Goal: Task Accomplishment & Management: Use online tool/utility

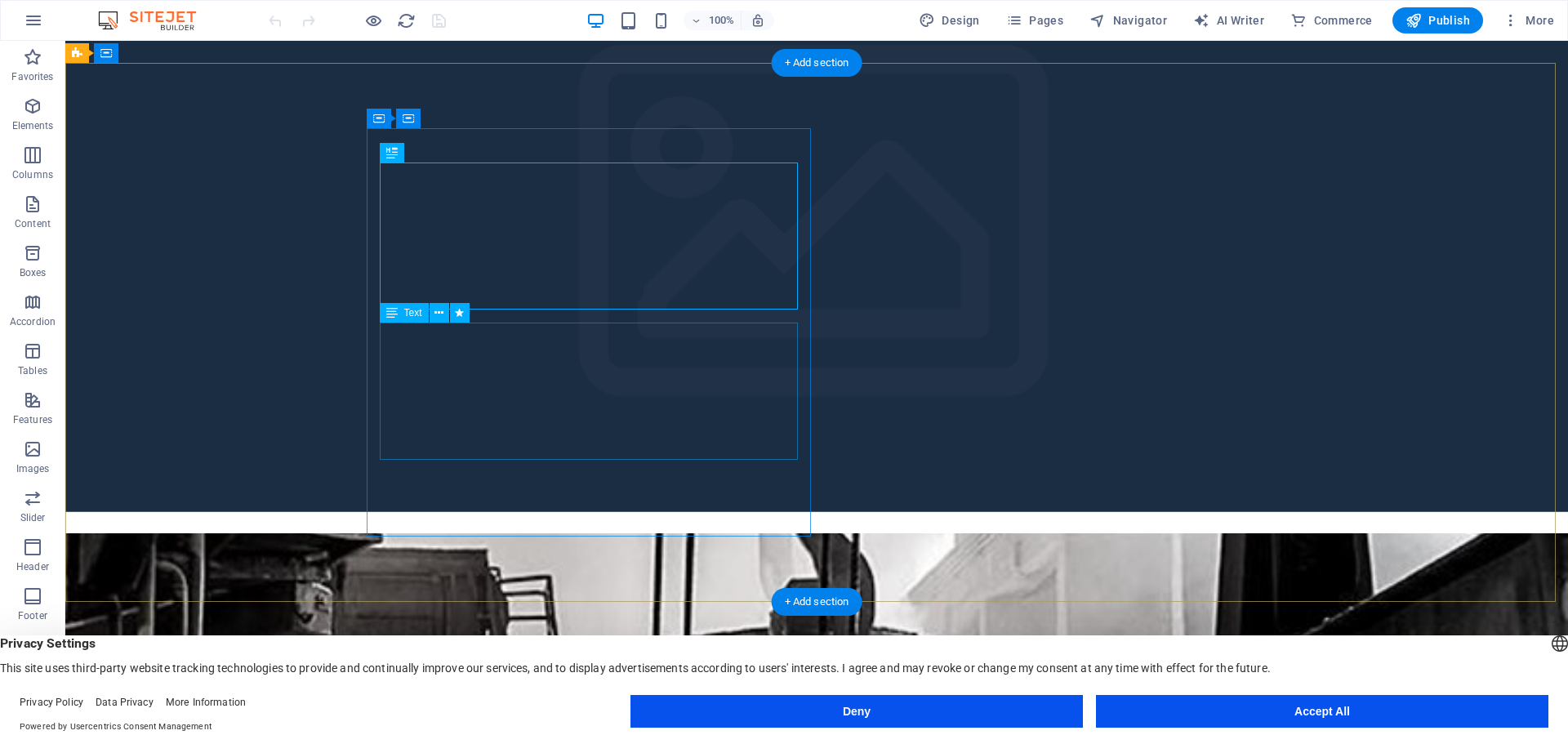
scroll to position [327, 0]
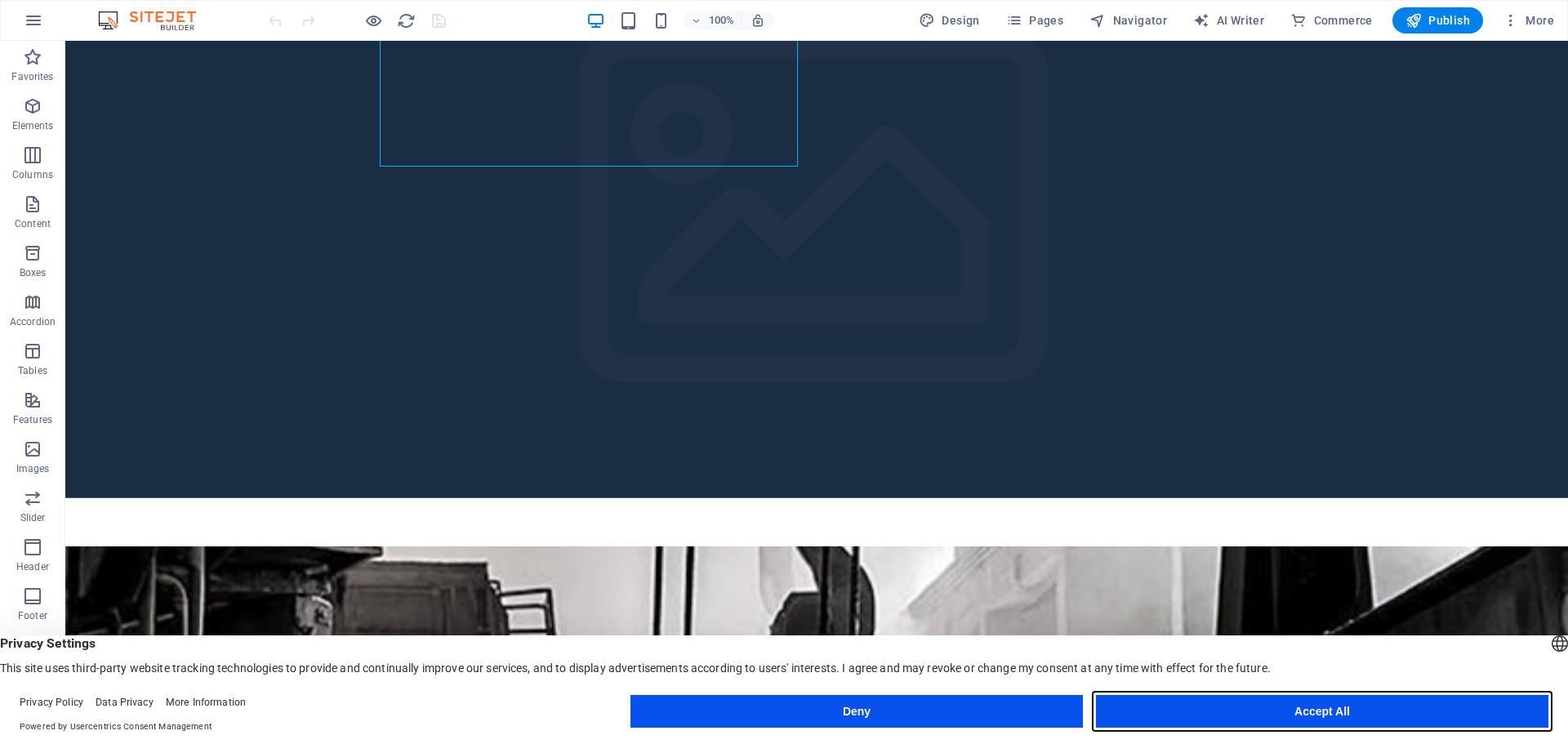
click at [1182, 713] on button "Accept All" at bounding box center [1322, 710] width 452 height 33
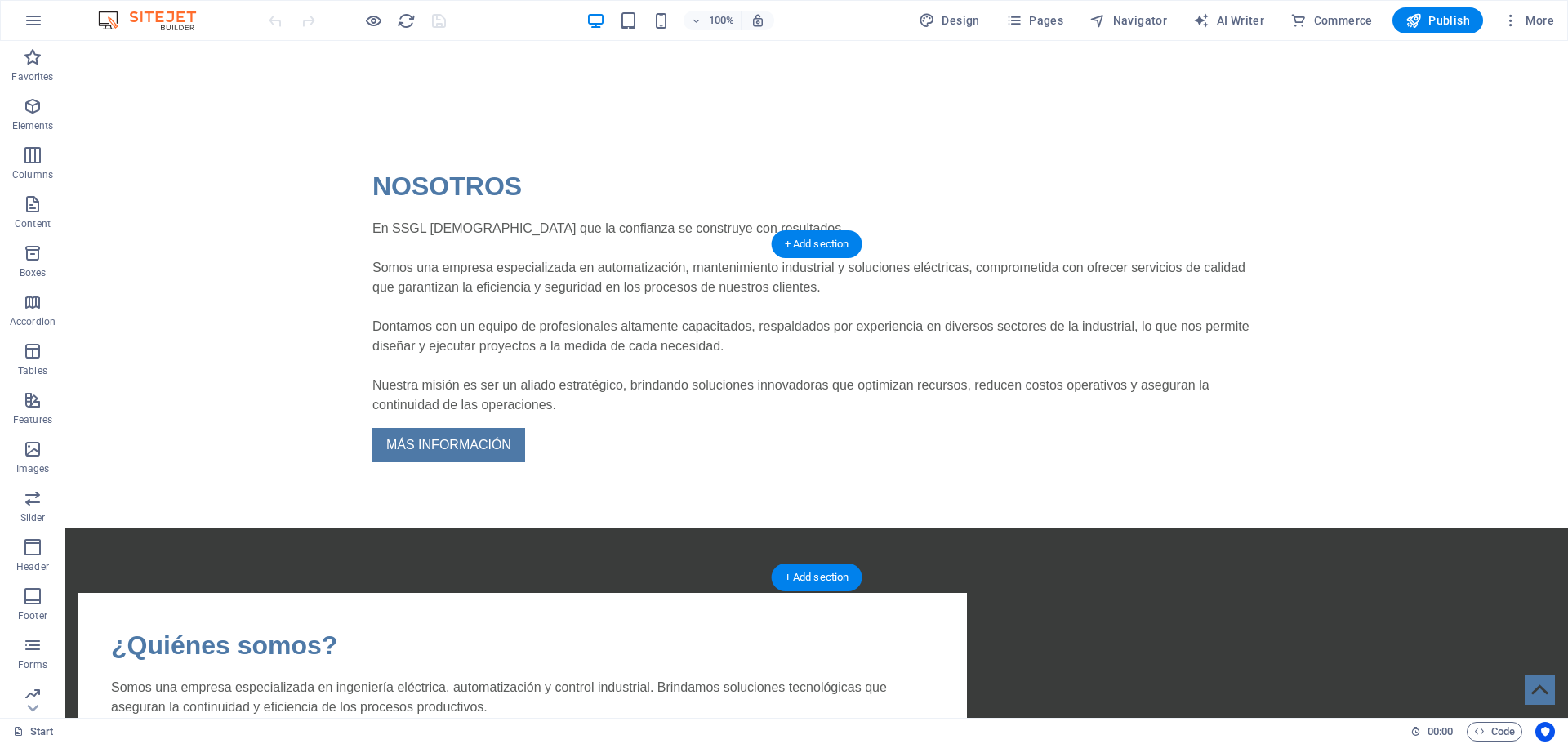
scroll to position [1714, 0]
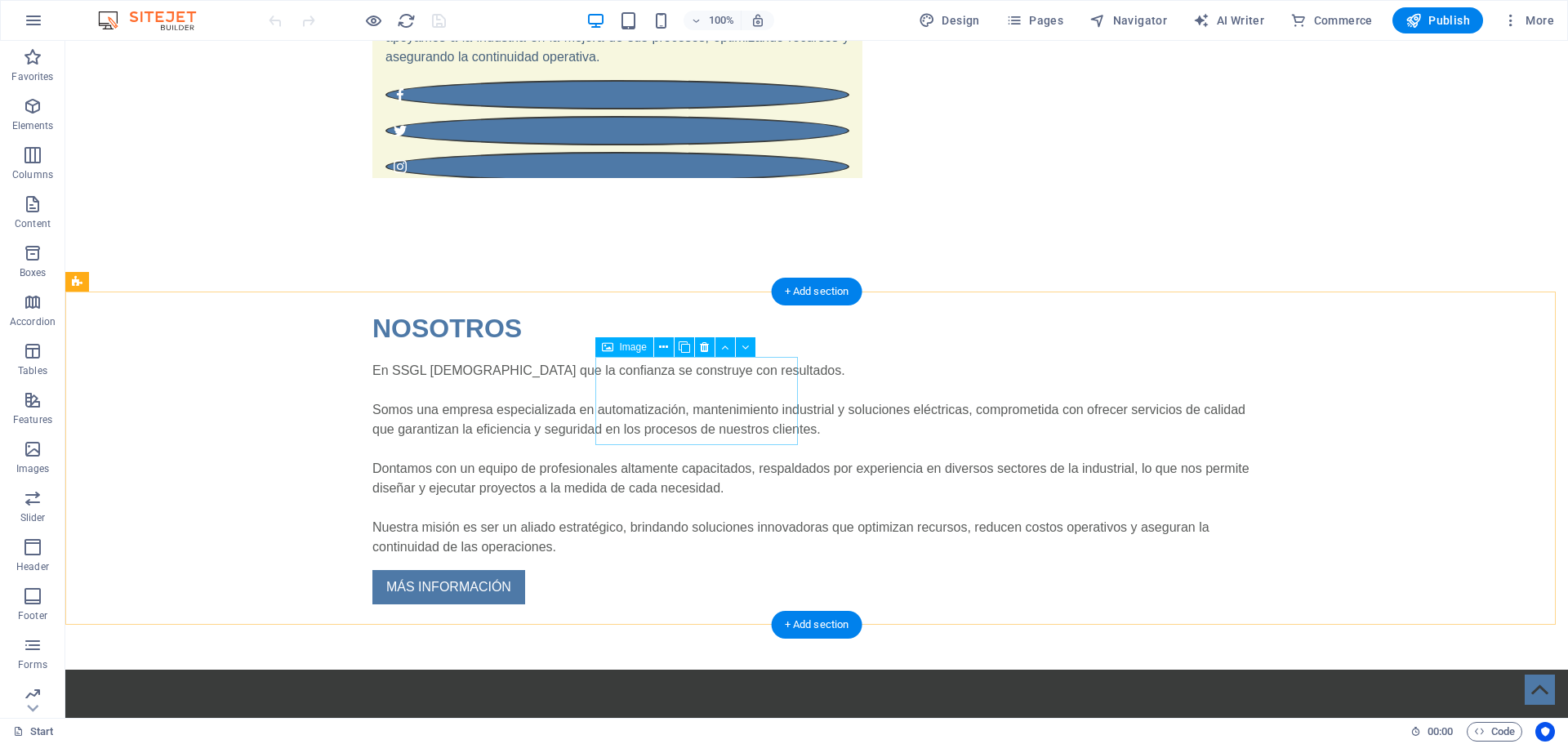
click at [636, 349] on span "Image" at bounding box center [633, 346] width 27 height 10
click at [621, 345] on span "Image" at bounding box center [633, 346] width 27 height 10
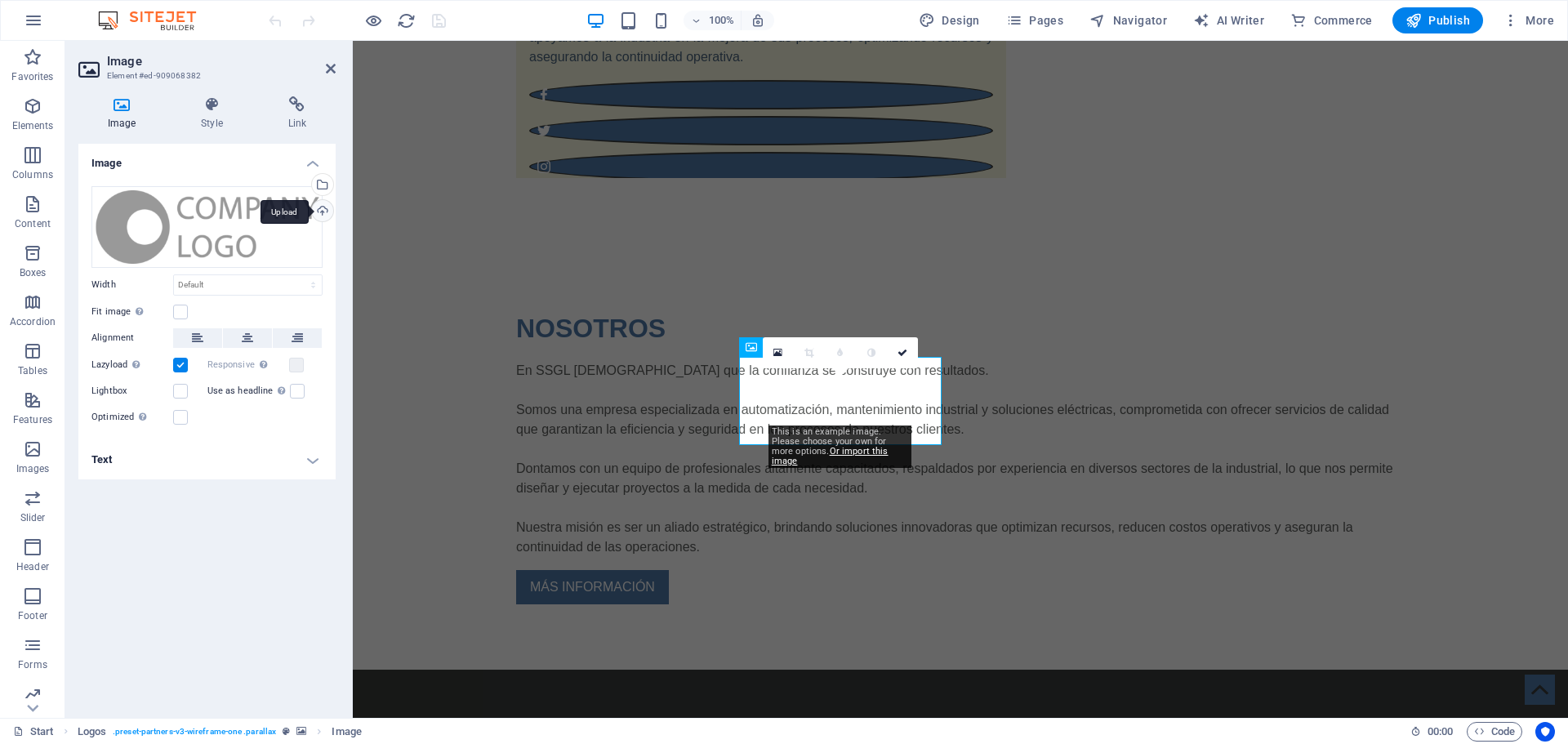
click at [317, 209] on div "Upload" at bounding box center [322, 212] width 25 height 25
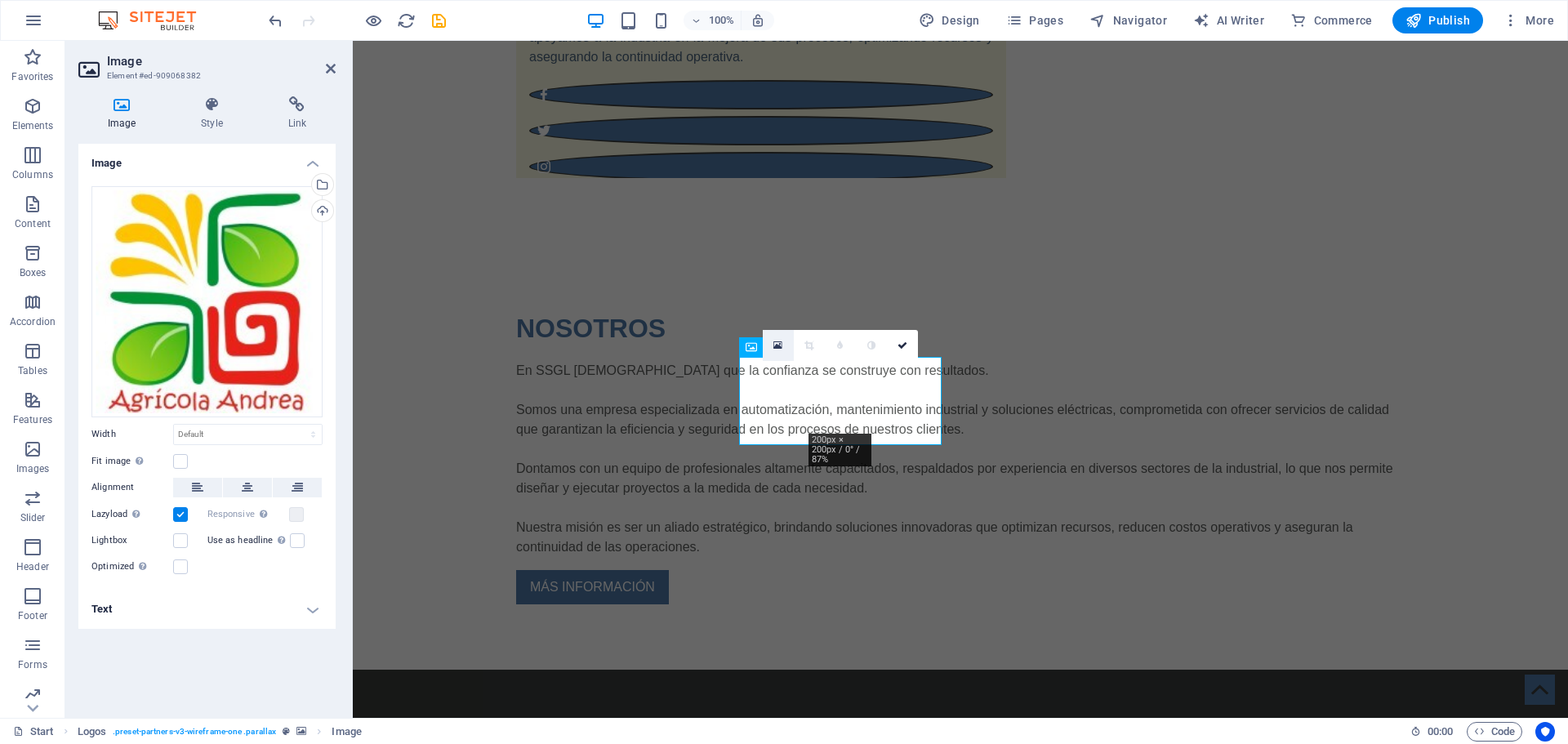
click at [780, 351] on link at bounding box center [778, 344] width 31 height 31
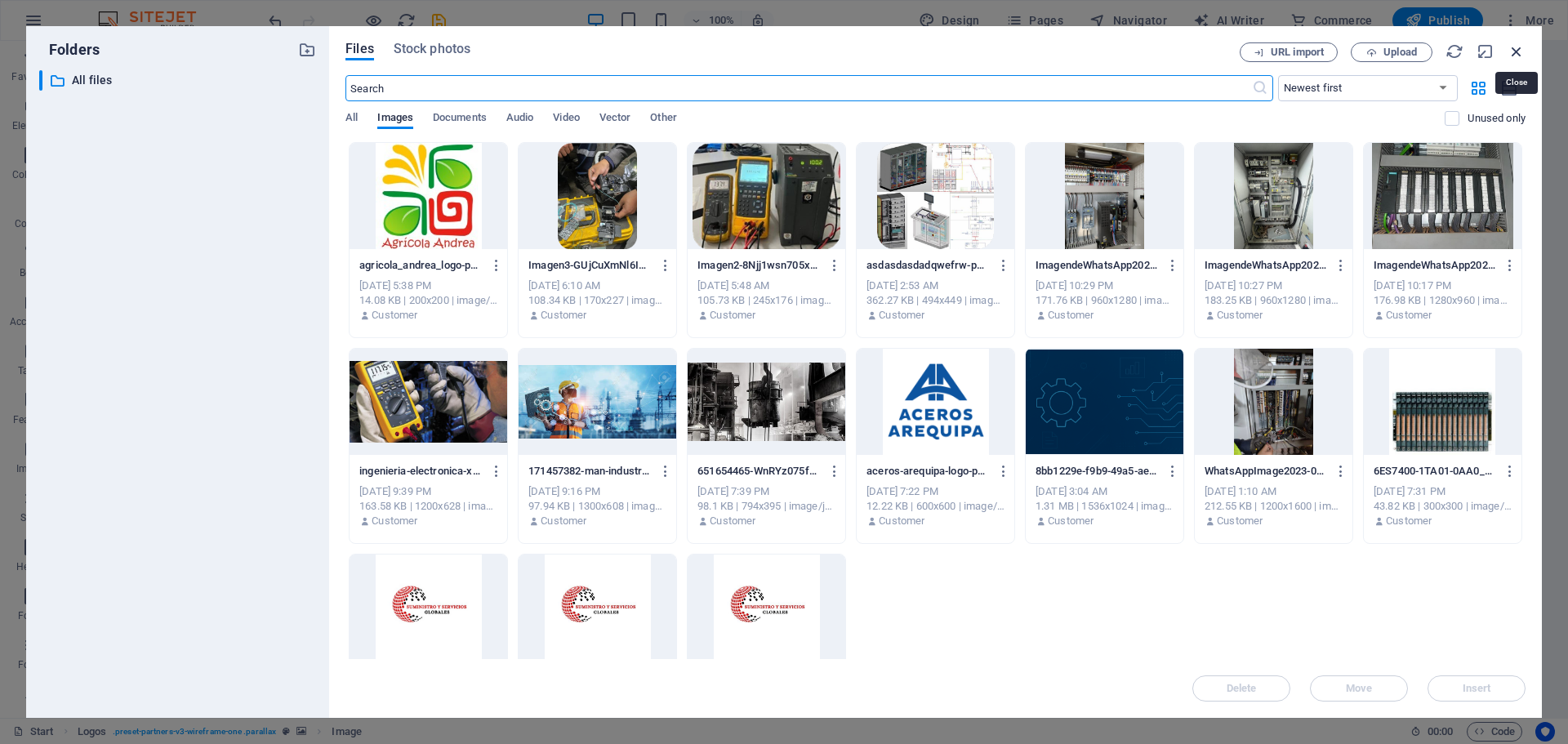
click at [1510, 51] on icon "button" at bounding box center [1516, 51] width 18 height 18
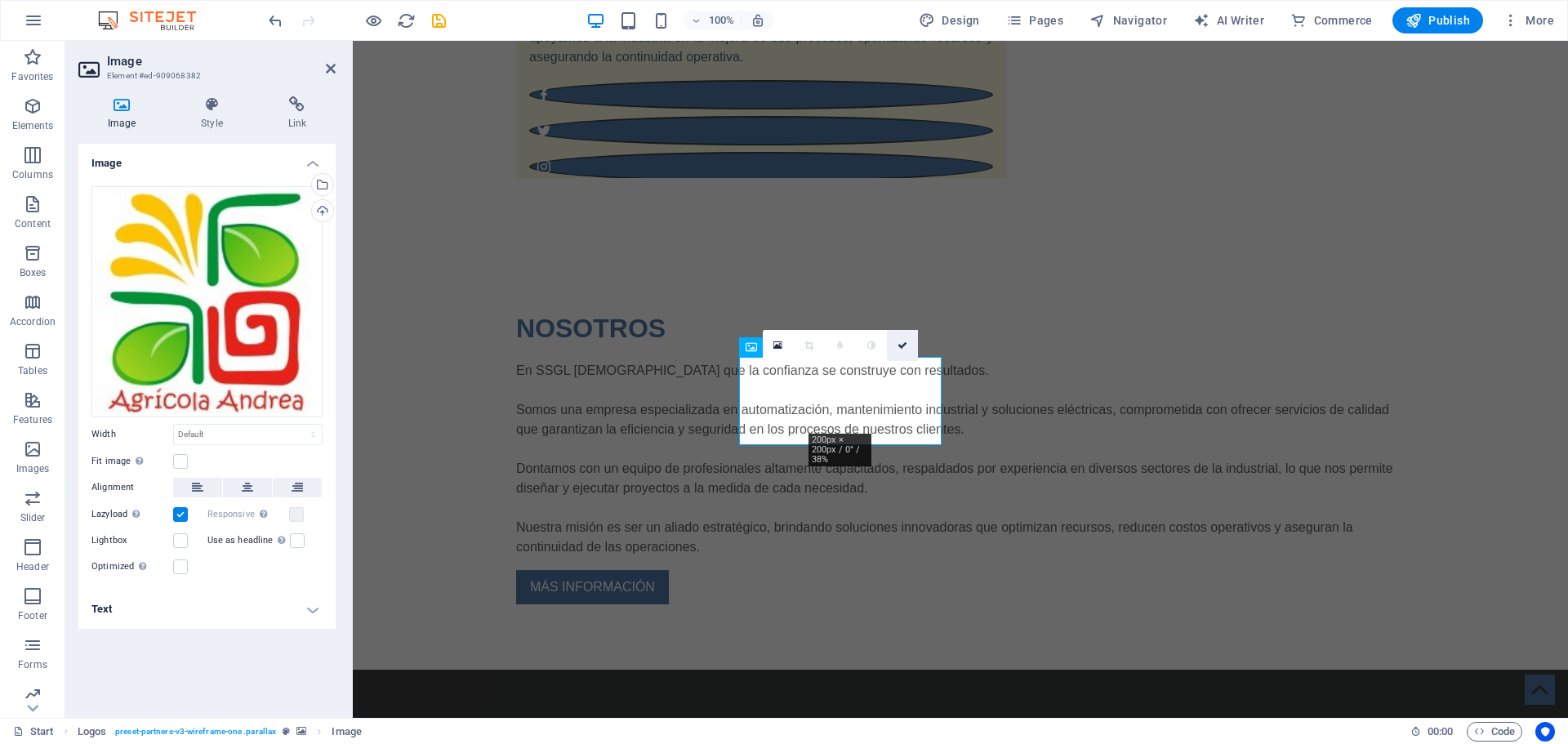
click at [898, 335] on link at bounding box center [902, 344] width 31 height 31
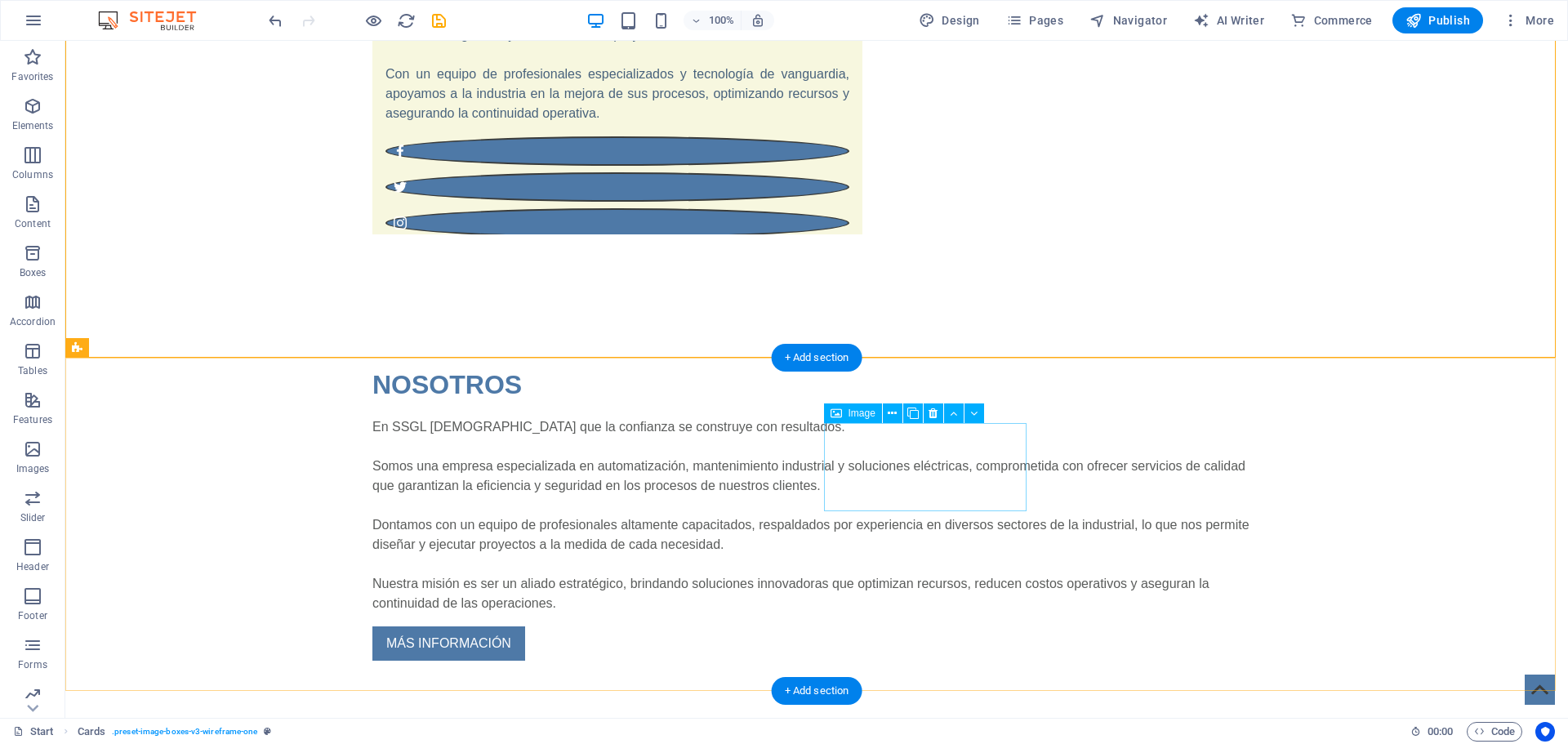
scroll to position [1633, 0]
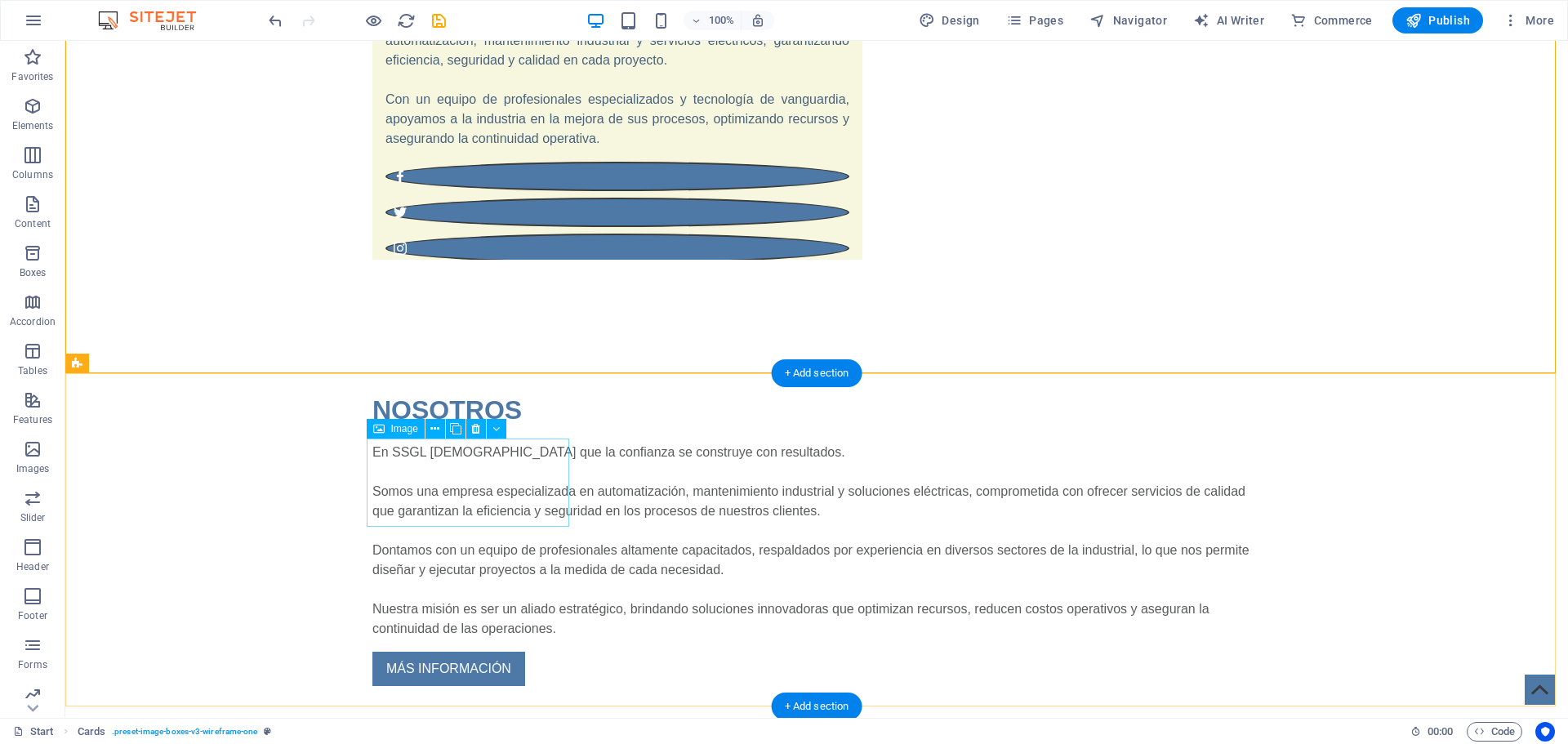
select select "px"
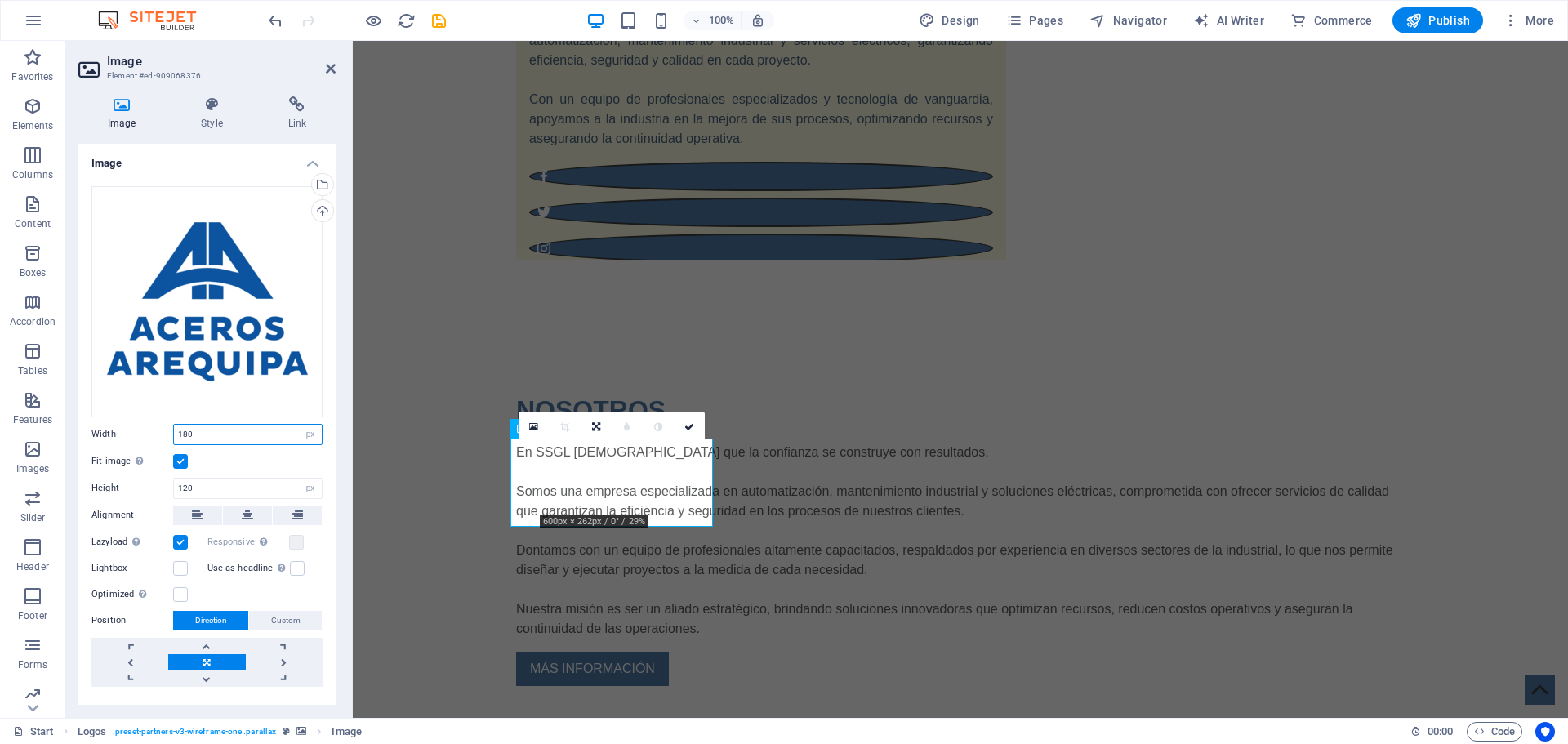
click at [261, 434] on input "180" at bounding box center [248, 434] width 147 height 20
drag, startPoint x: 261, startPoint y: 434, endPoint x: 157, endPoint y: 430, distance: 104.1
click at [157, 430] on div "Width 180 Default auto px rem % em vh vw" at bounding box center [207, 434] width 231 height 21
click at [258, 434] on input "180" at bounding box center [248, 434] width 147 height 20
click at [240, 484] on input "120" at bounding box center [248, 488] width 147 height 20
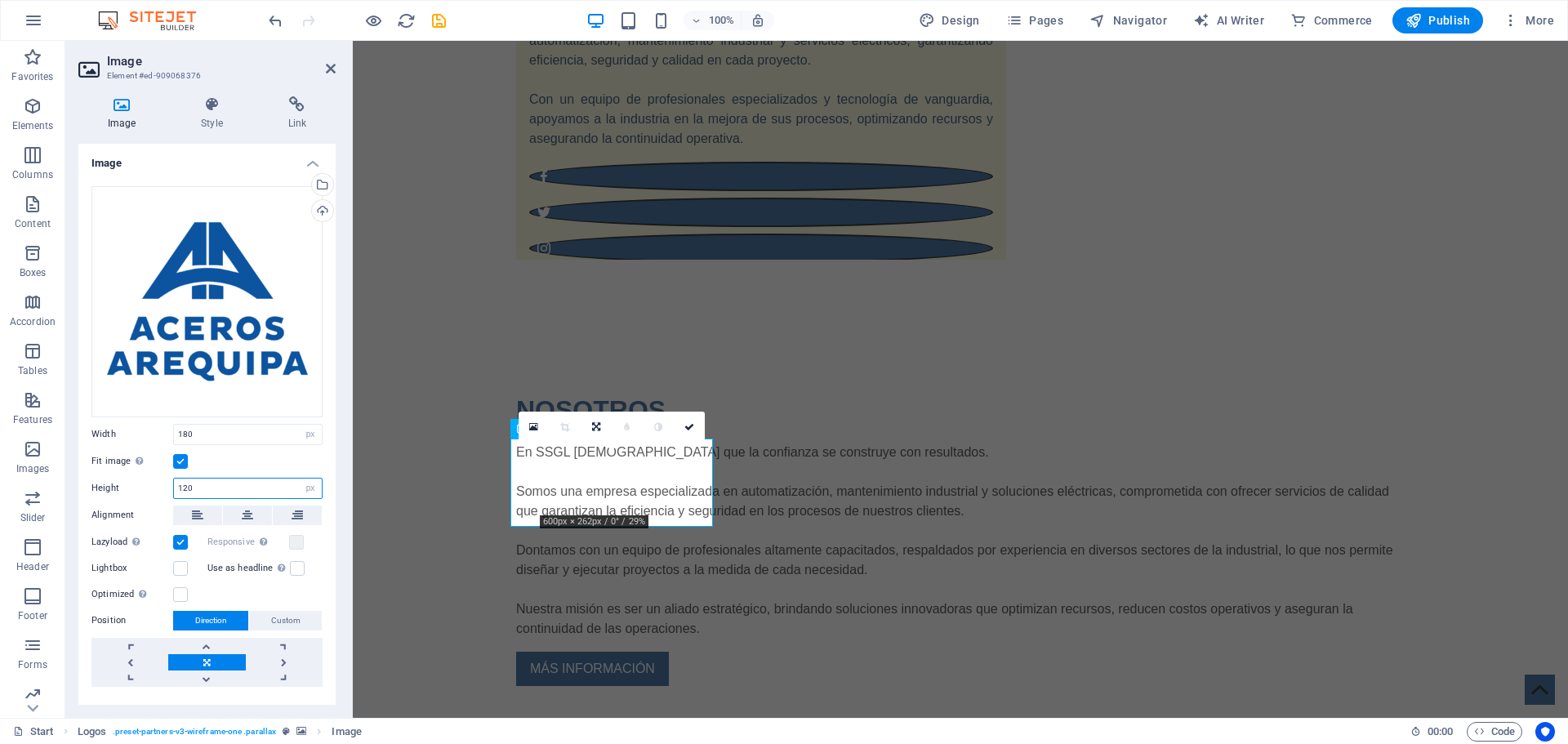
click at [240, 484] on input "120" at bounding box center [248, 488] width 147 height 20
click at [253, 482] on input "100" at bounding box center [248, 488] width 147 height 20
drag, startPoint x: 256, startPoint y: 482, endPoint x: 158, endPoint y: 480, distance: 98.0
click at [158, 480] on div "Height 100 Default auto px" at bounding box center [207, 488] width 231 height 21
type input "120"
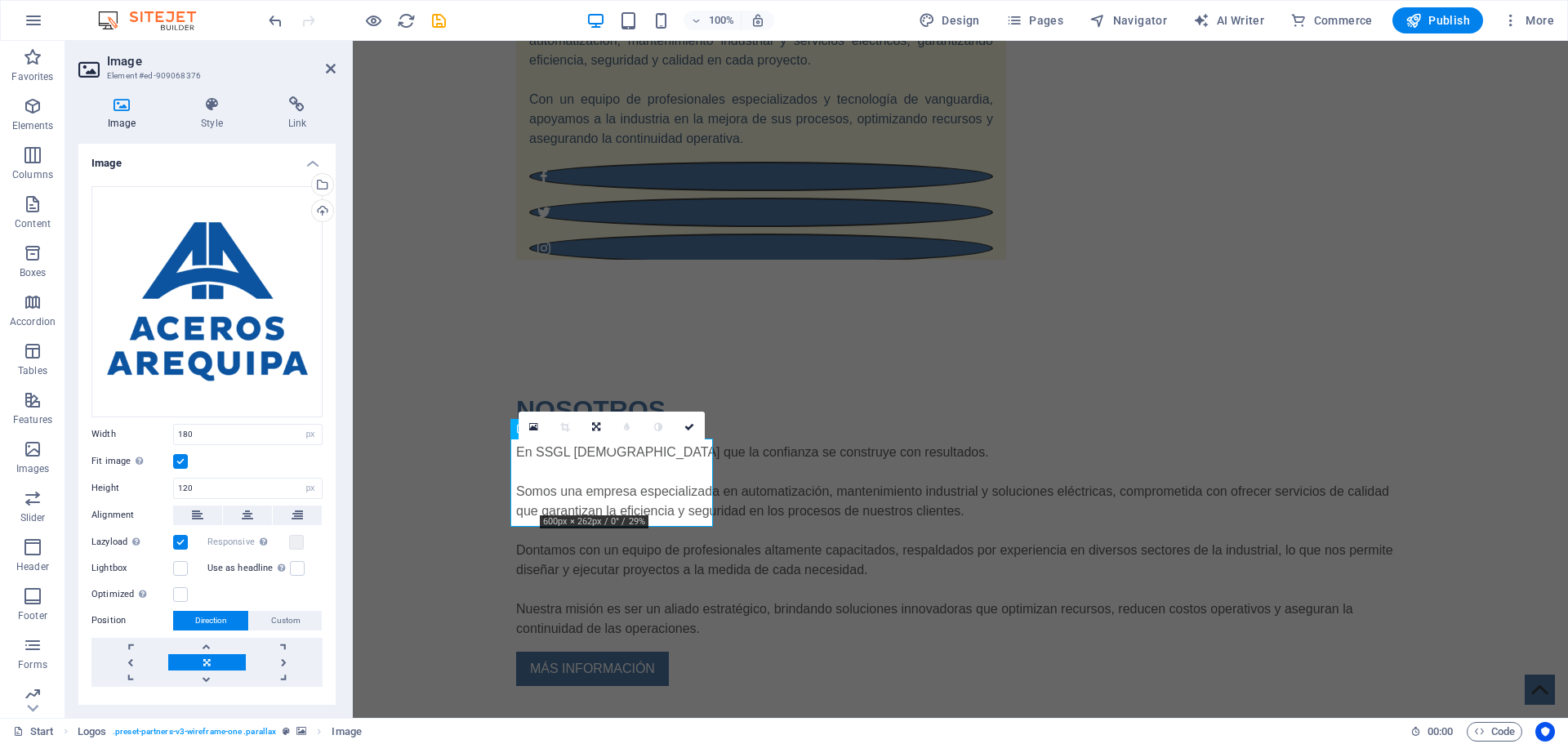
click at [227, 464] on div "Fit image Automatically fit image to a fixed width and height" at bounding box center [207, 461] width 231 height 20
click at [246, 438] on input "180" at bounding box center [248, 434] width 147 height 20
drag, startPoint x: 227, startPoint y: 423, endPoint x: 123, endPoint y: 426, distance: 104.0
click at [123, 426] on div "Width 180 Default auto px rem % em vh vw" at bounding box center [207, 434] width 231 height 21
click at [229, 434] on input "150" at bounding box center [248, 434] width 147 height 20
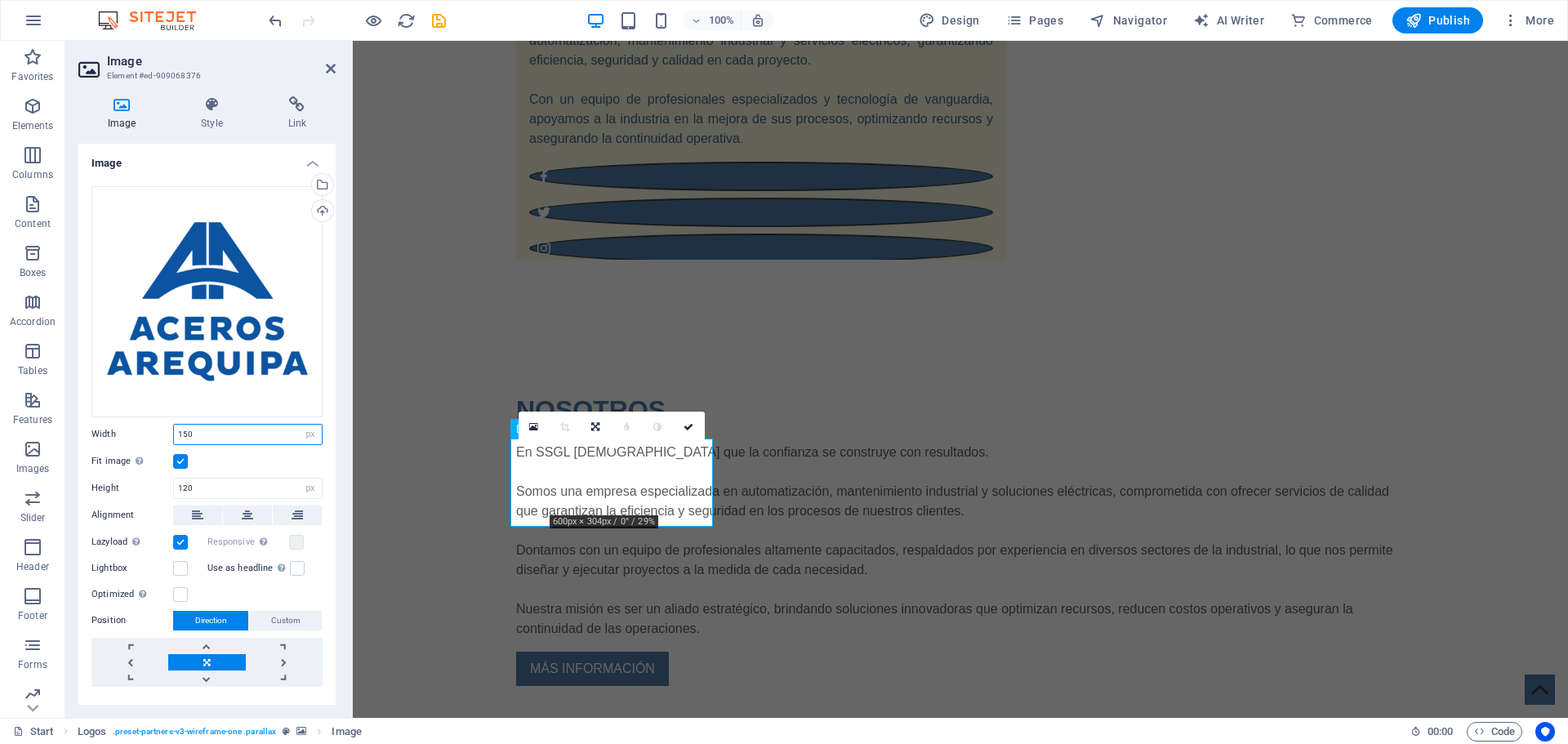
drag, startPoint x: 229, startPoint y: 434, endPoint x: 142, endPoint y: 437, distance: 87.1
click at [142, 437] on div "Width 150 Default auto px rem % em vh vw" at bounding box center [207, 434] width 231 height 21
click at [220, 437] on input "120" at bounding box center [248, 434] width 147 height 20
drag, startPoint x: 227, startPoint y: 430, endPoint x: 157, endPoint y: 424, distance: 70.3
click at [146, 423] on div "Width 120 Default auto px rem % em vh vw" at bounding box center [207, 434] width 231 height 21
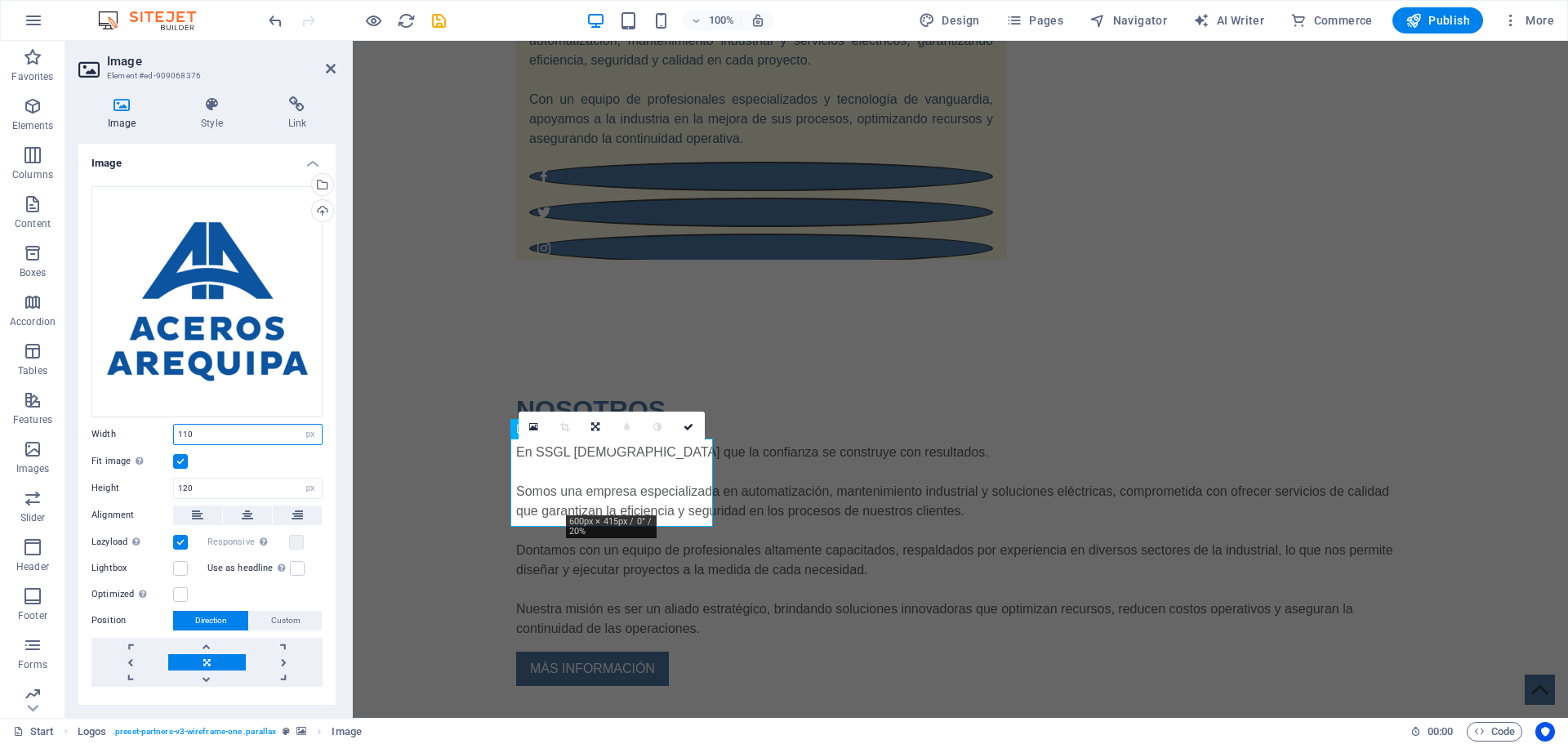
drag, startPoint x: 163, startPoint y: 426, endPoint x: 154, endPoint y: 426, distance: 9.0
click at [154, 426] on div "Width 110 Default auto px rem % em vh vw" at bounding box center [207, 434] width 231 height 21
type input "100"
click at [695, 427] on link at bounding box center [688, 426] width 31 height 31
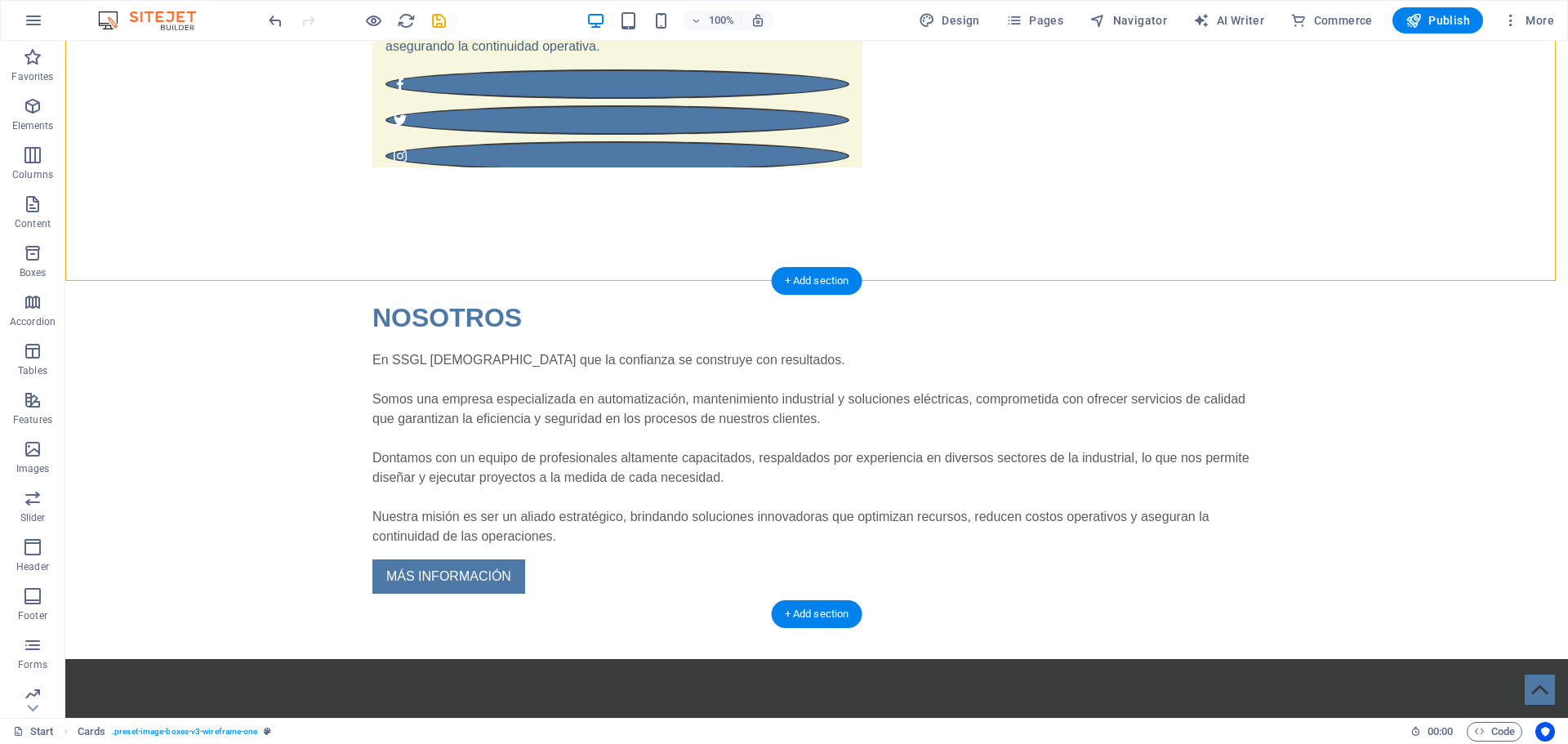
scroll to position [1796, 0]
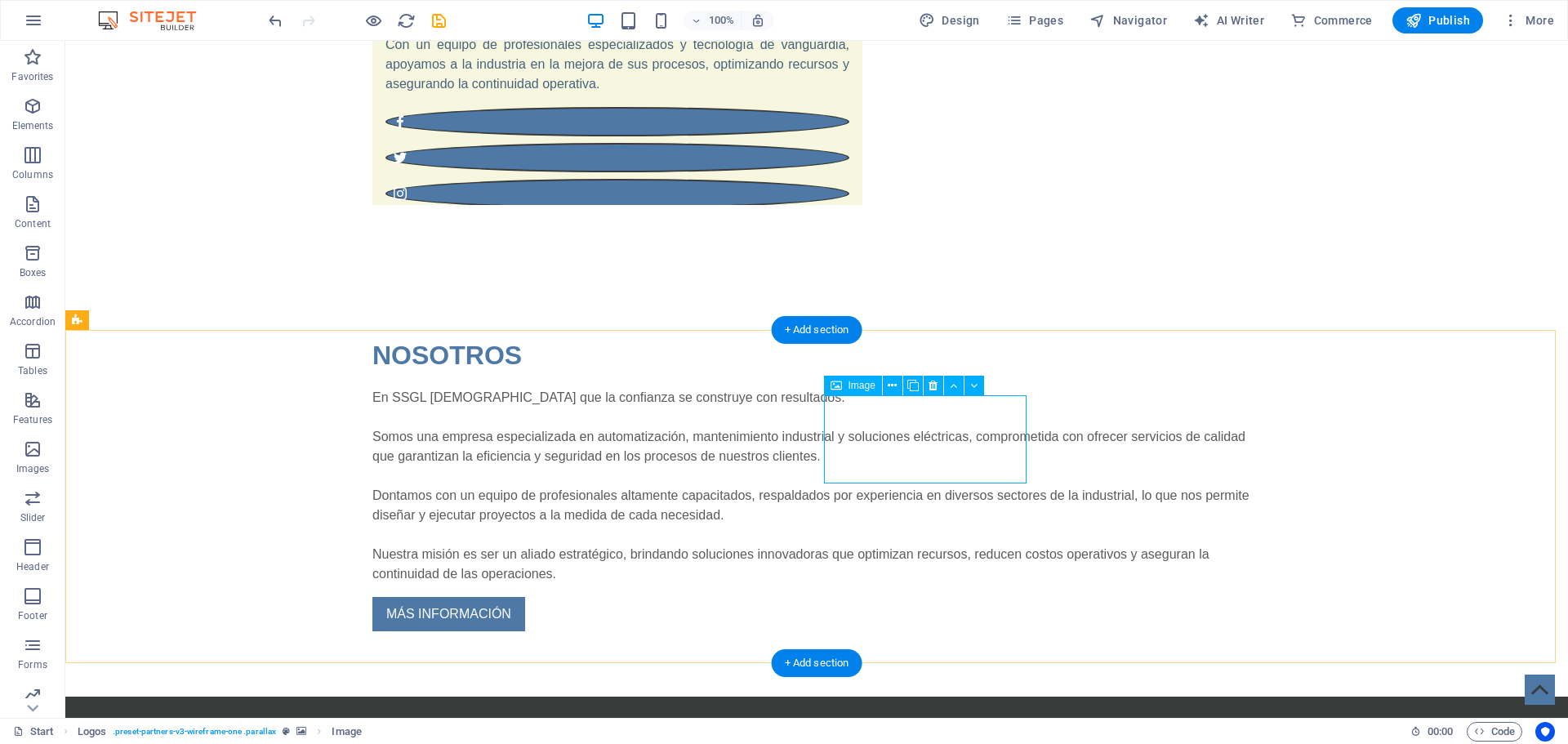
scroll to position [1714, 0]
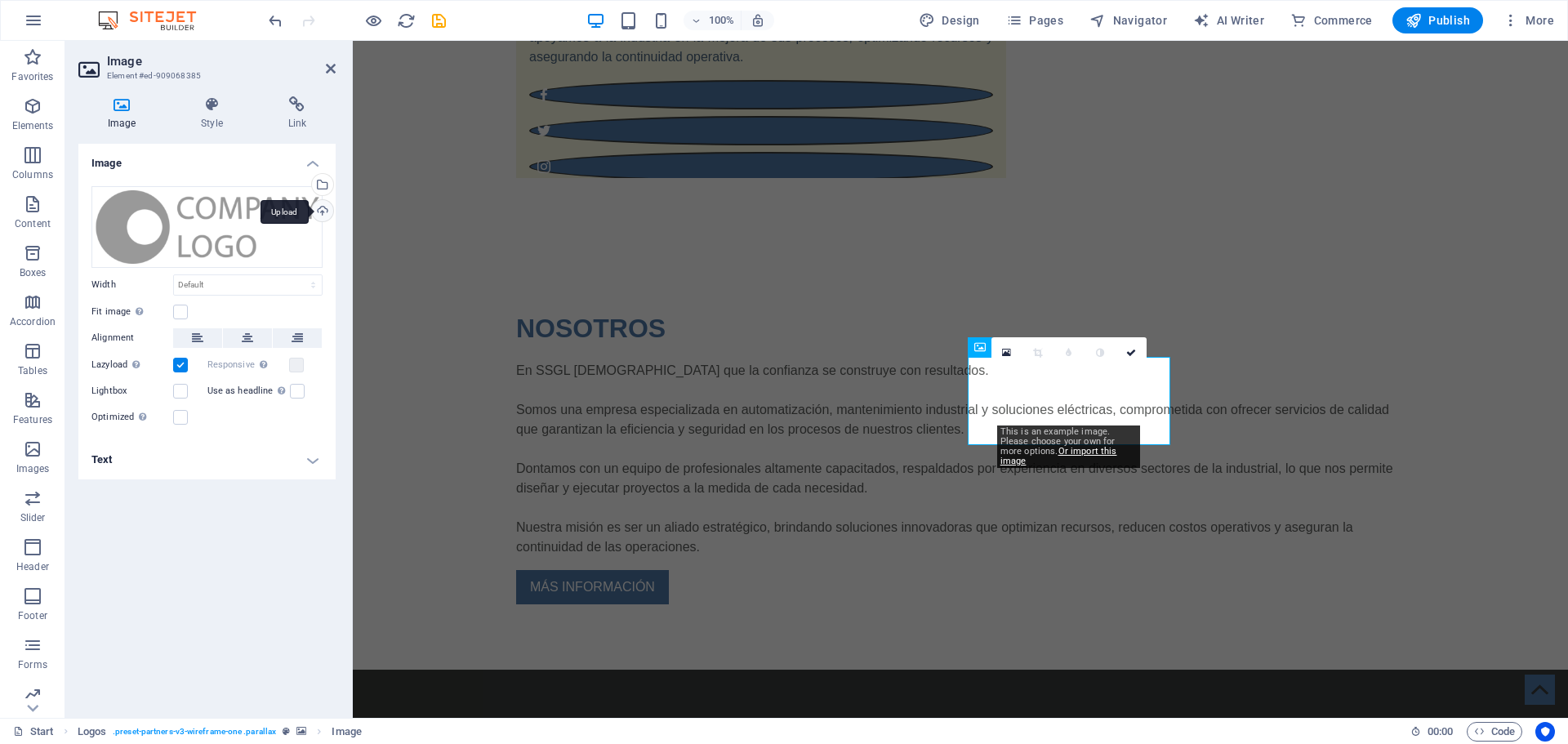
click at [330, 204] on div "Upload" at bounding box center [322, 212] width 25 height 25
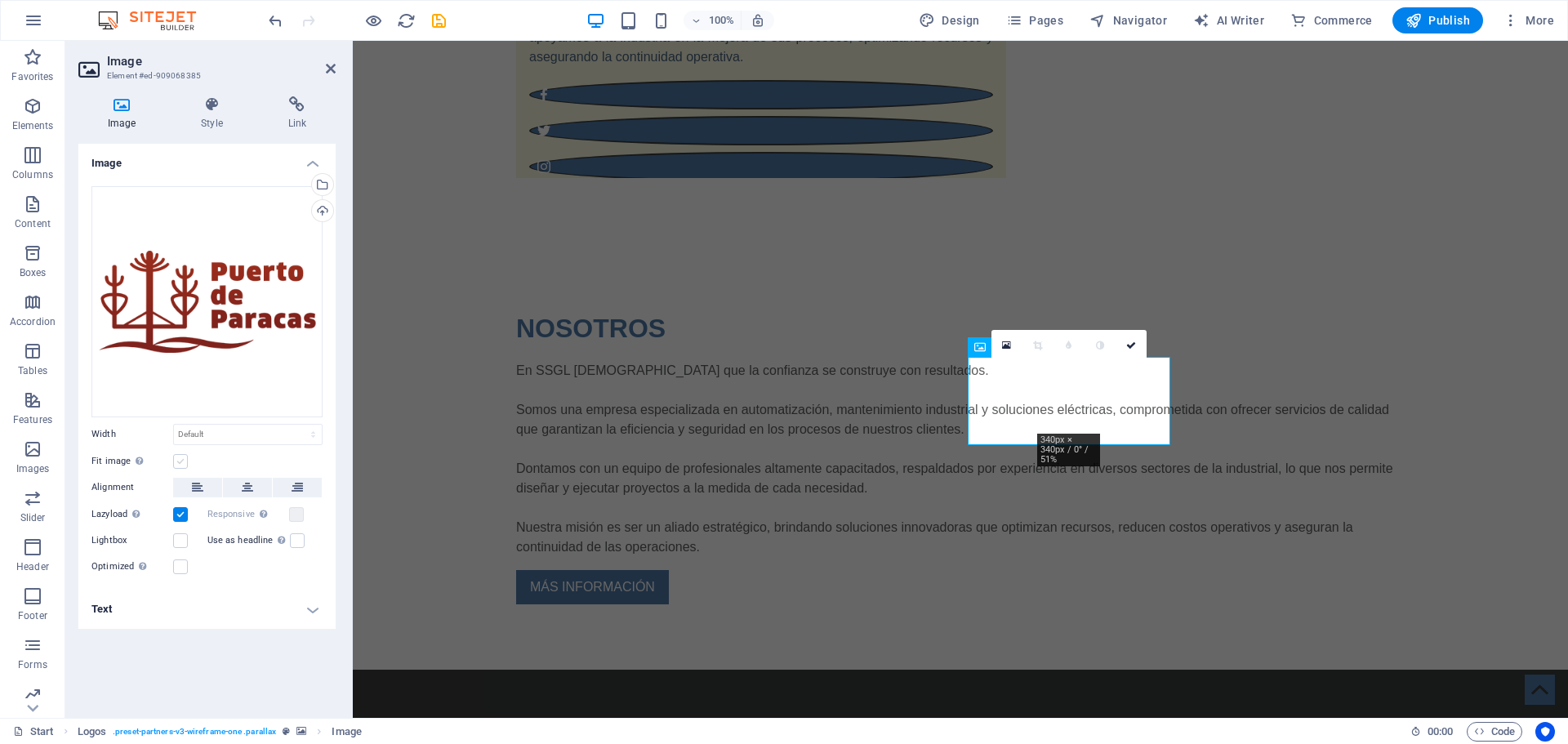
click at [179, 454] on label at bounding box center [180, 461] width 15 height 15
click at [0, 0] on input "Fit image Automatically fit image to a fixed width and height" at bounding box center [0, 0] width 0 height 0
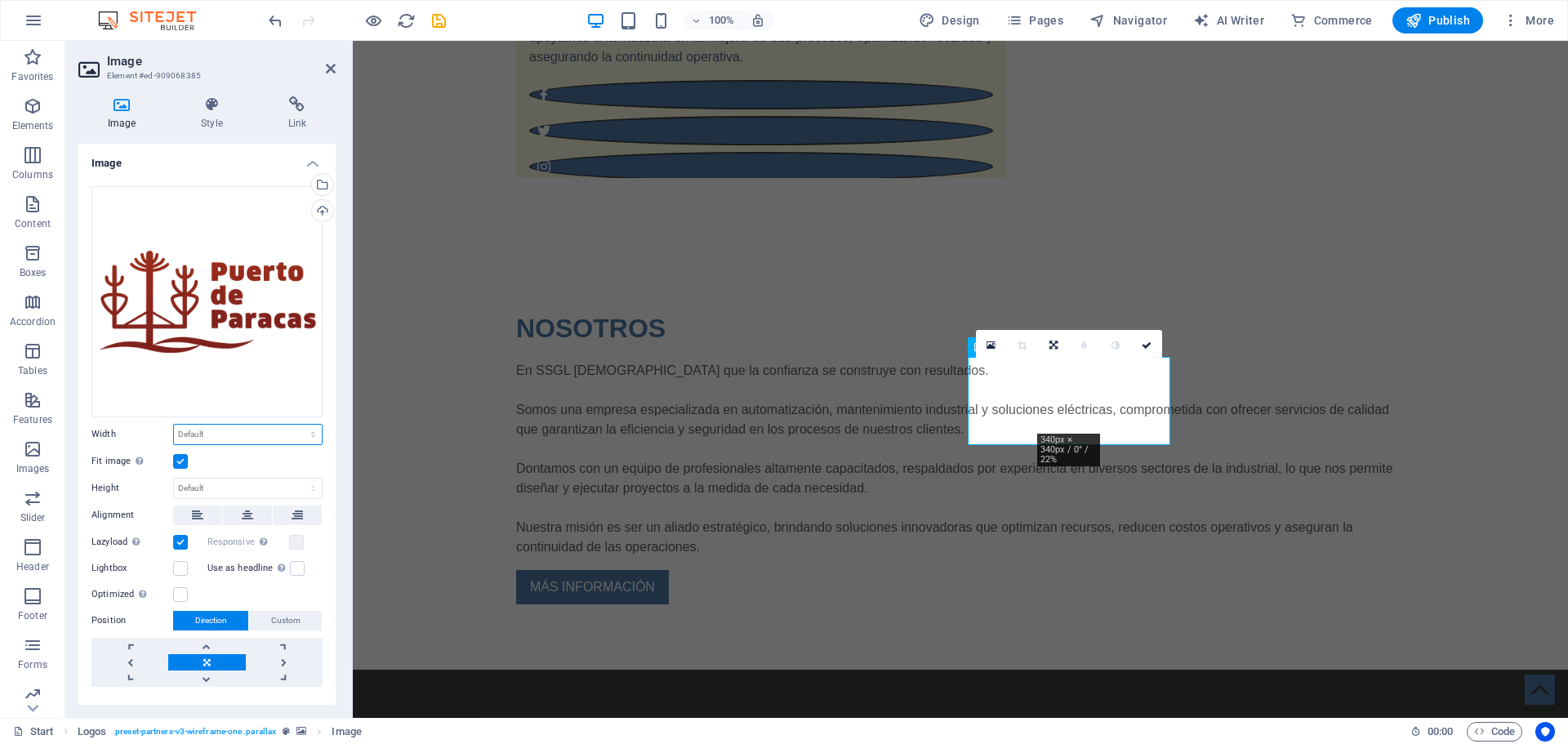
click at [215, 432] on select "Default auto px rem % em vh vw" at bounding box center [248, 434] width 147 height 20
click at [236, 430] on select "Default auto px rem % em vh vw" at bounding box center [248, 434] width 147 height 20
click at [280, 462] on div "Fit image Automatically fit image to a fixed width and height" at bounding box center [207, 461] width 231 height 20
click at [1150, 351] on link at bounding box center [1146, 344] width 31 height 31
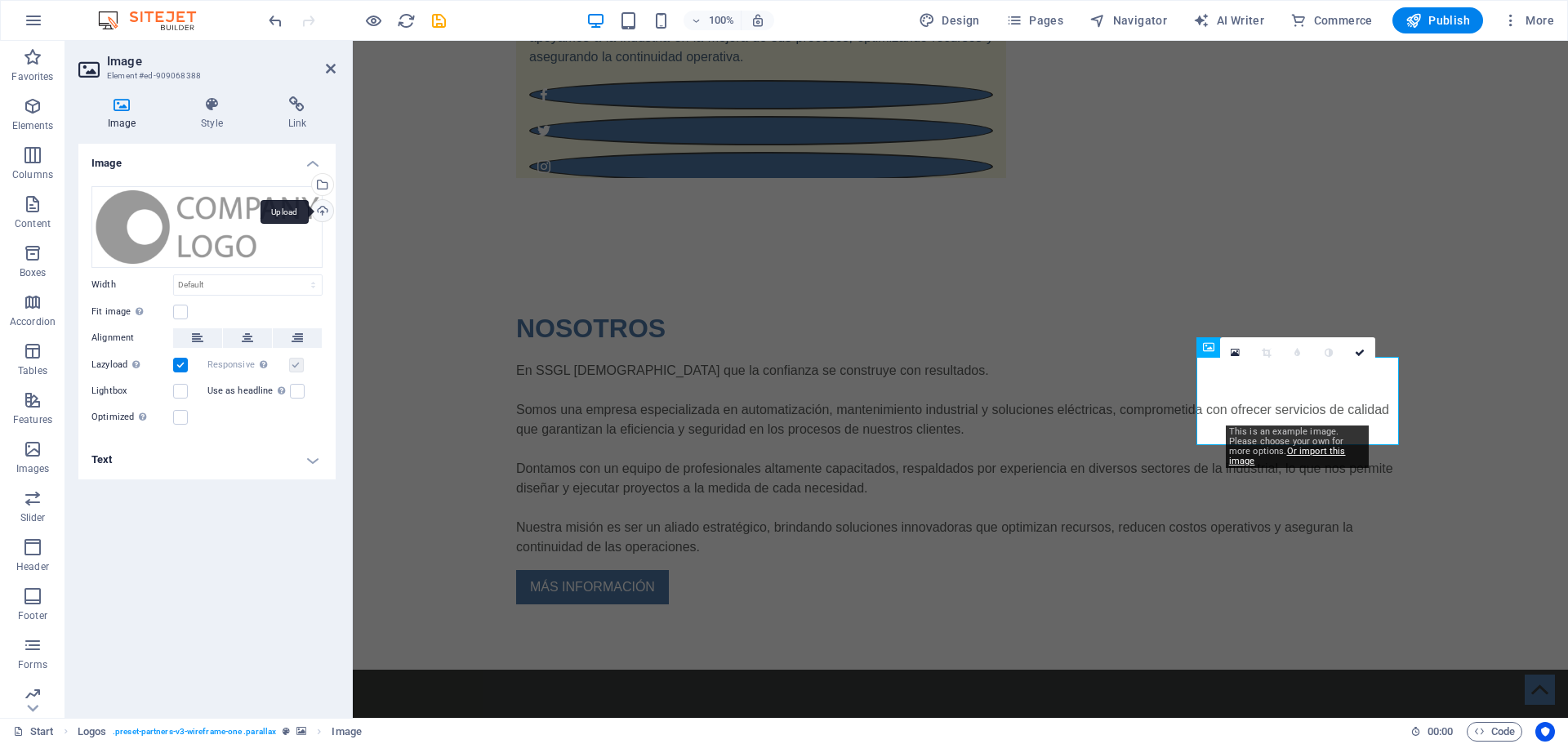
click at [329, 210] on div "Upload" at bounding box center [322, 212] width 25 height 25
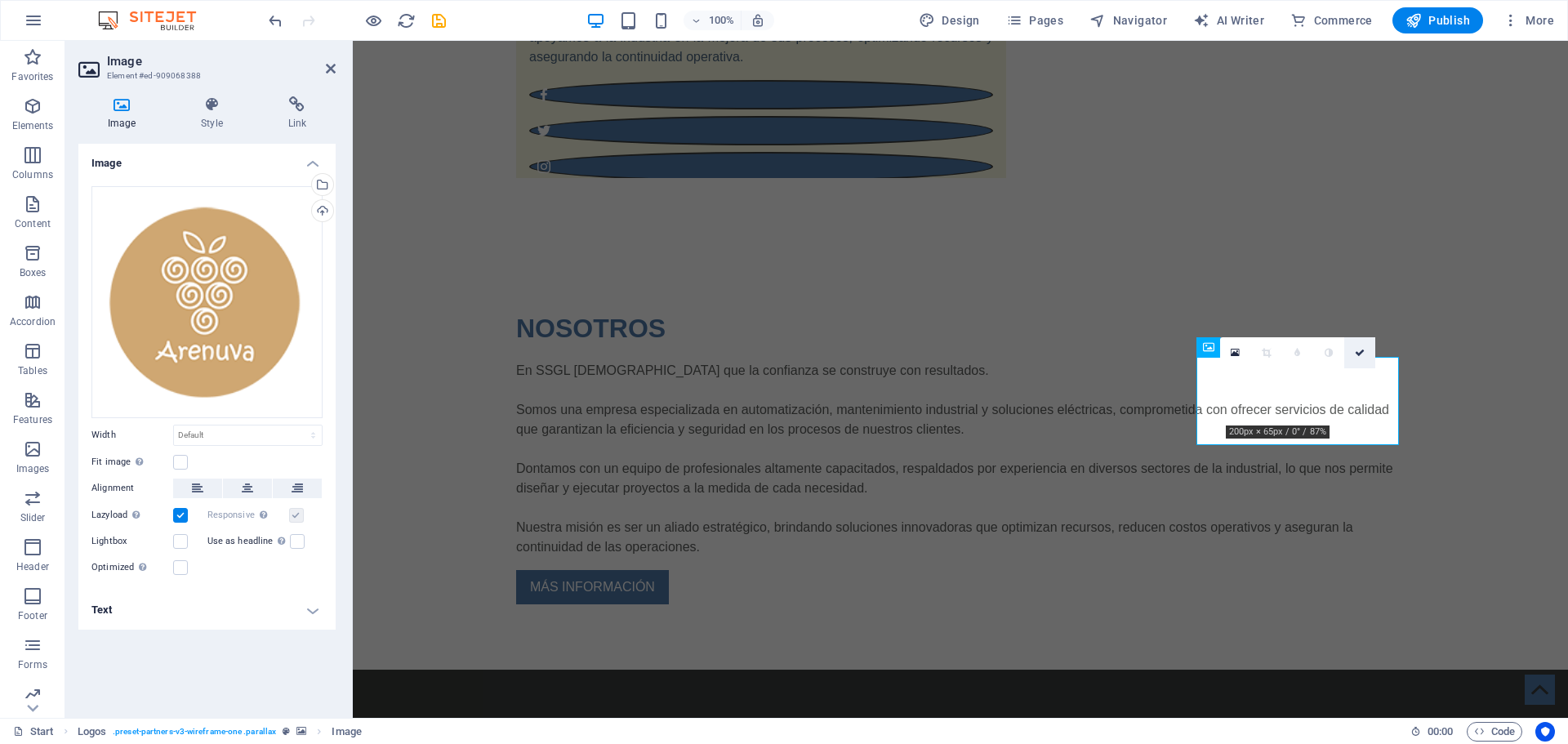
click at [1368, 345] on link at bounding box center [1359, 352] width 31 height 31
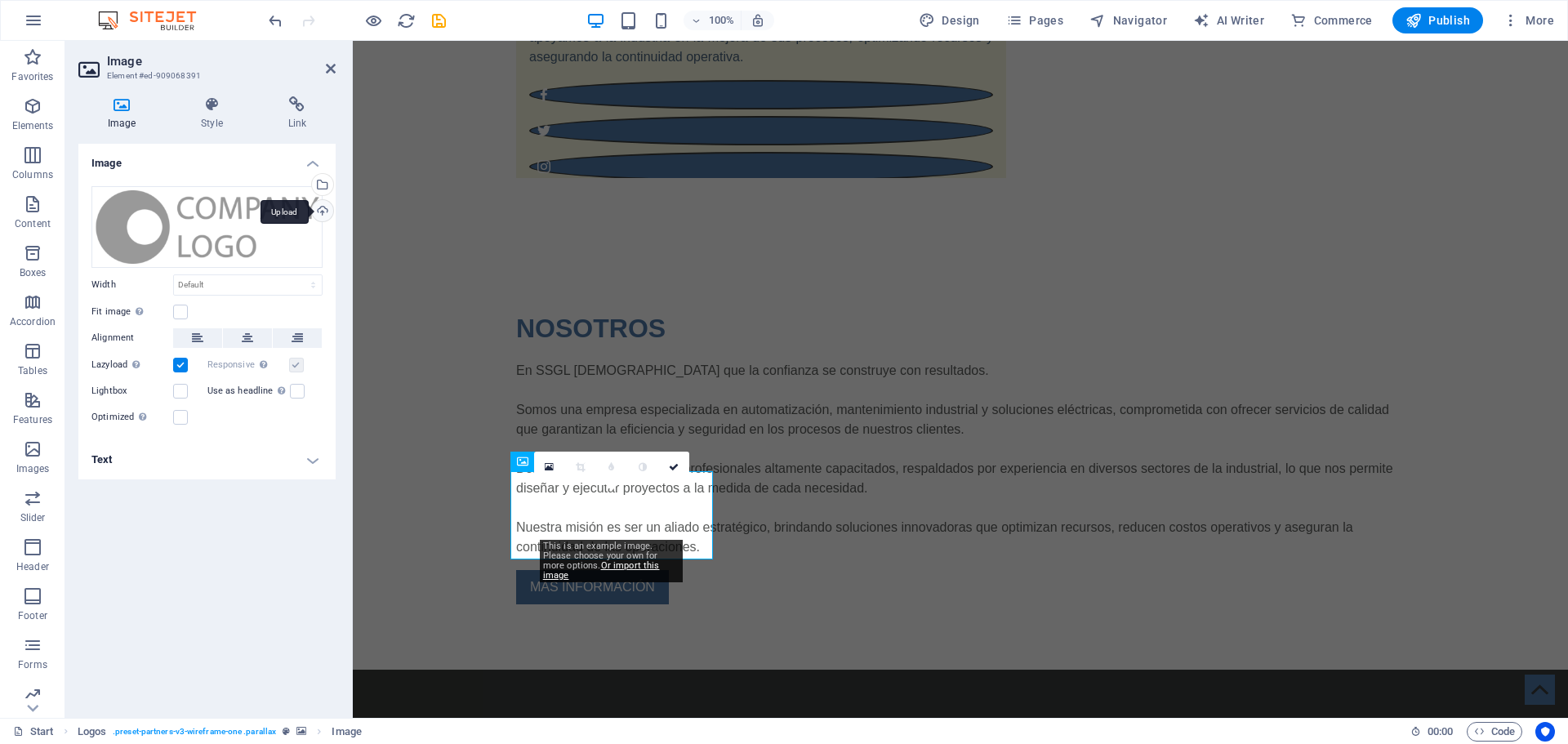
click at [324, 210] on div "Upload" at bounding box center [322, 212] width 25 height 25
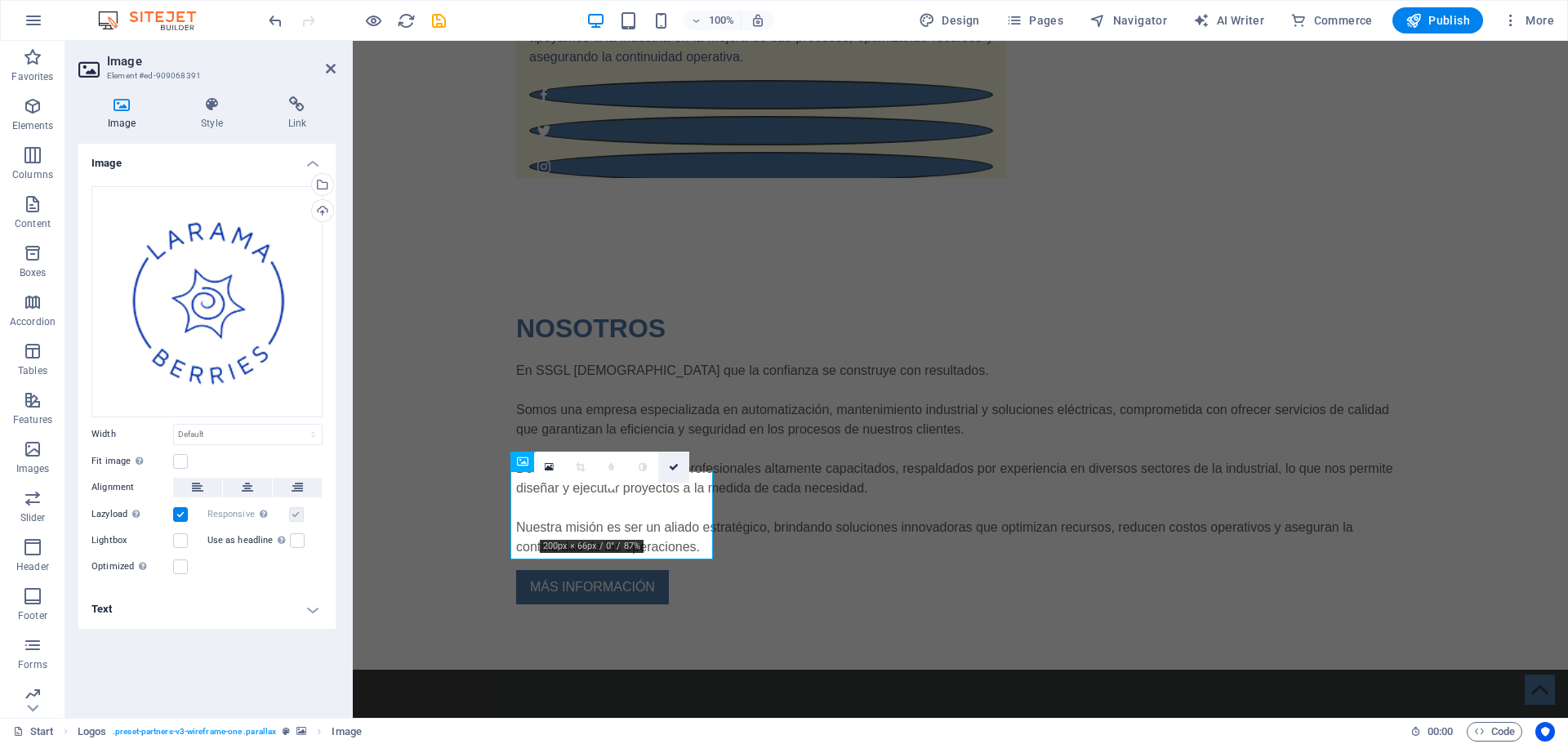
click at [671, 467] on icon at bounding box center [673, 466] width 10 height 10
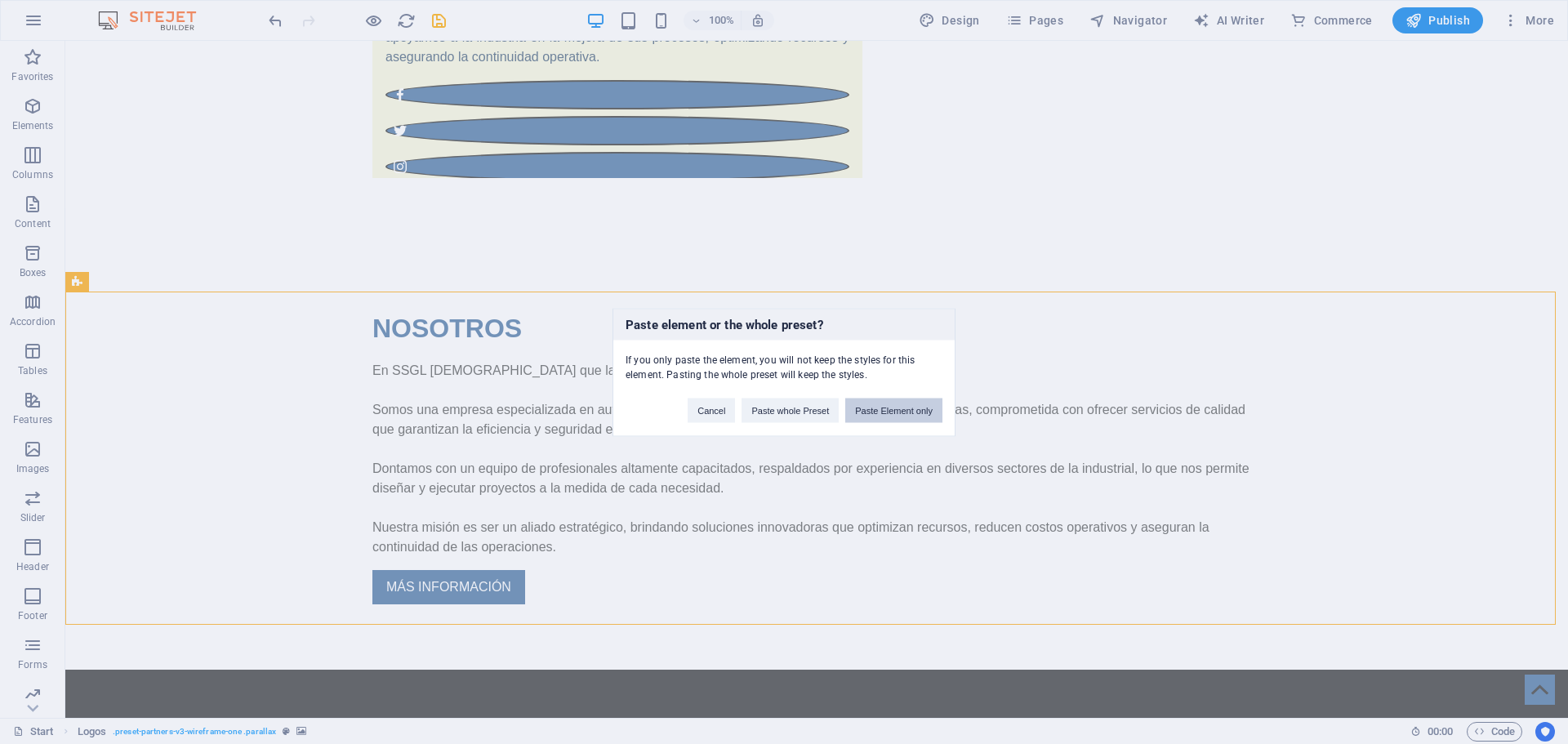
click at [880, 416] on button "Paste Element only" at bounding box center [894, 410] width 97 height 25
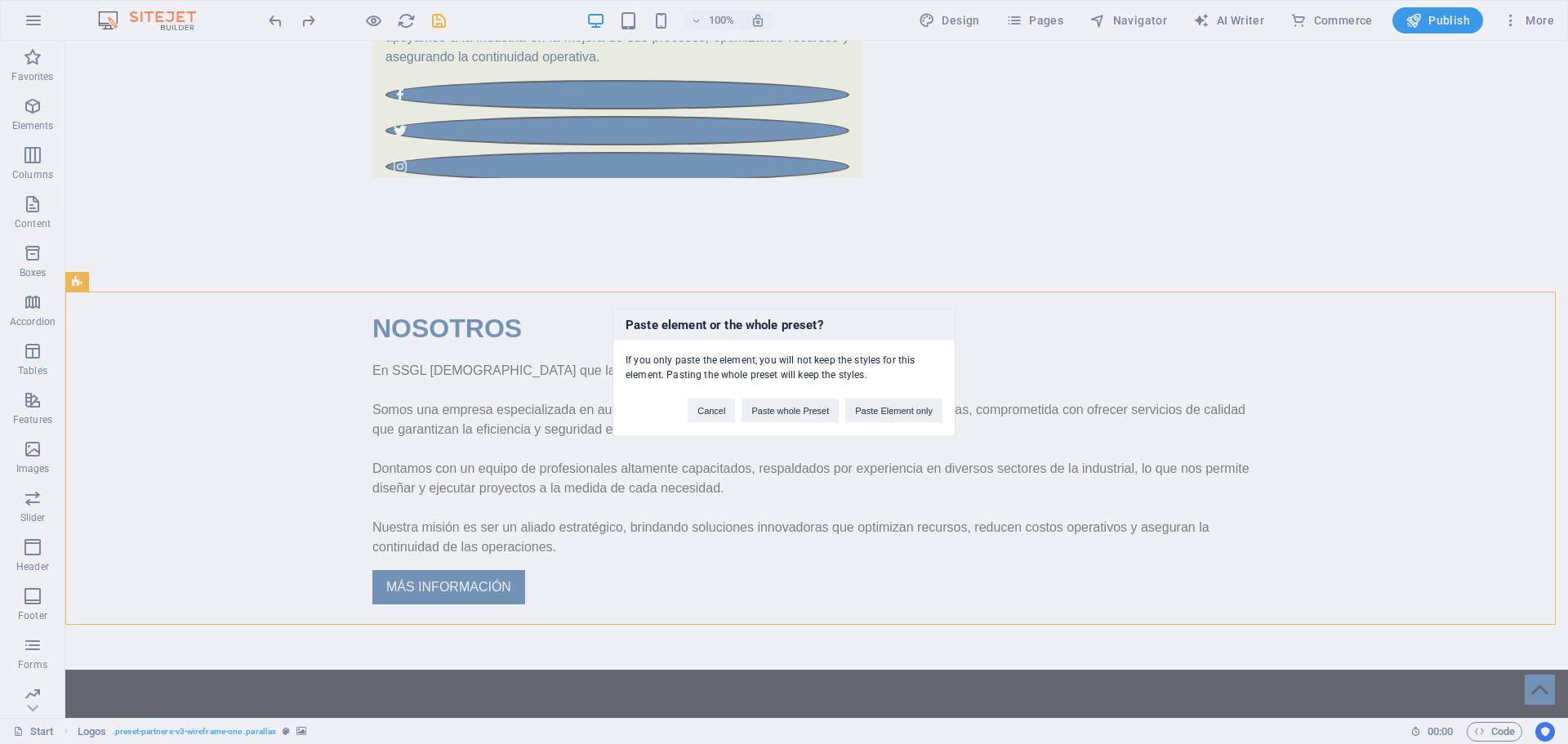
click at [789, 396] on div "Cancel Paste whole Preset Paste Element only" at bounding box center [815, 401] width 279 height 42
click at [784, 408] on button "Paste whole Preset" at bounding box center [790, 410] width 97 height 25
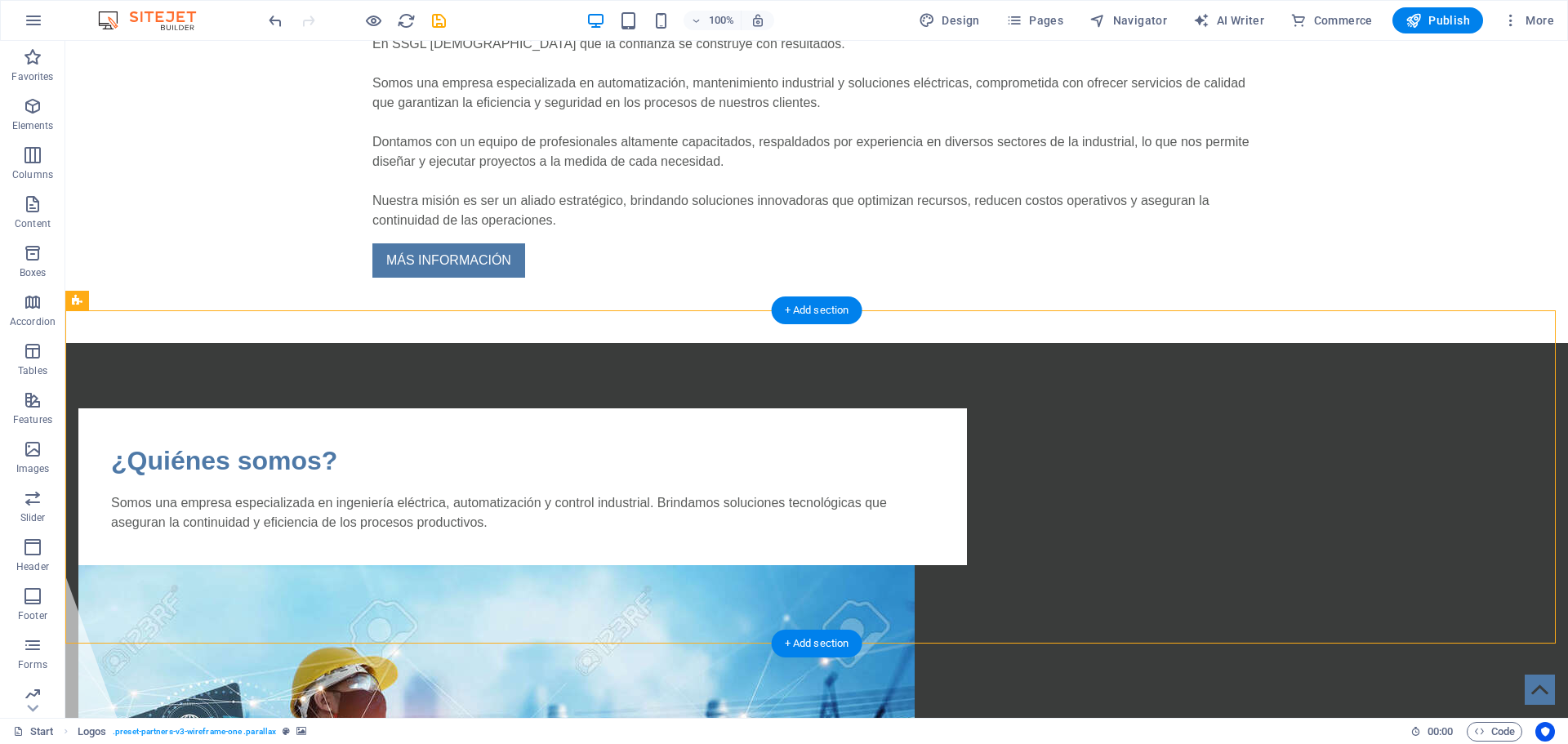
scroll to position [1796, 0]
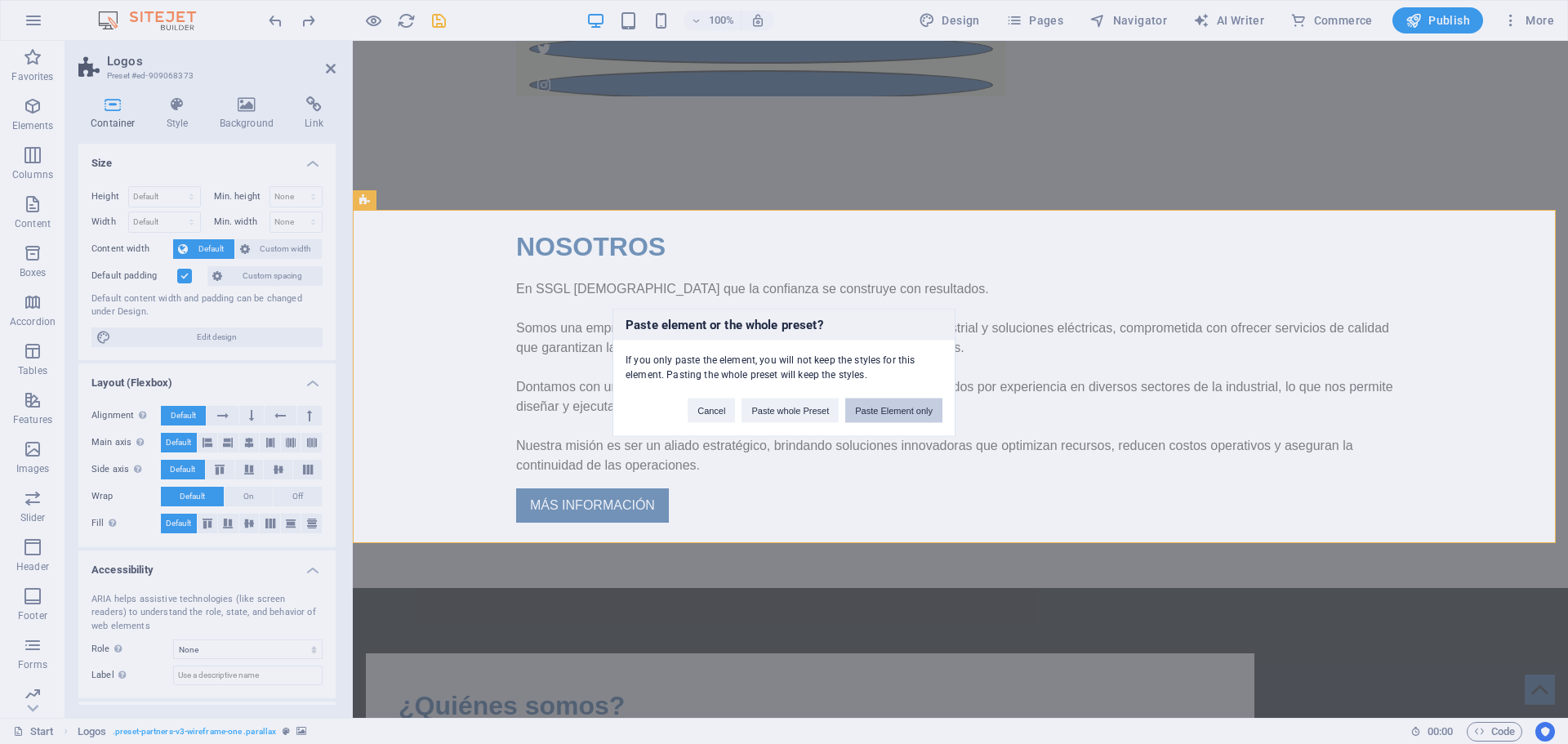
click at [887, 414] on button "Paste Element only" at bounding box center [894, 410] width 97 height 25
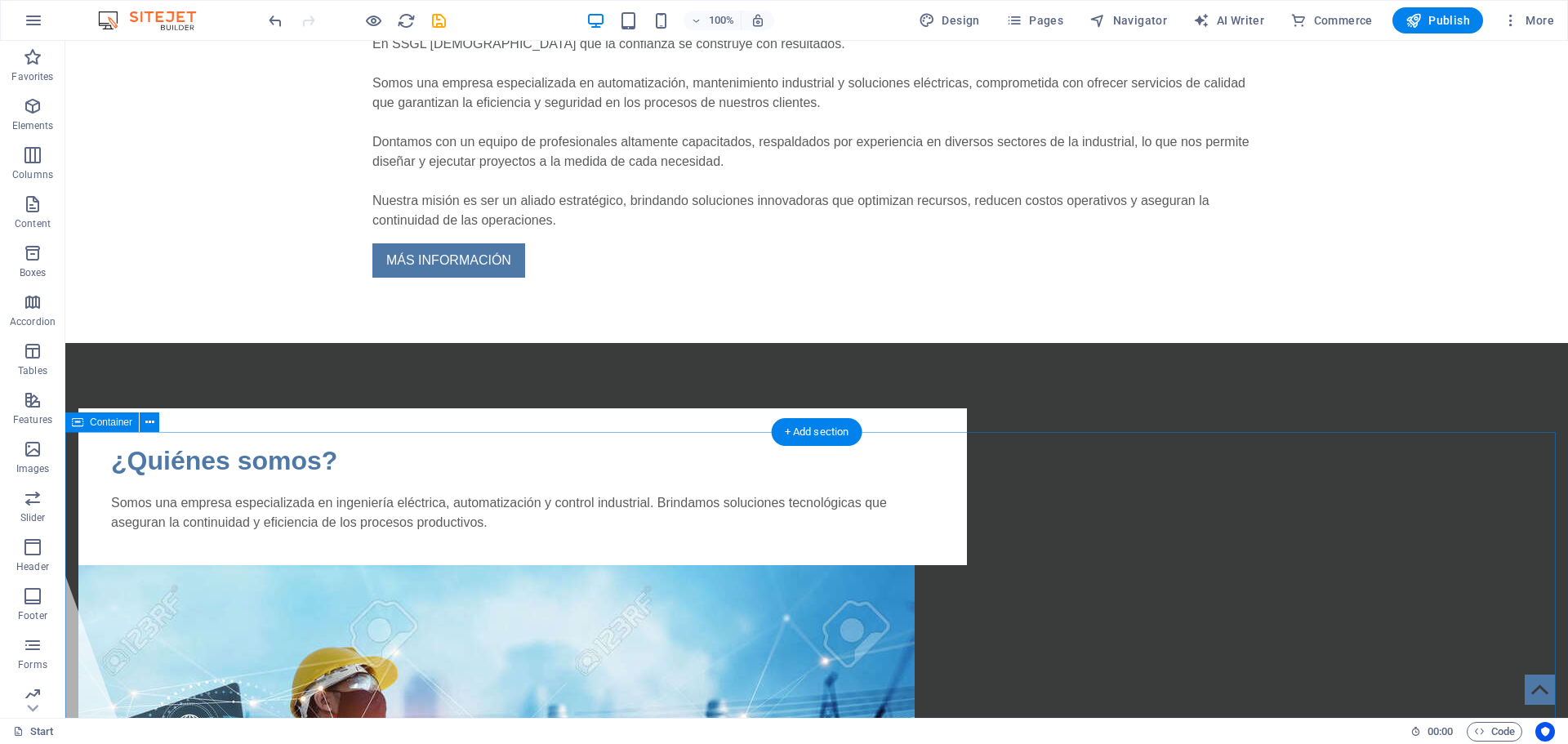
scroll to position [1959, 0]
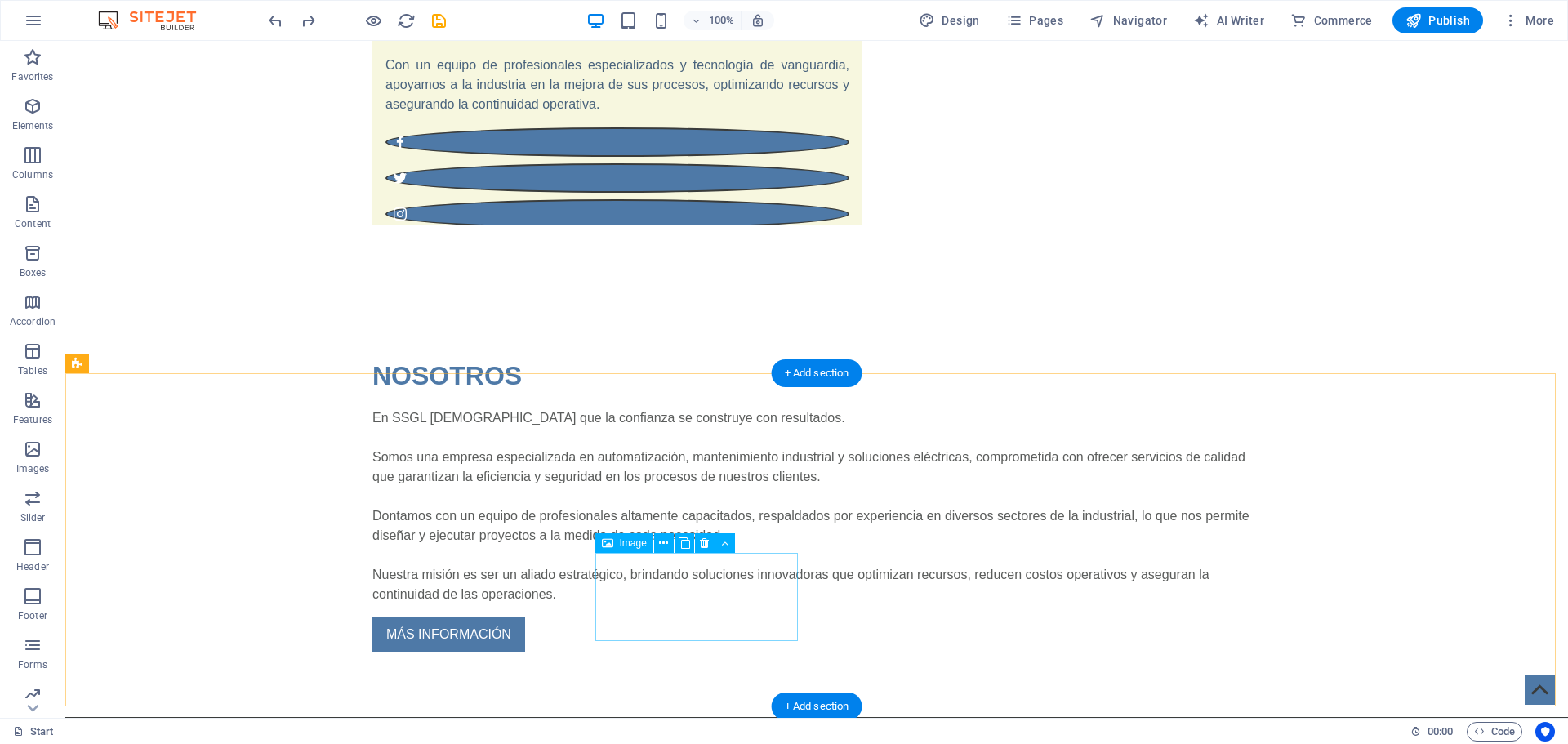
scroll to position [1714, 0]
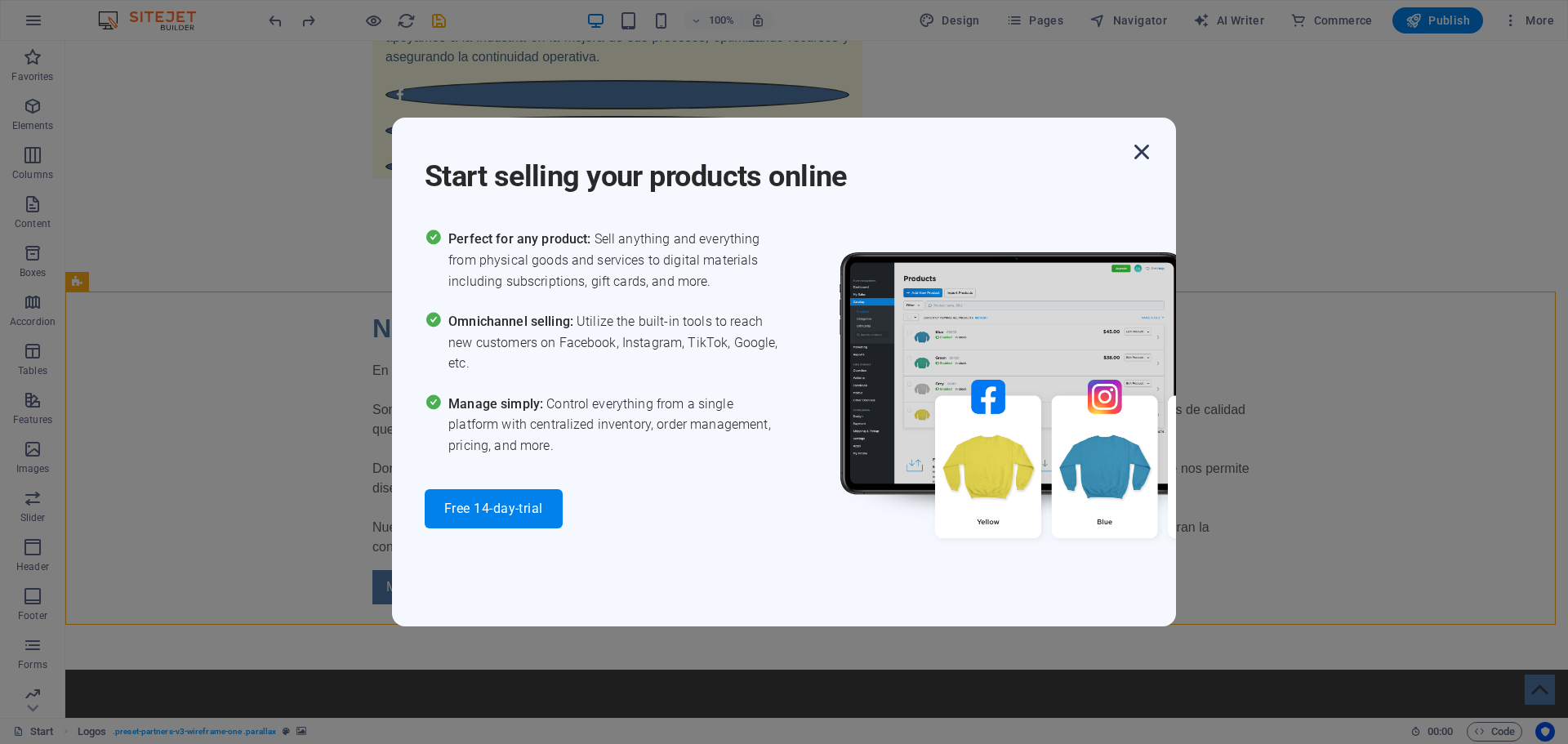
click at [1135, 146] on icon "button" at bounding box center [1142, 151] width 29 height 29
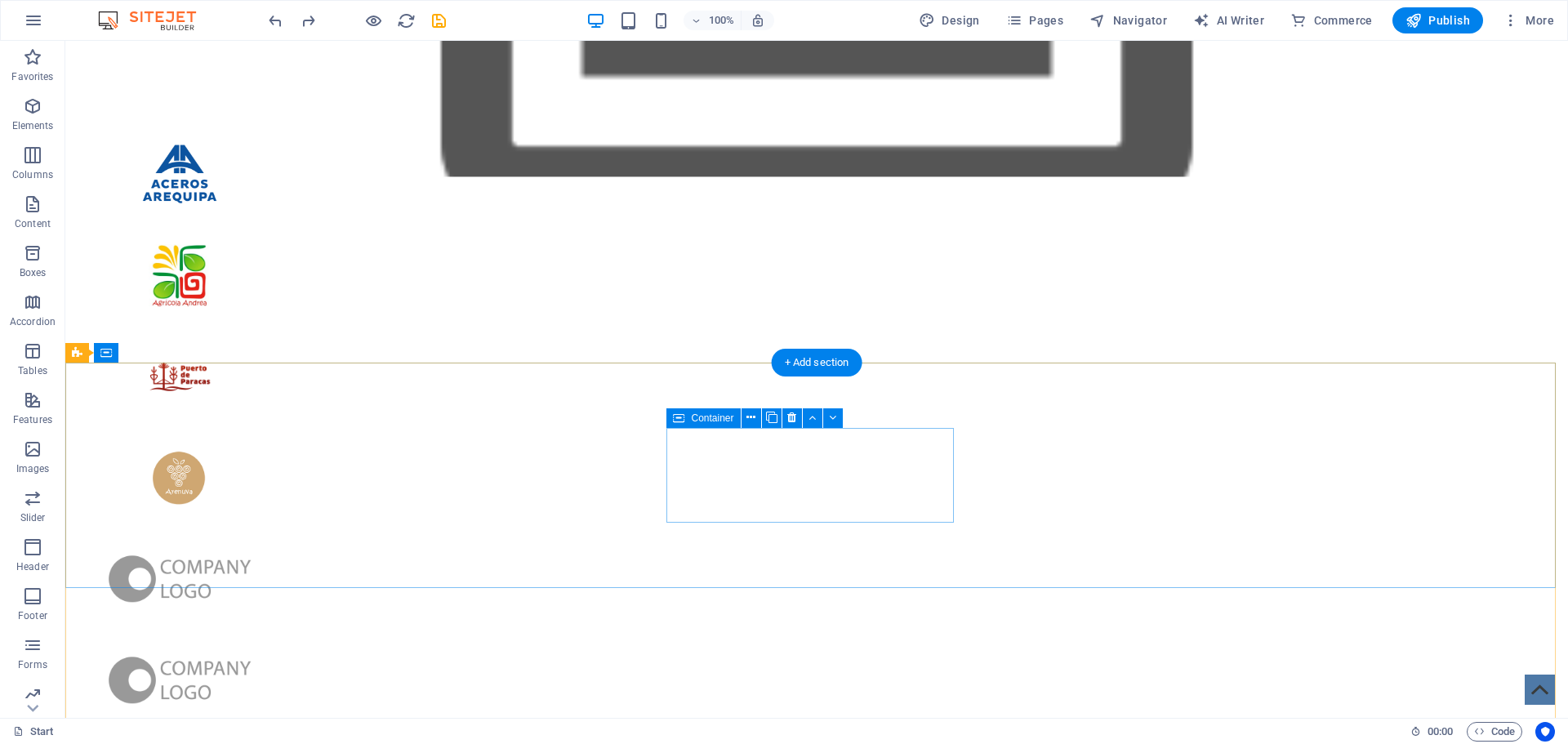
scroll to position [4690, 0]
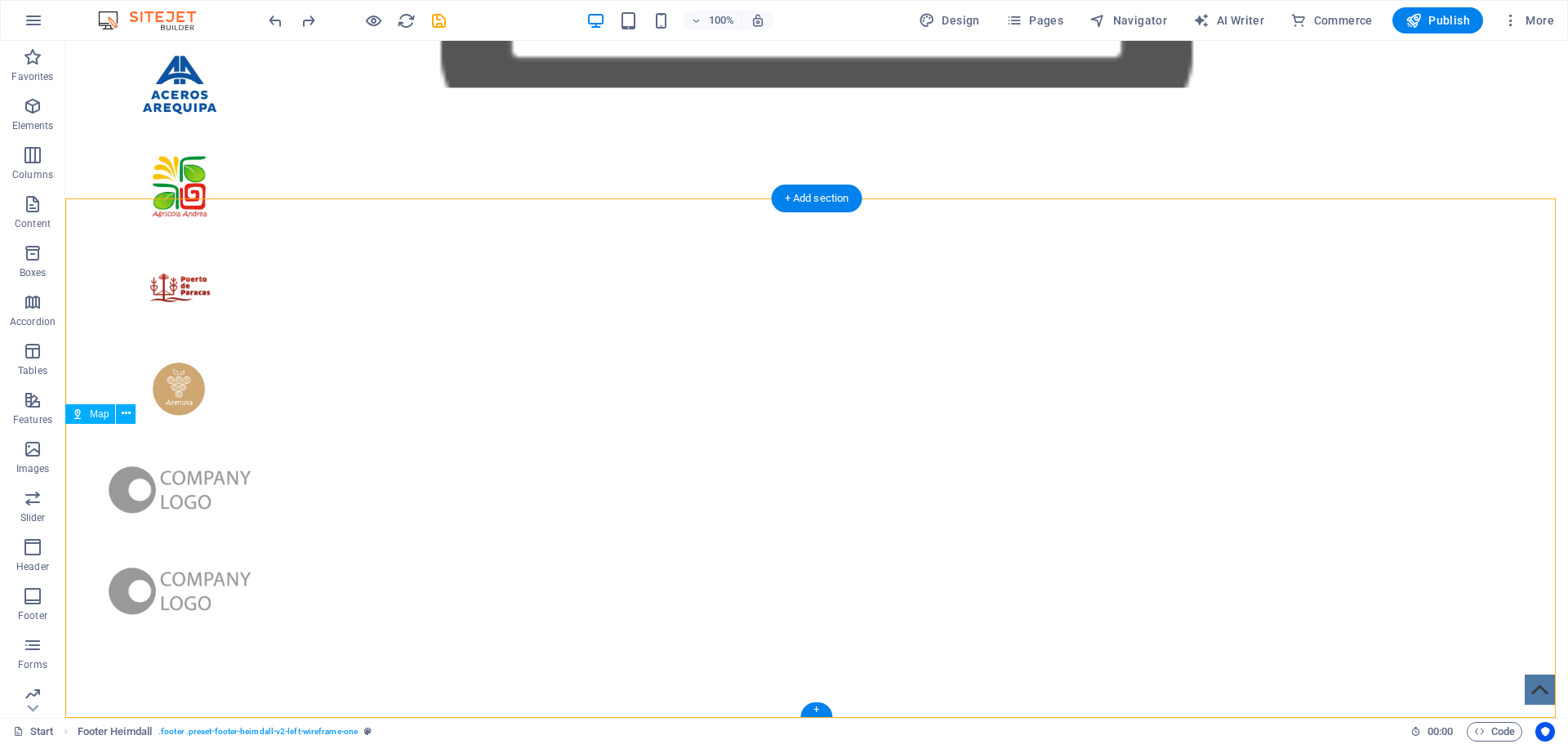
drag, startPoint x: 813, startPoint y: 549, endPoint x: 863, endPoint y: 536, distance: 51.7
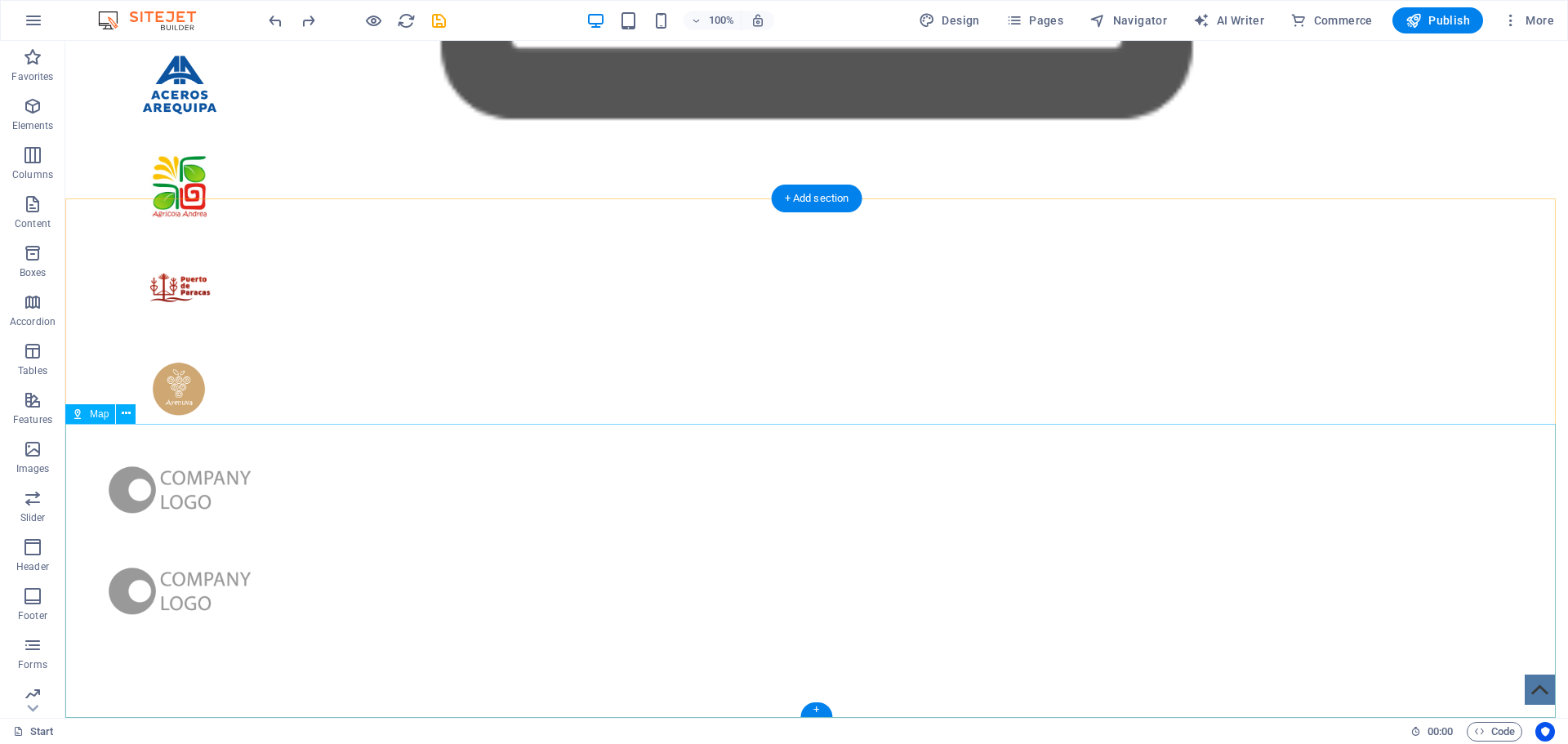
select select "1"
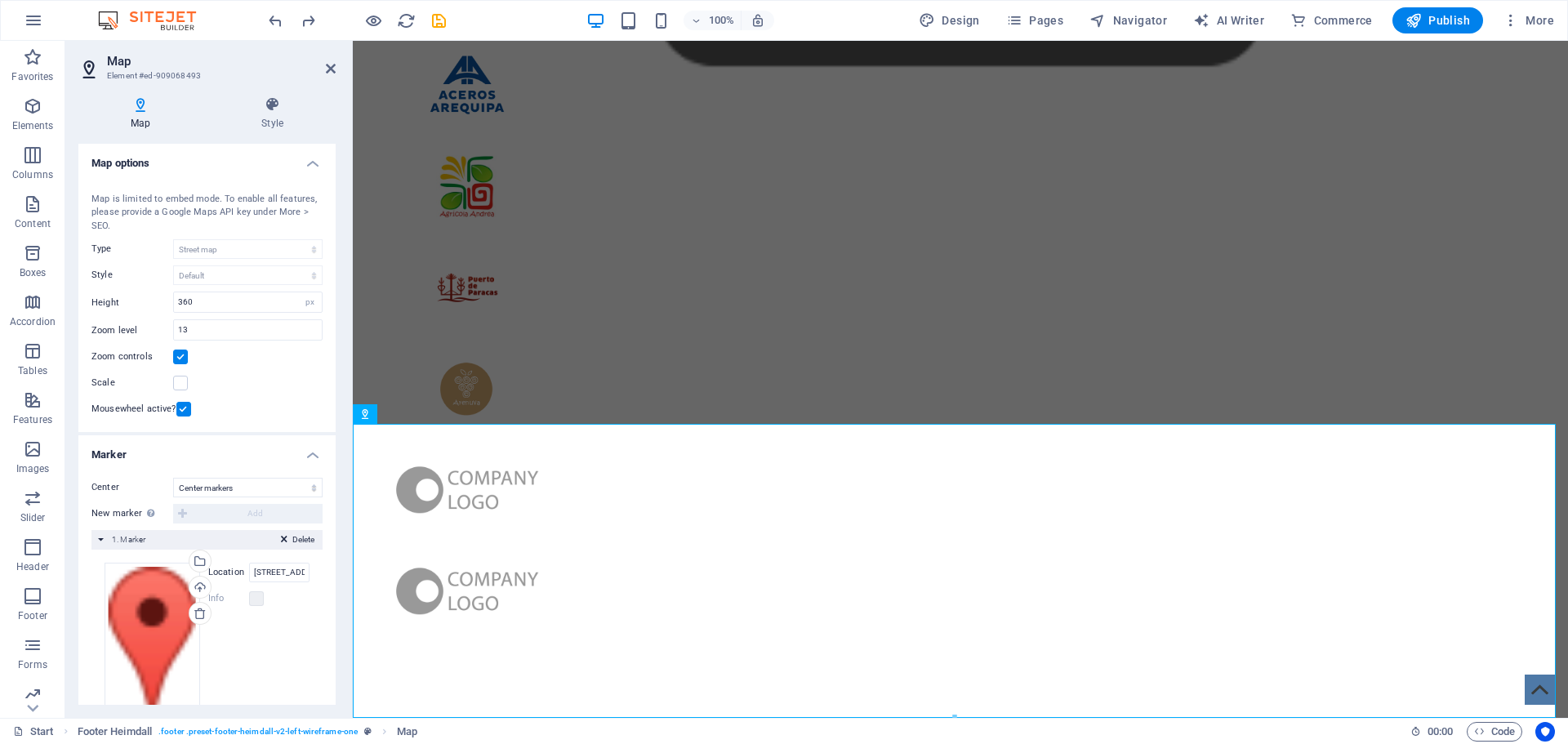
click at [92, 199] on div "Map is limited to embed mode. To enable all features, please provide a Google M…" at bounding box center [207, 213] width 231 height 41
drag, startPoint x: 92, startPoint y: 198, endPoint x: 103, endPoint y: 220, distance: 24.6
click at [108, 220] on div "Map is limited to embed mode. To enable all features, please provide a Google M…" at bounding box center [207, 213] width 231 height 41
click at [103, 220] on div "Map is limited to embed mode. To enable all features, please provide a Google M…" at bounding box center [207, 213] width 231 height 41
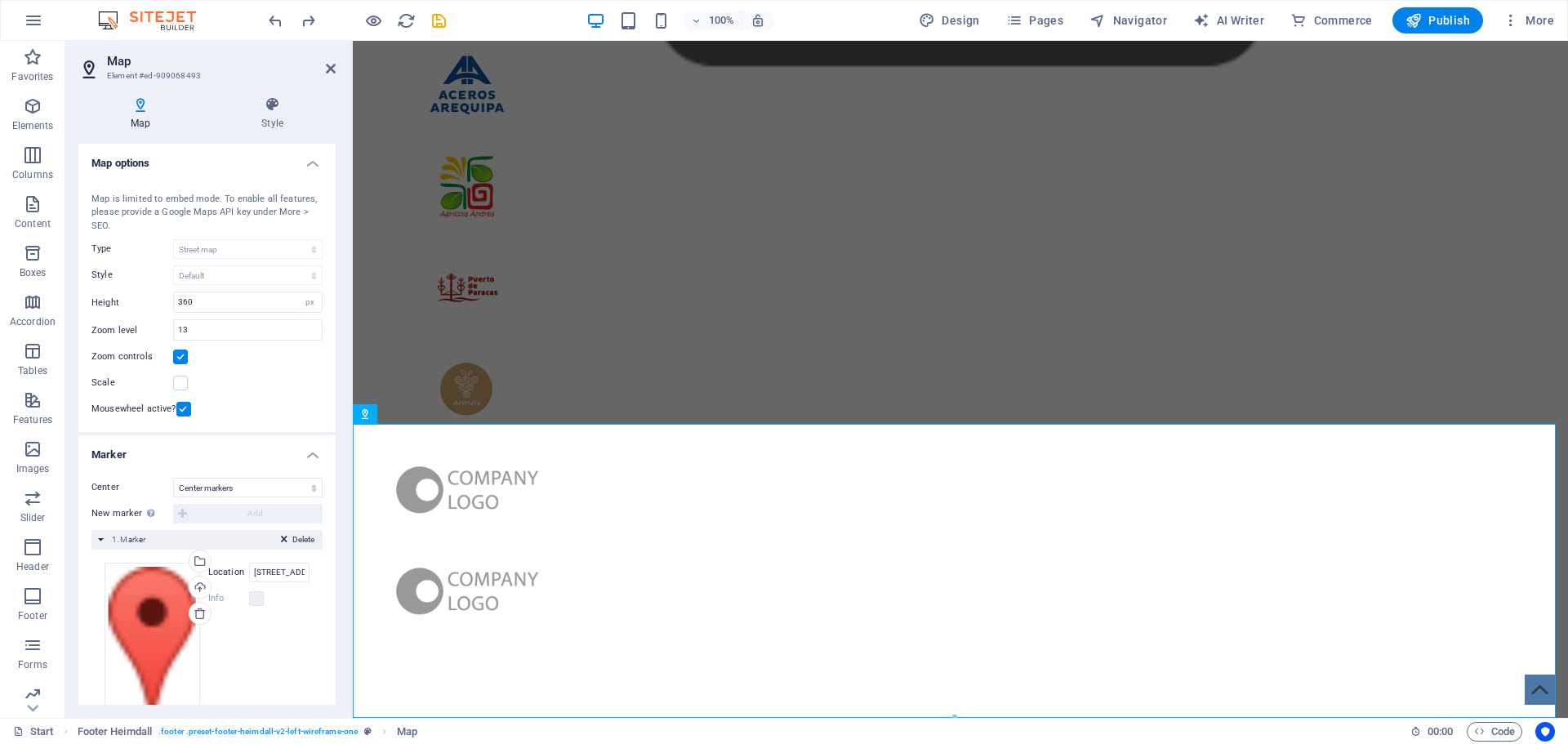
click at [105, 221] on div "Map is limited to embed mode. To enable all features, please provide a Google M…" at bounding box center [207, 213] width 231 height 41
click at [107, 224] on div "Map is limited to embed mode. To enable all features, please provide a Google M…" at bounding box center [207, 213] width 231 height 41
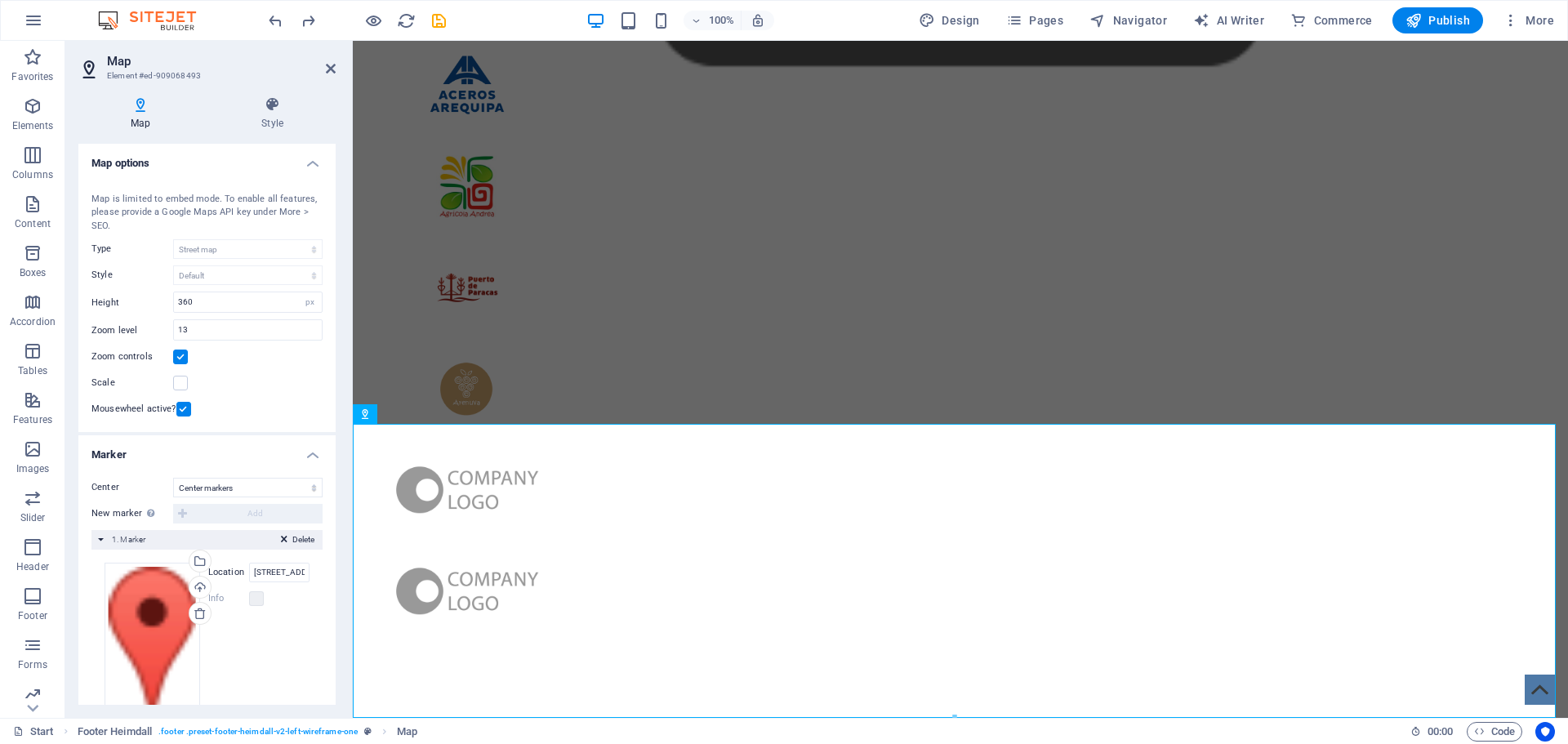
click at [107, 209] on div "Map is limited to embed mode. To enable all features, please provide a Google M…" at bounding box center [207, 213] width 231 height 41
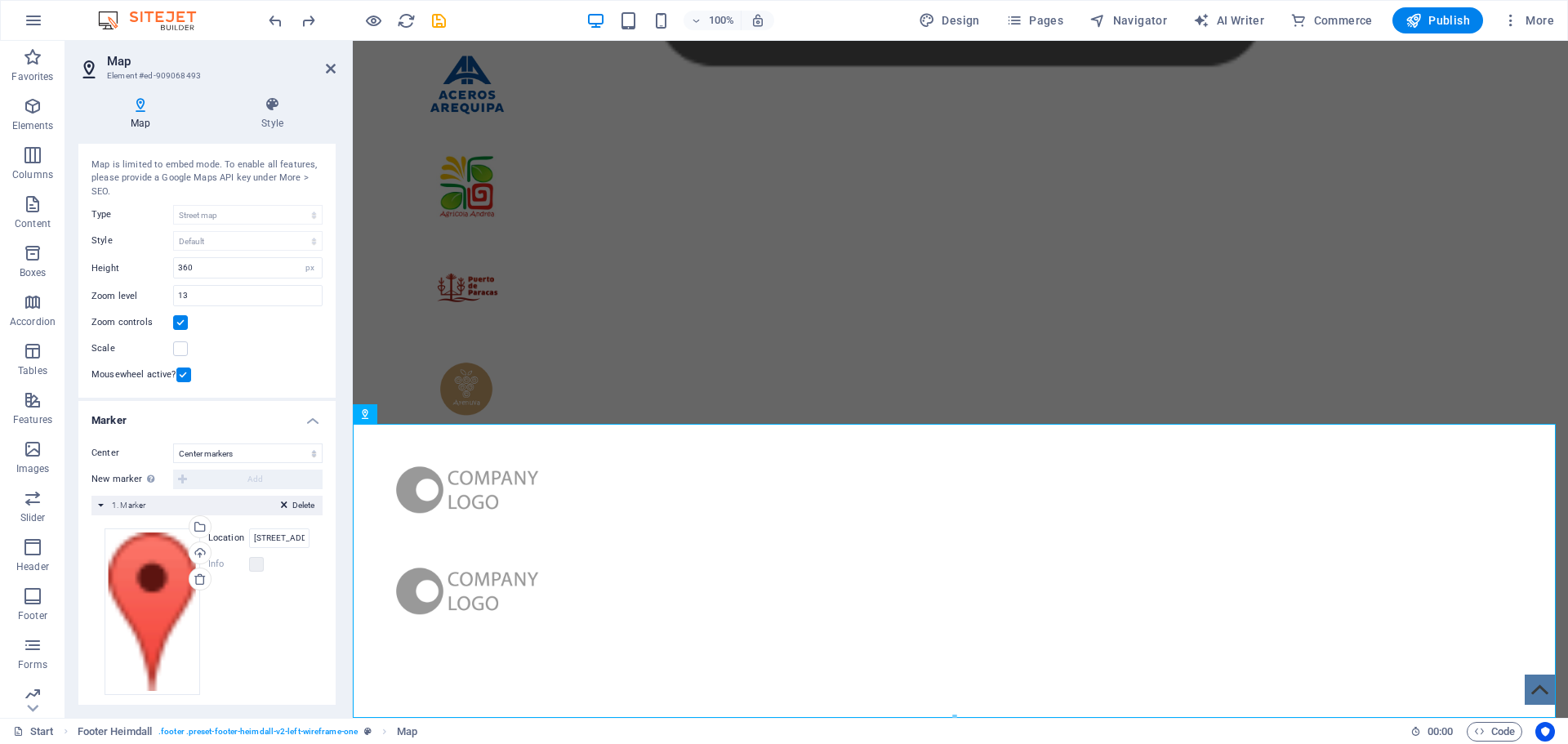
scroll to position [47, 0]
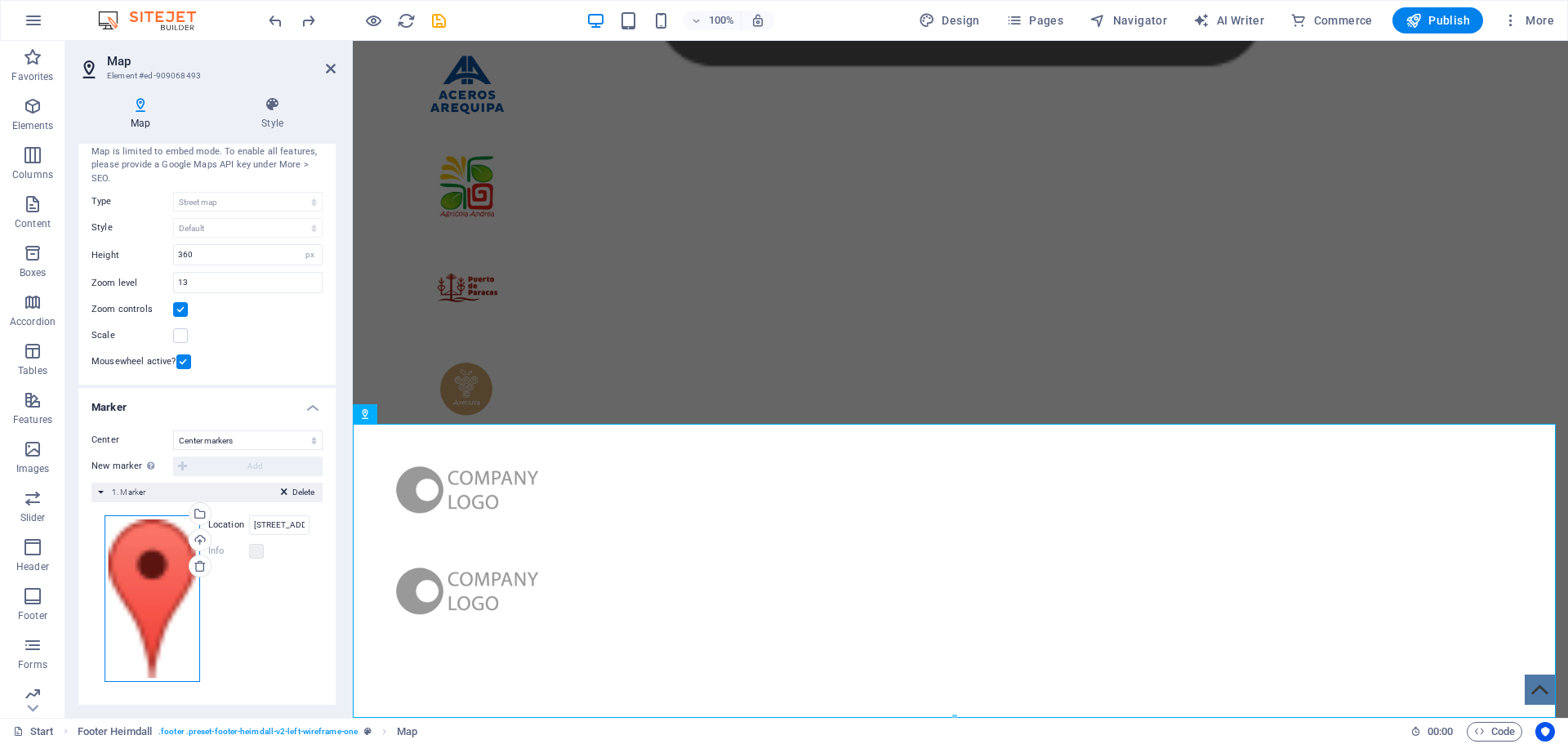
drag, startPoint x: 159, startPoint y: 597, endPoint x: 179, endPoint y: 631, distance: 39.4
click at [179, 633] on div "Drag files here, click to choose files or select files from Files or our free s…" at bounding box center [153, 598] width 96 height 167
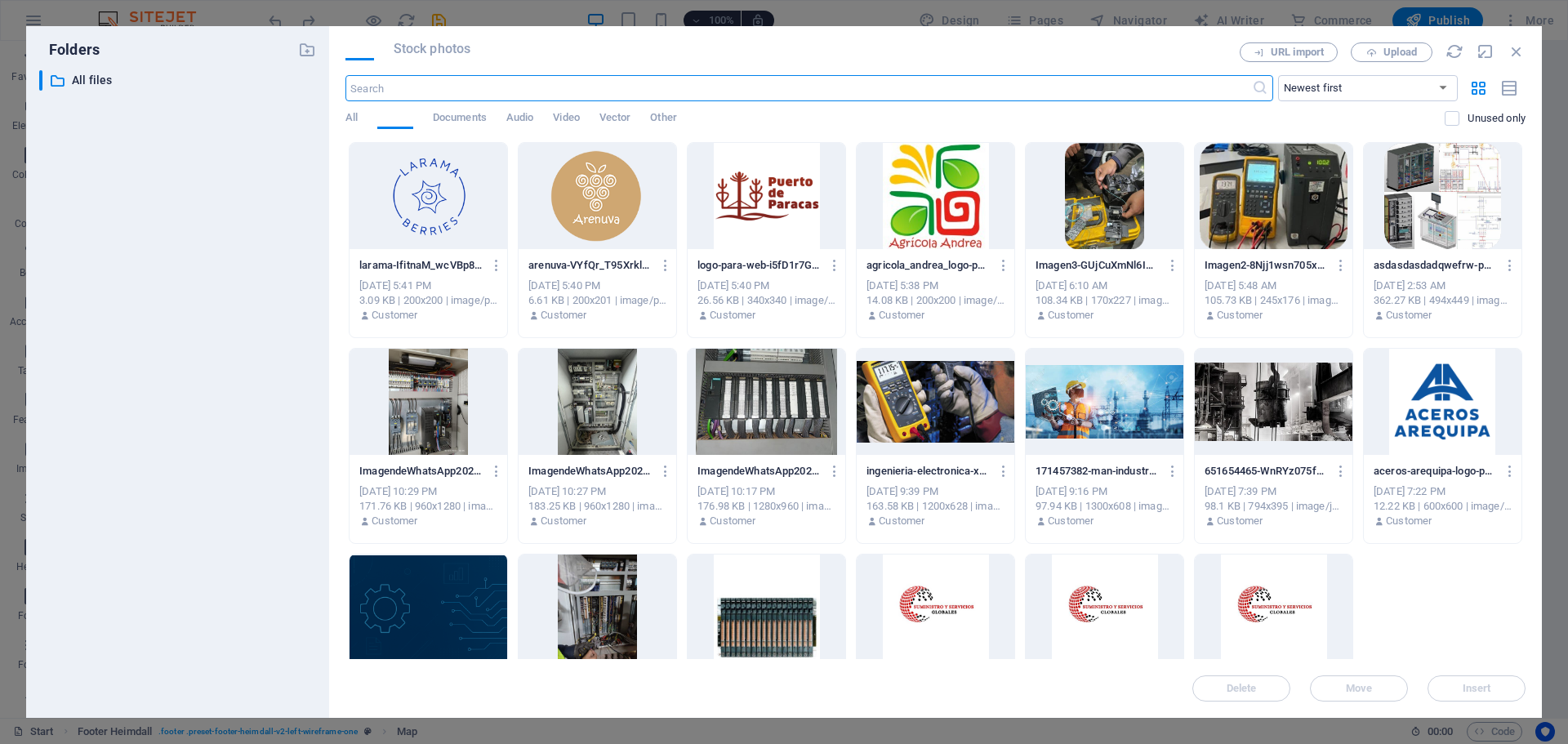
scroll to position [4668, 0]
click at [1510, 59] on icon "button" at bounding box center [1516, 51] width 18 height 18
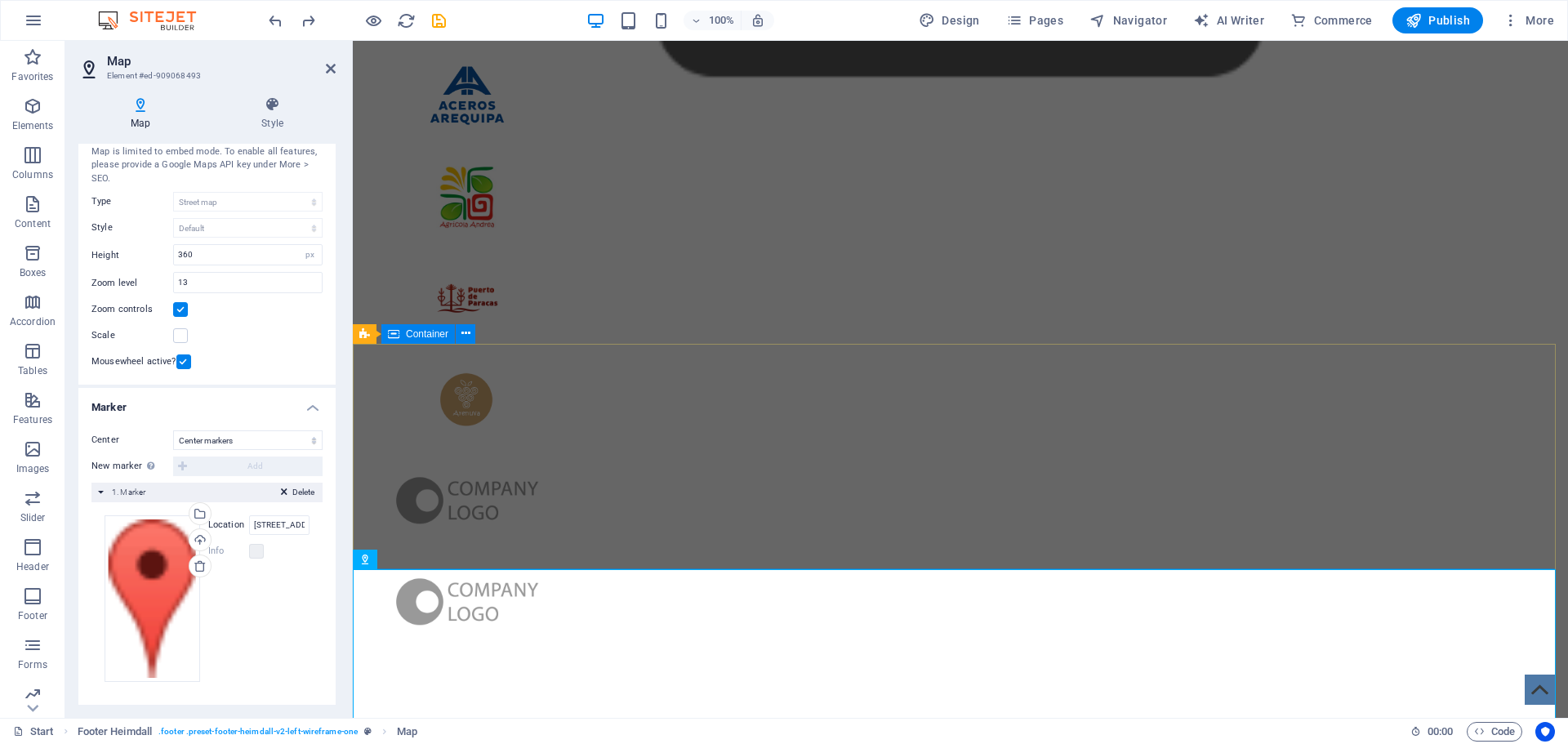
scroll to position [4690, 0]
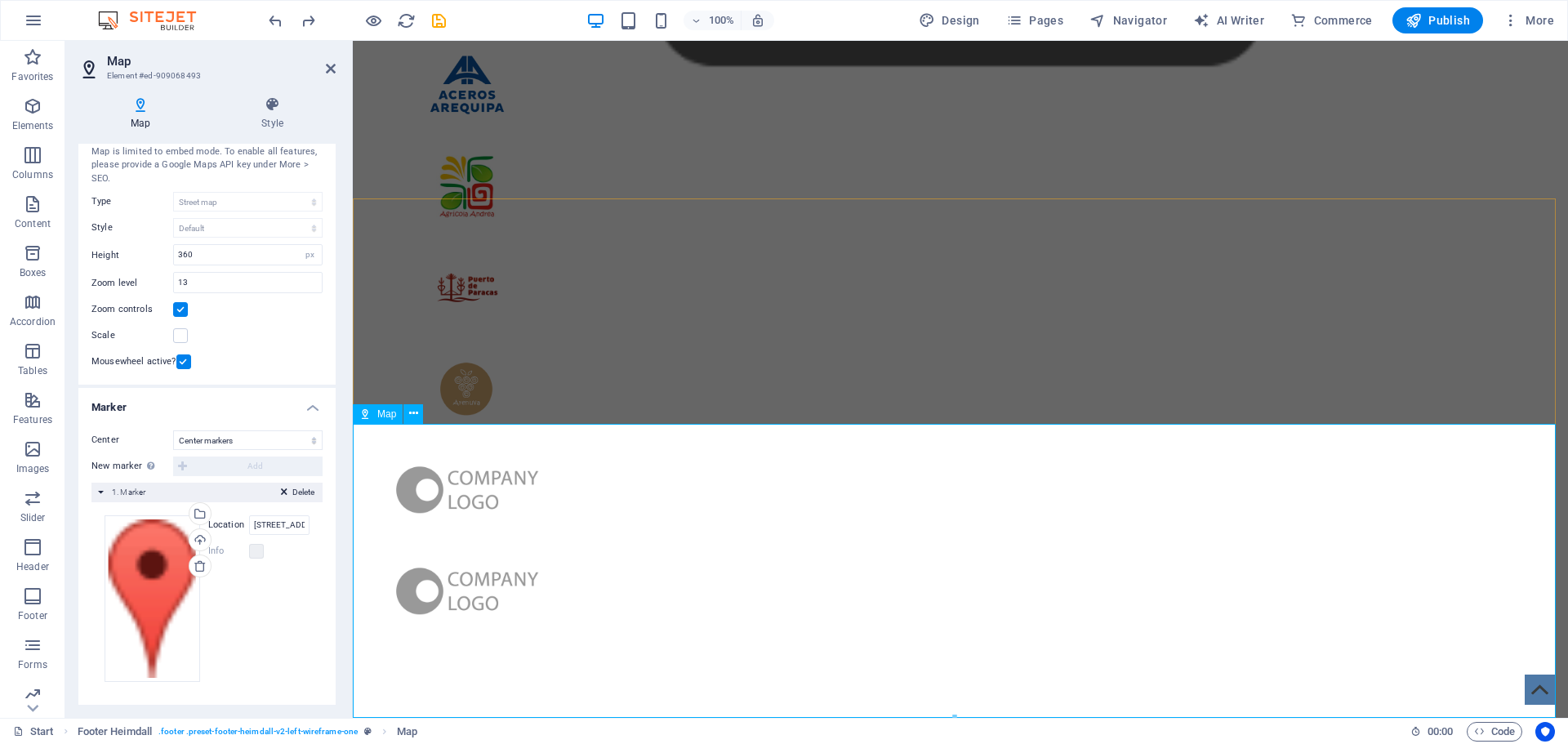
drag, startPoint x: 953, startPoint y: 554, endPoint x: 872, endPoint y: 562, distance: 81.4
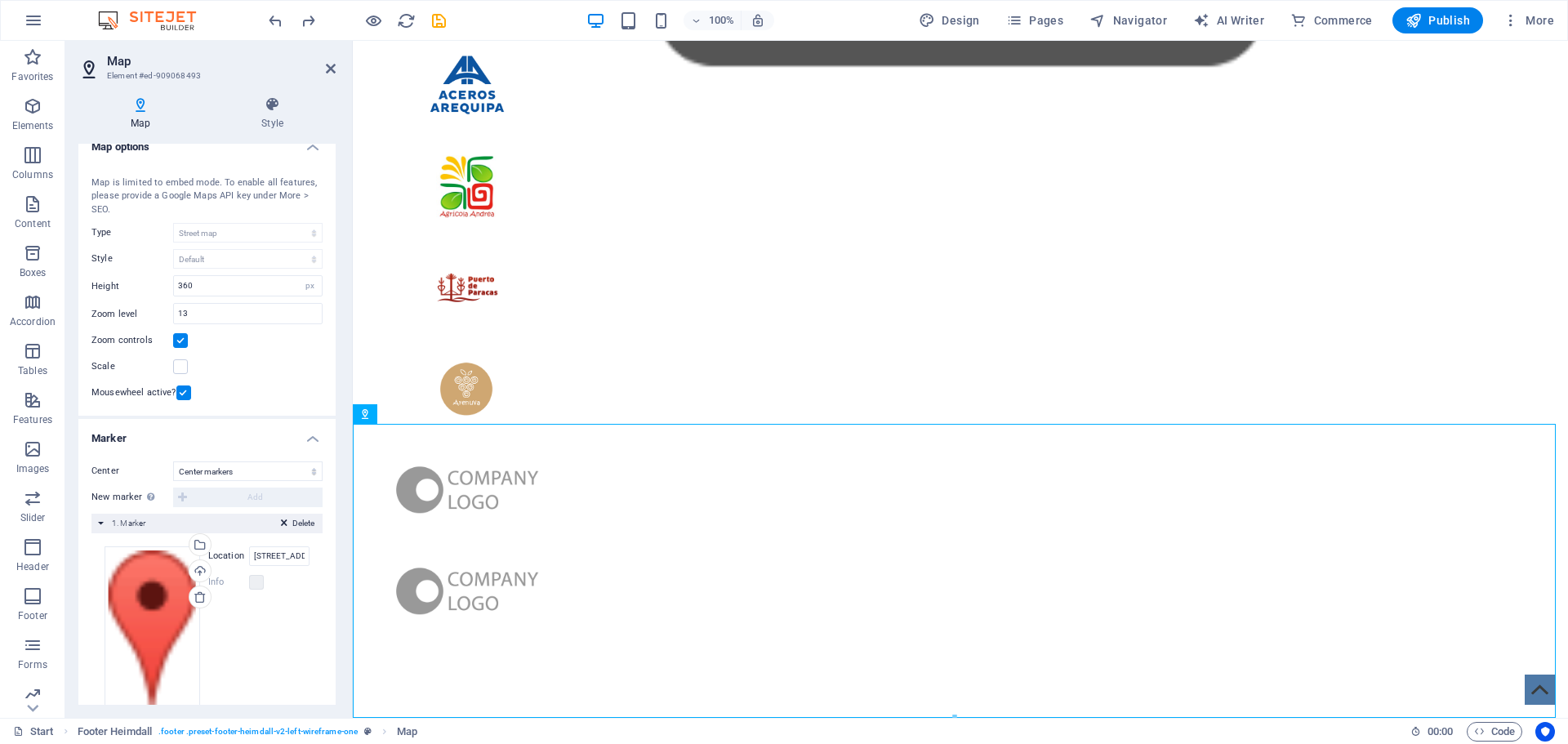
scroll to position [0, 0]
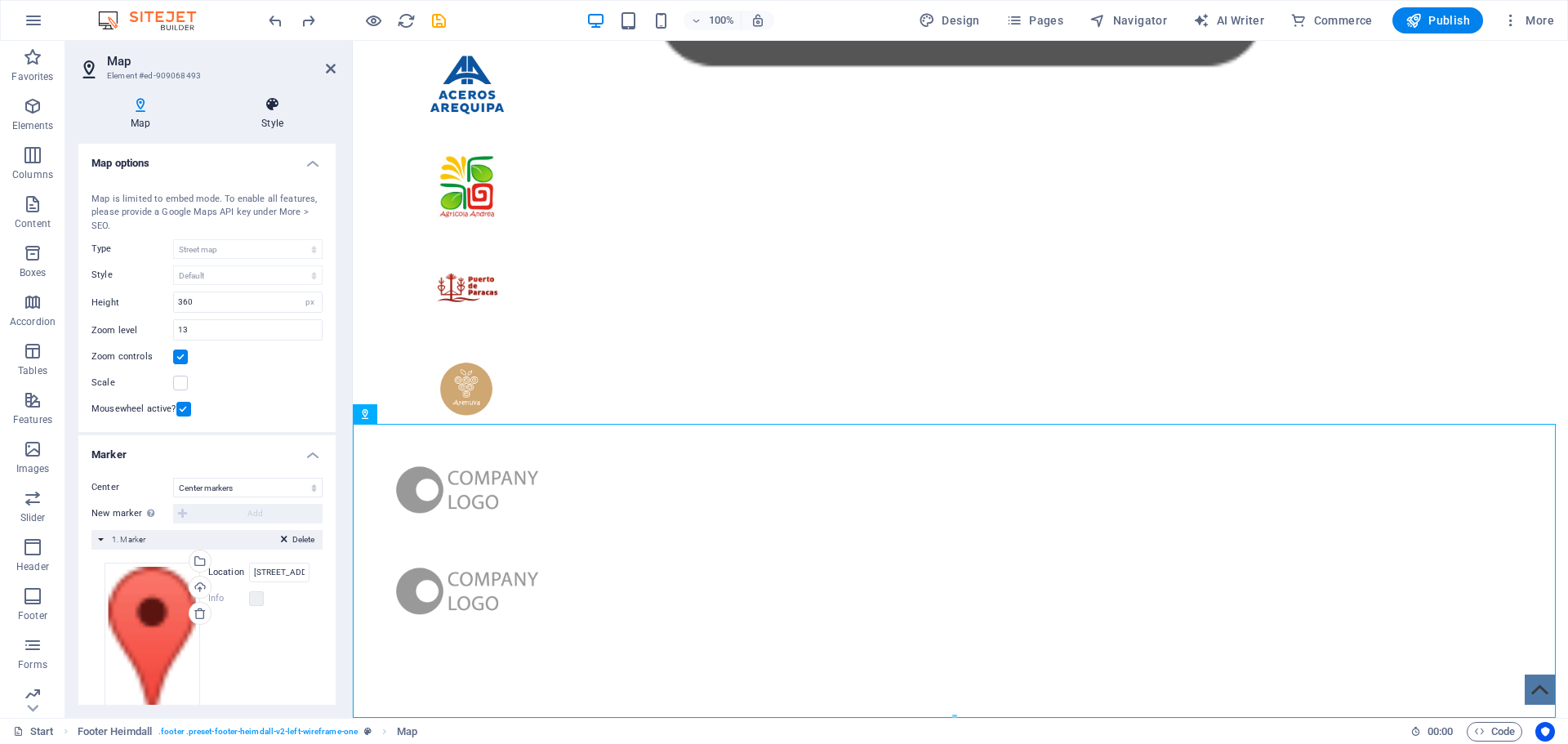
click at [278, 119] on h4 "Style" at bounding box center [272, 113] width 126 height 35
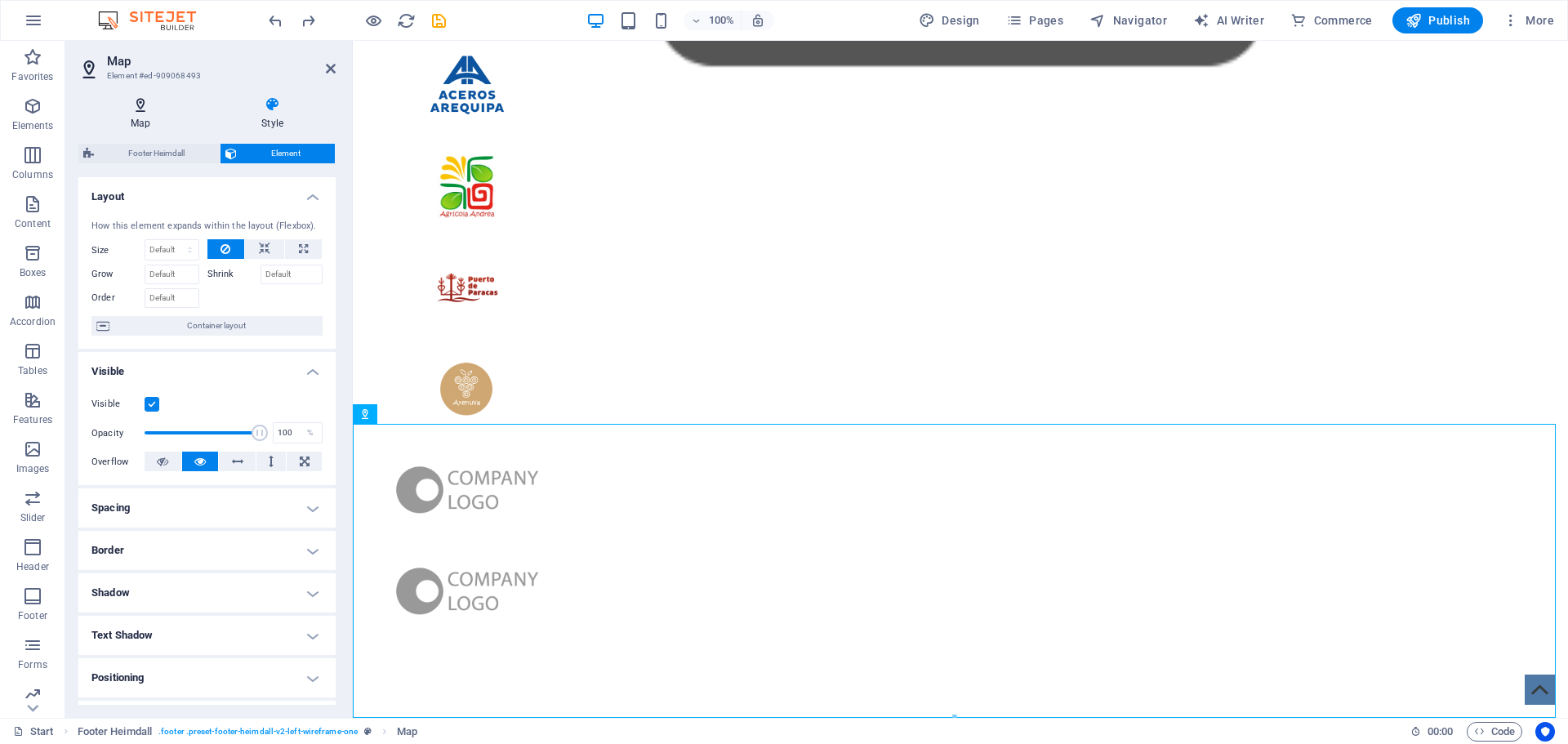
click at [155, 116] on h4 "Map" at bounding box center [143, 113] width 131 height 35
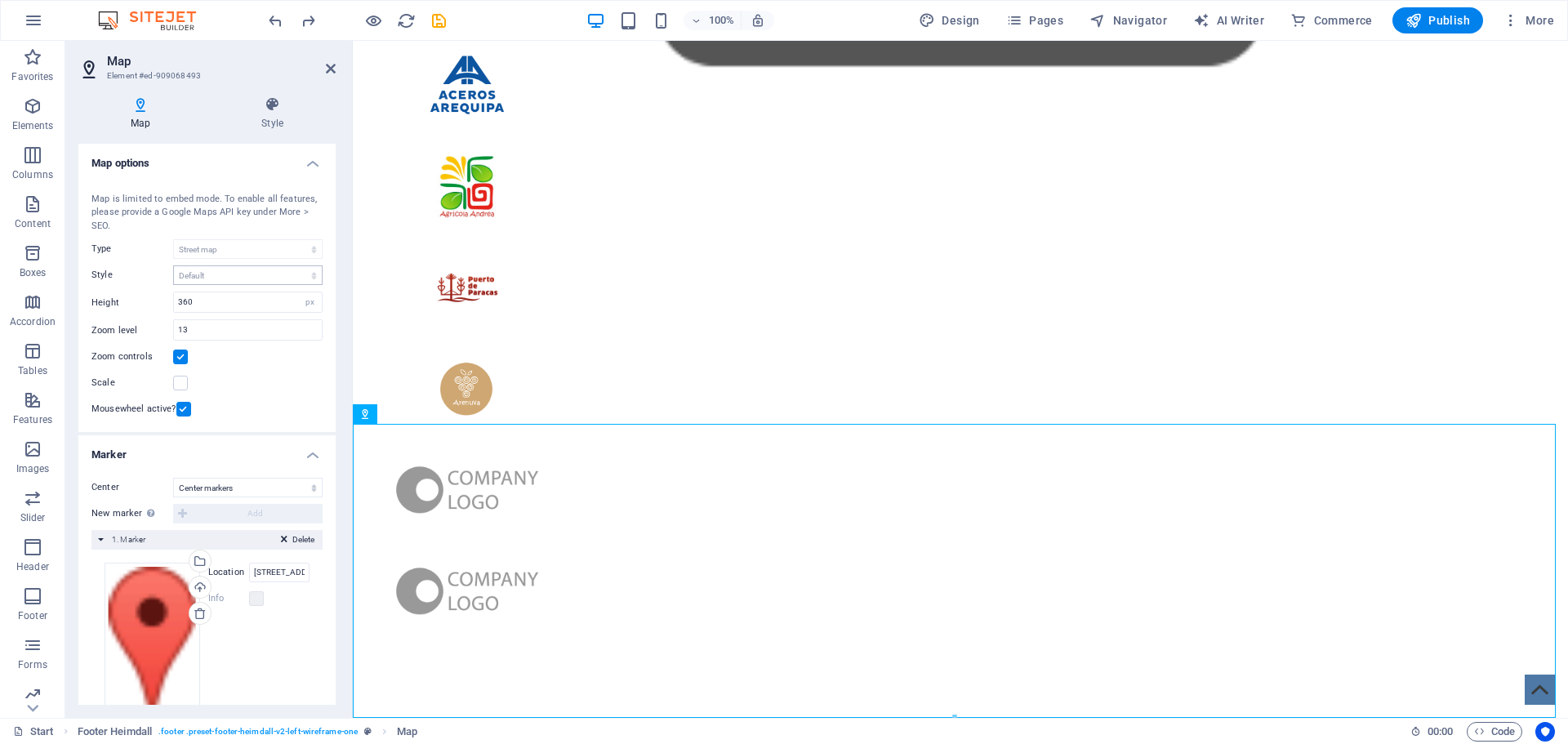
click at [202, 271] on div "Map center [GEOGRAPHIC_DATA] Map is limited to embed mode. To enable all featur…" at bounding box center [207, 303] width 258 height 259
click at [232, 317] on div "Map center [GEOGRAPHIC_DATA] Map is limited to embed mode. To enable all featur…" at bounding box center [207, 303] width 258 height 259
click at [233, 298] on input "360" at bounding box center [248, 302] width 147 height 20
click at [229, 322] on input "13" at bounding box center [248, 329] width 147 height 20
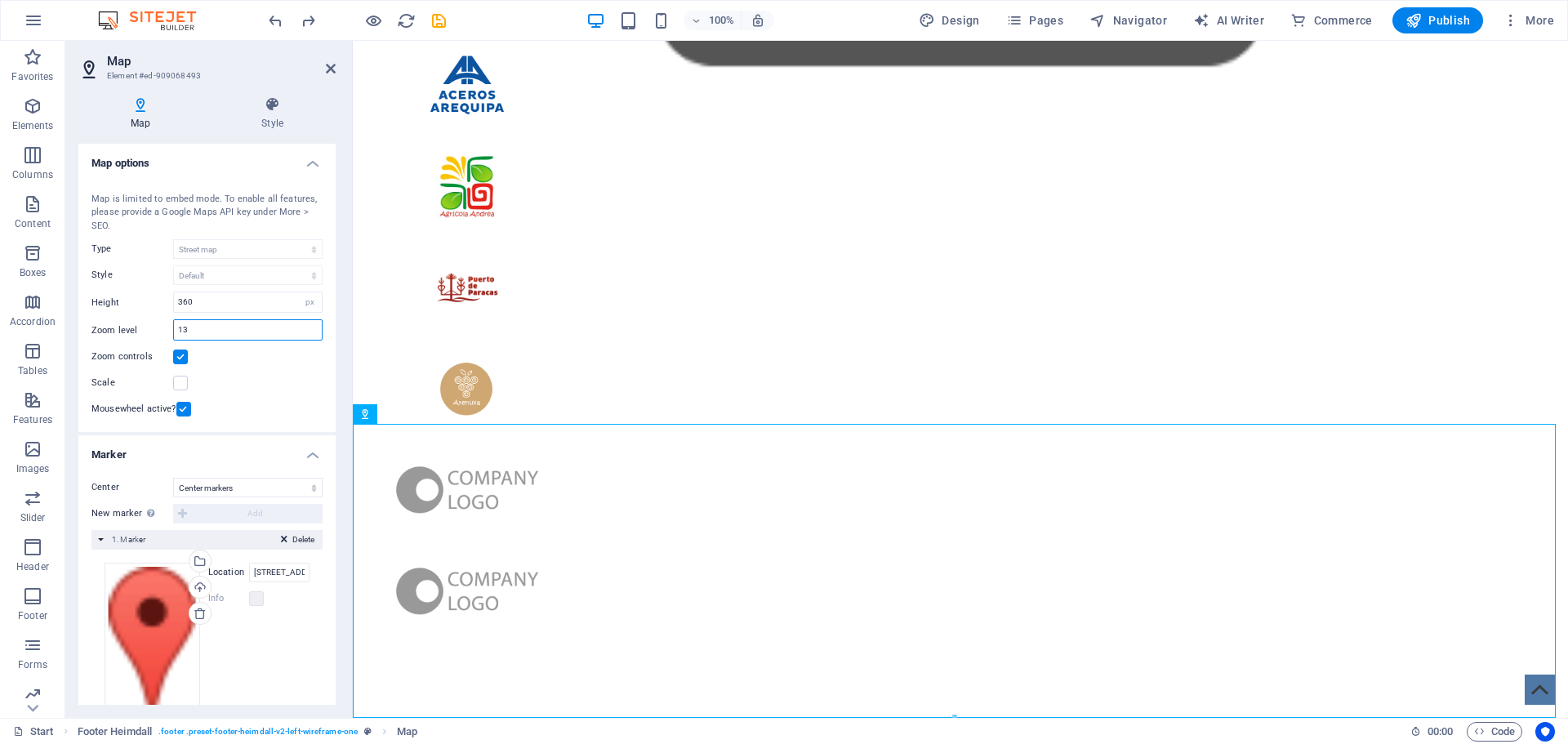
click at [227, 328] on input "13" at bounding box center [248, 329] width 147 height 20
drag, startPoint x: 227, startPoint y: 328, endPoint x: 121, endPoint y: 334, distance: 106.2
click at [121, 334] on div "Zoom level 13" at bounding box center [207, 329] width 231 height 21
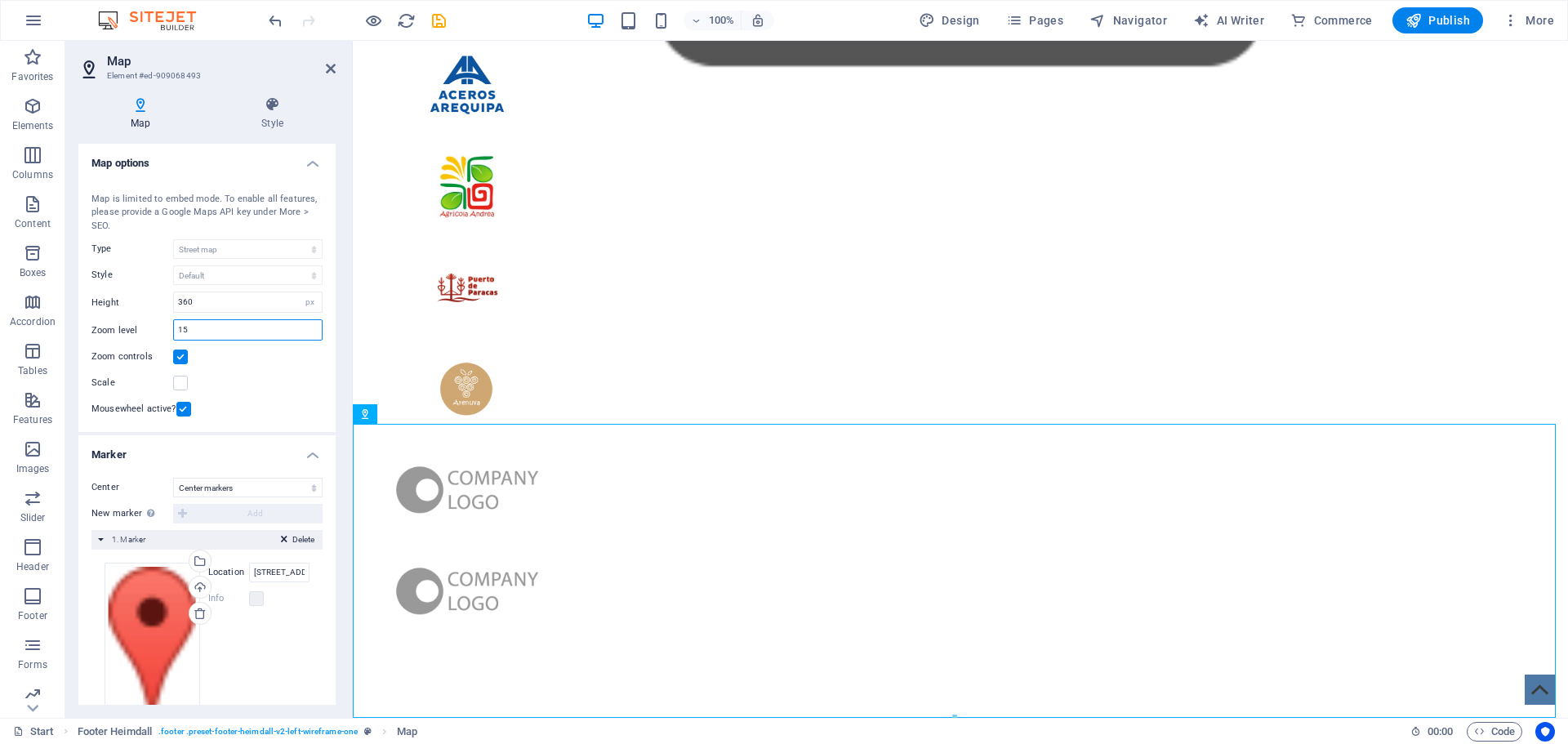
click at [227, 339] on input "15" at bounding box center [248, 329] width 147 height 20
drag, startPoint x: 226, startPoint y: 337, endPoint x: 128, endPoint y: 336, distance: 98.0
click at [128, 336] on div "Zoom level 15" at bounding box center [207, 329] width 231 height 21
type input "10"
click at [236, 369] on div "Map center [GEOGRAPHIC_DATA] Map is limited to embed mode. To enable all featur…" at bounding box center [207, 303] width 258 height 259
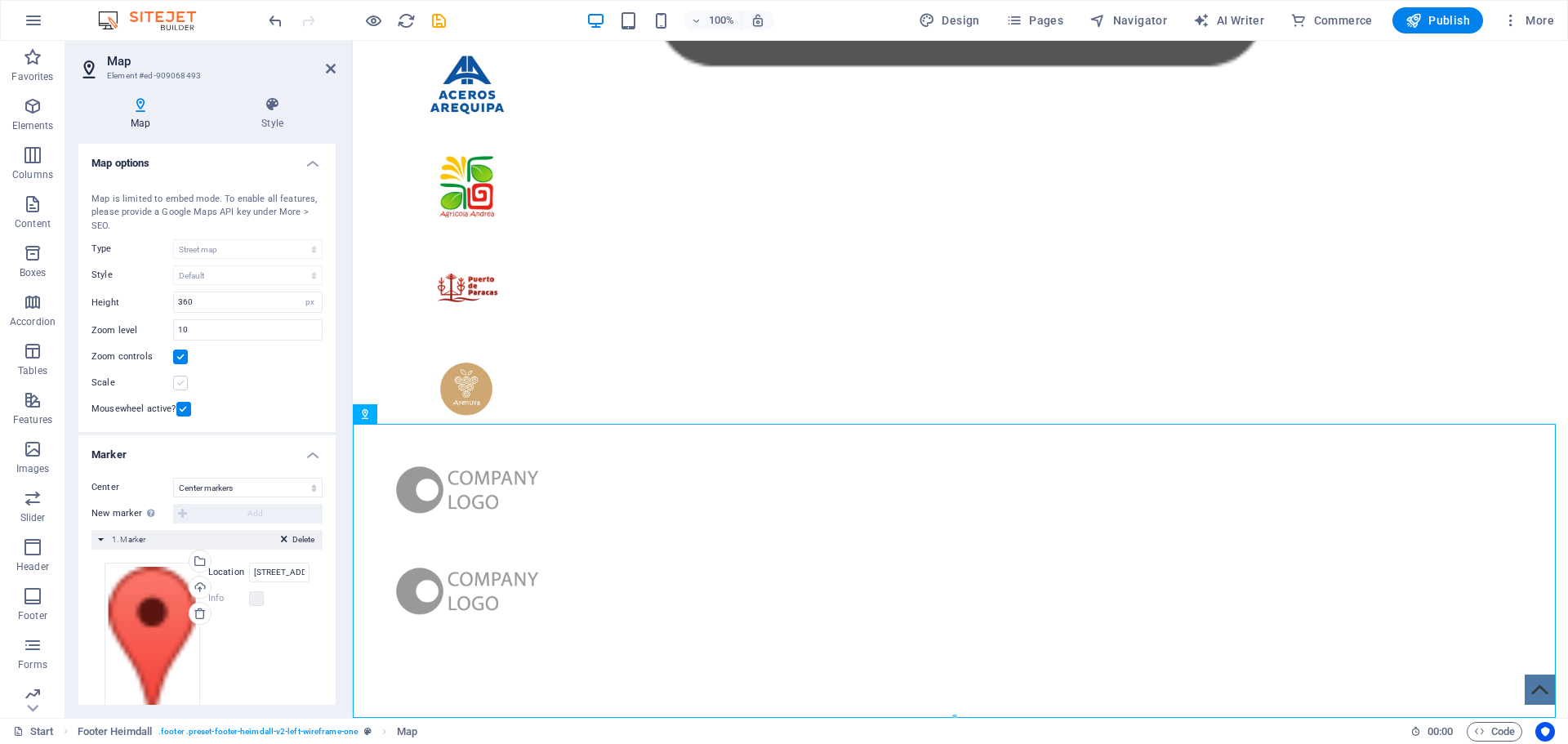
click at [178, 383] on label at bounding box center [180, 383] width 15 height 15
click at [0, 0] on input "Scale" at bounding box center [0, 0] width 0 height 0
click at [178, 383] on label at bounding box center [180, 383] width 15 height 15
click at [0, 0] on input "Scale" at bounding box center [0, 0] width 0 height 0
click at [178, 383] on label at bounding box center [180, 383] width 15 height 15
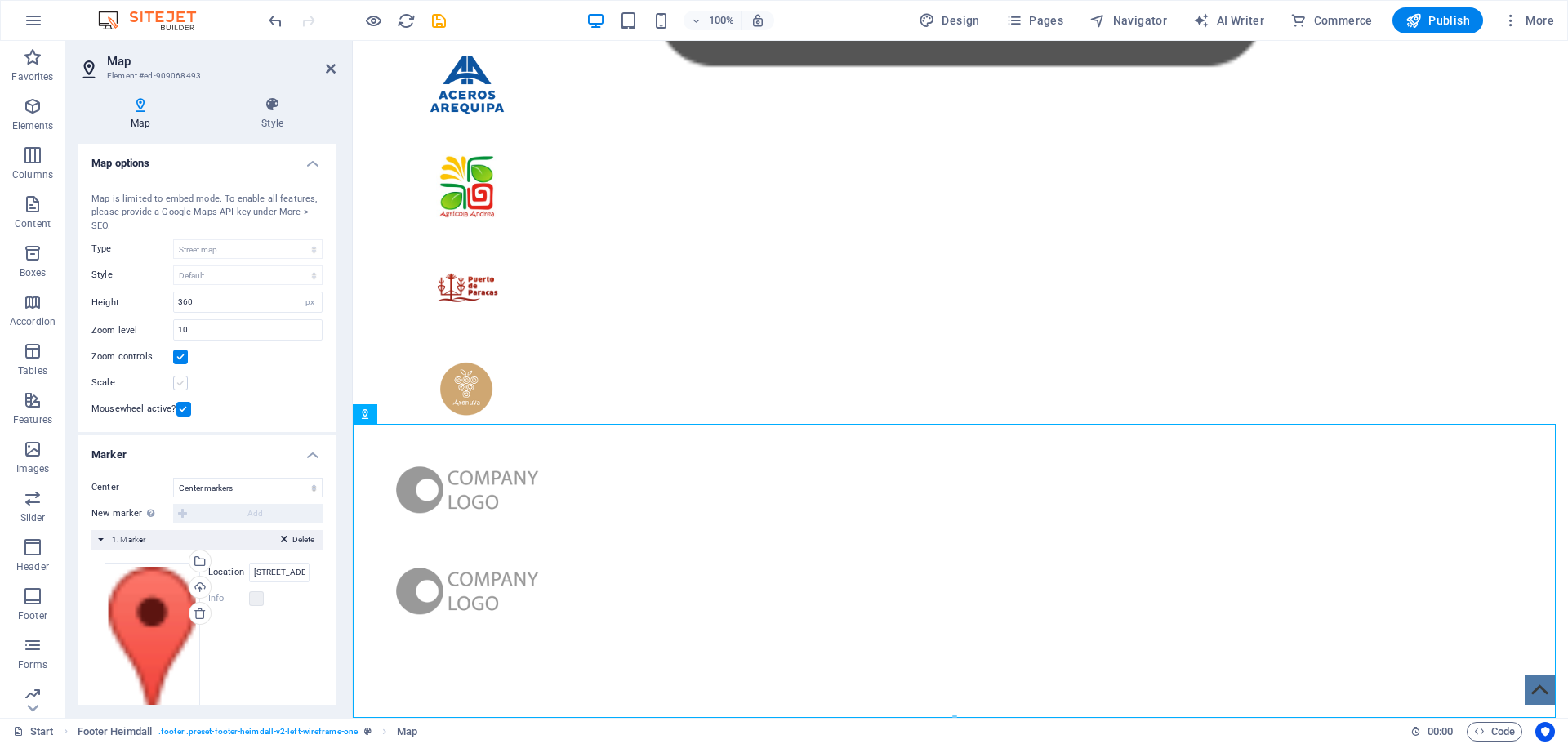
click at [0, 0] on input "Scale" at bounding box center [0, 0] width 0 height 0
click at [178, 383] on label at bounding box center [180, 383] width 15 height 15
click at [0, 0] on input "Scale" at bounding box center [0, 0] width 0 height 0
drag, startPoint x: 627, startPoint y: 626, endPoint x: 762, endPoint y: 551, distance: 154.4
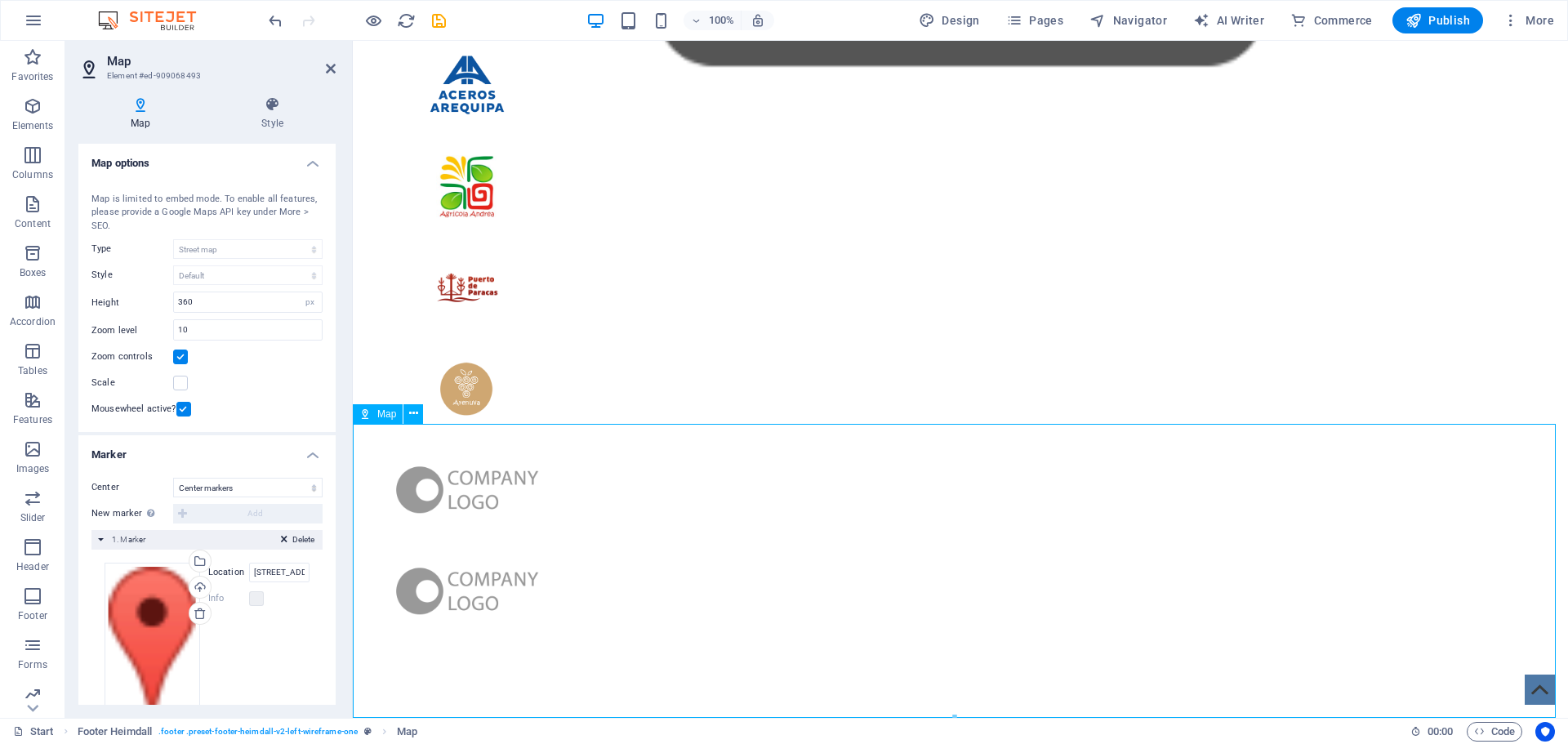
drag, startPoint x: 728, startPoint y: 571, endPoint x: 784, endPoint y: 535, distance: 66.6
drag, startPoint x: 744, startPoint y: 577, endPoint x: 777, endPoint y: 537, distance: 51.9
drag, startPoint x: 739, startPoint y: 576, endPoint x: 746, endPoint y: 551, distance: 26.0
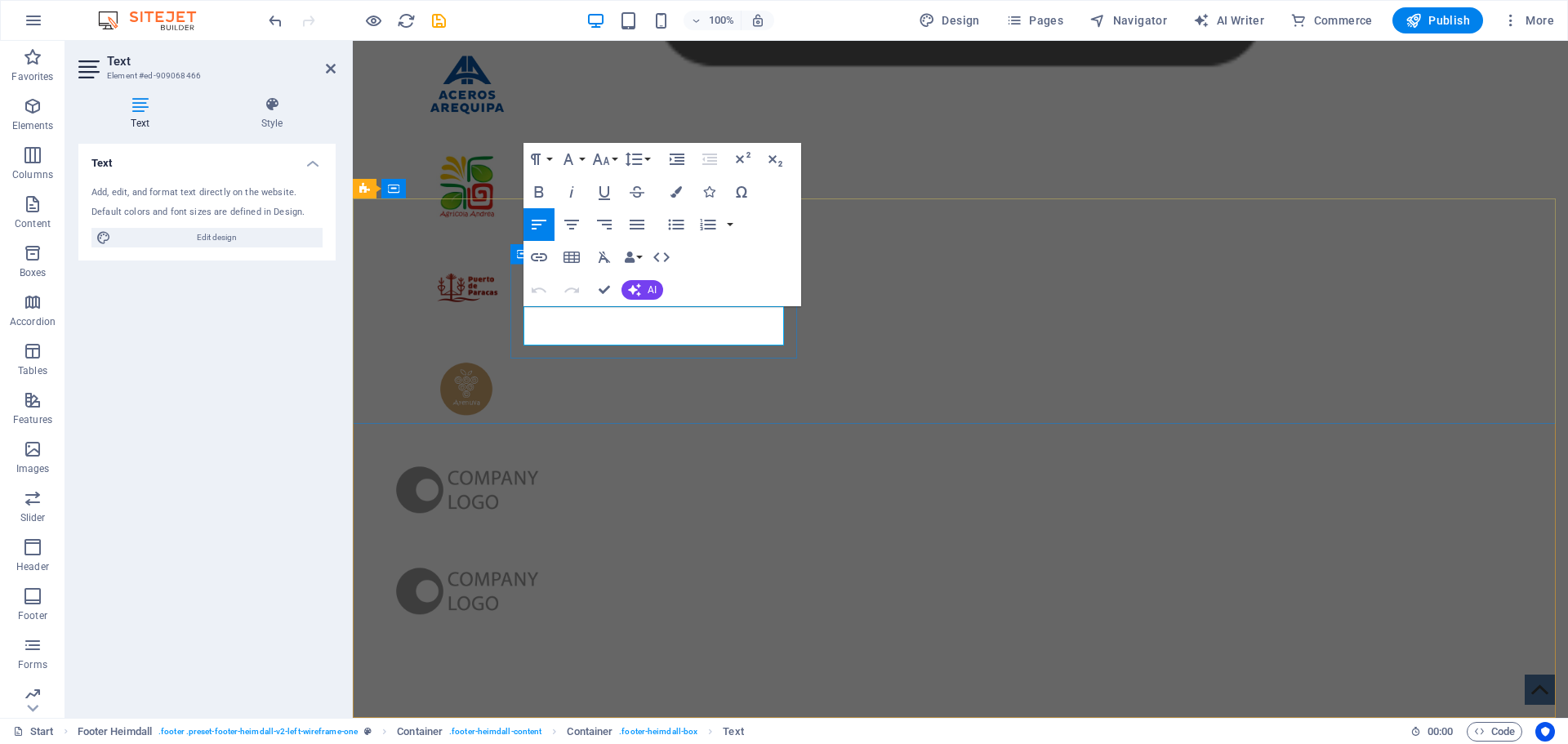
drag, startPoint x: 636, startPoint y: 313, endPoint x: 523, endPoint y: 317, distance: 113.1
drag, startPoint x: 623, startPoint y: 333, endPoint x: 525, endPoint y: 336, distance: 98.0
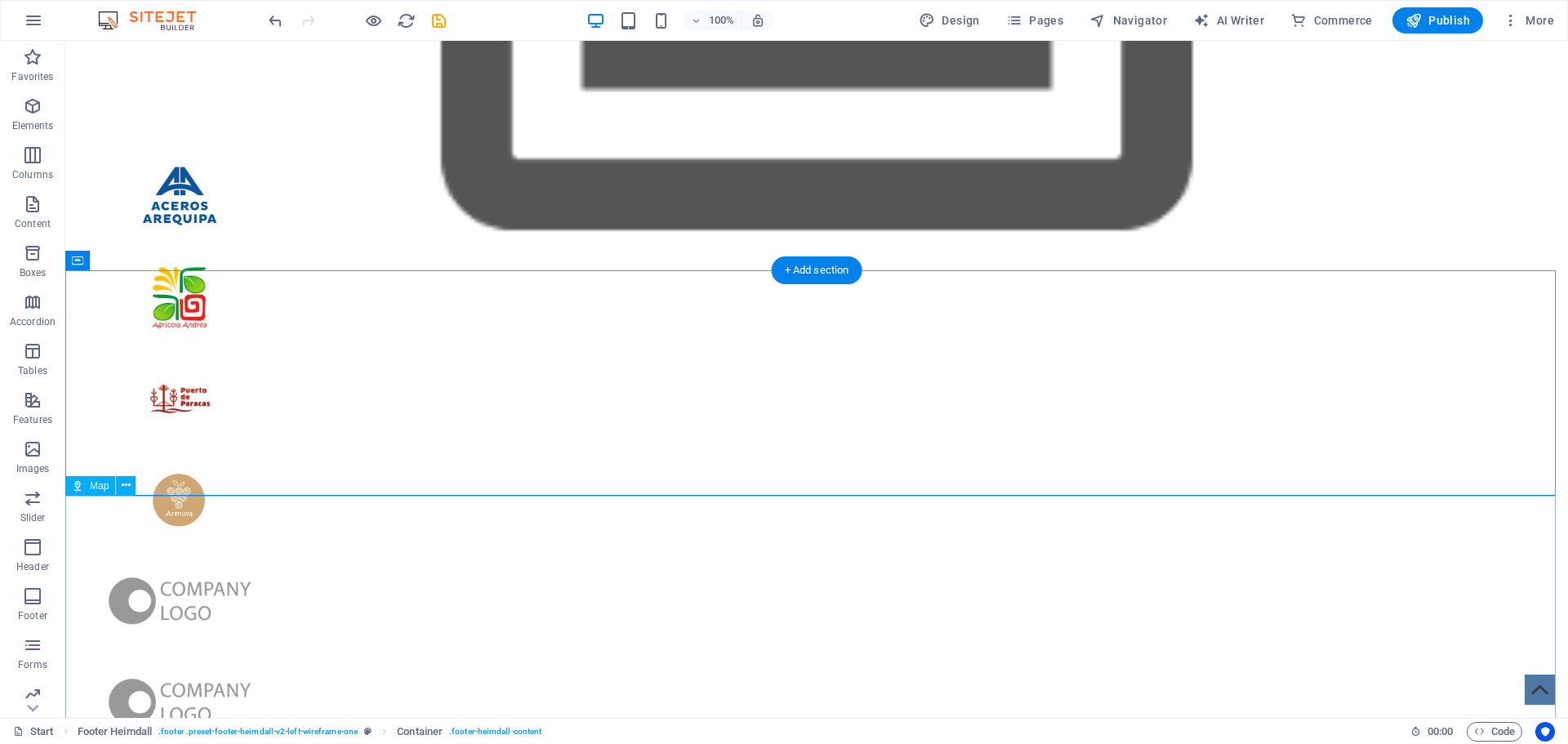
scroll to position [4690, 0]
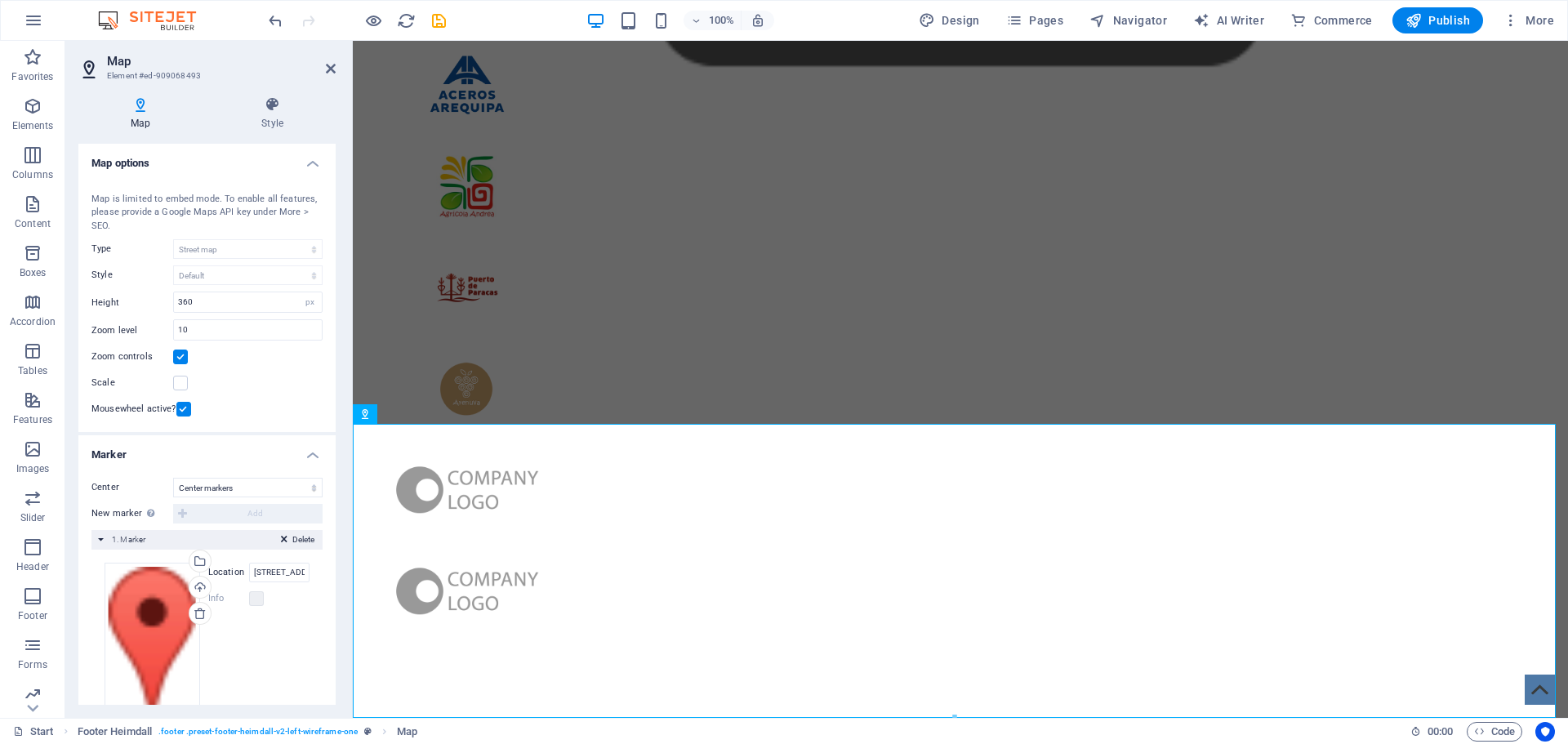
click at [187, 352] on label at bounding box center [180, 356] width 15 height 15
click at [0, 0] on input "Zoom controls" at bounding box center [0, 0] width 0 height 0
click at [182, 357] on label at bounding box center [180, 356] width 15 height 15
click at [0, 0] on input "Zoom controls" at bounding box center [0, 0] width 0 height 0
click at [183, 411] on label at bounding box center [184, 408] width 15 height 15
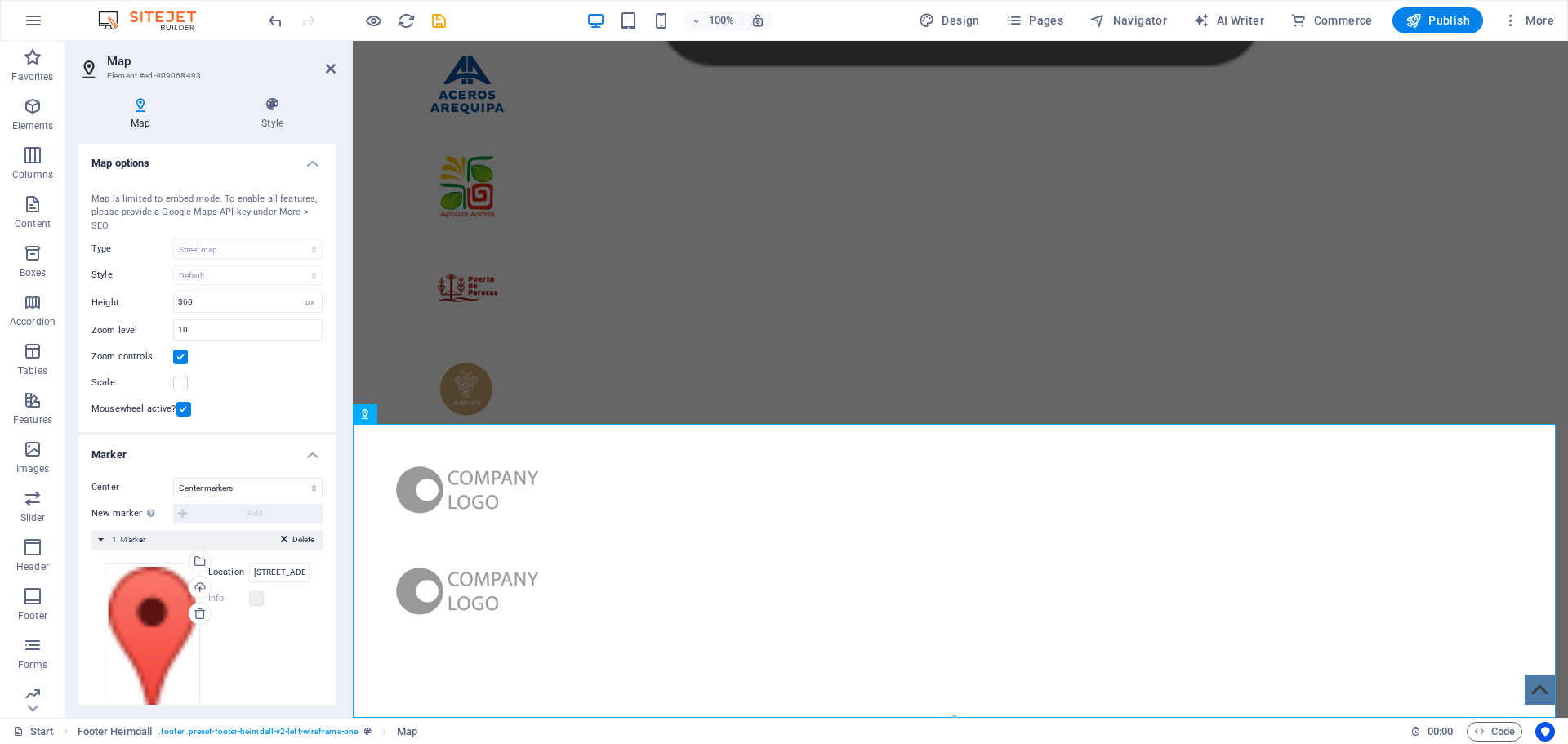
click at [0, 0] on input "Mousewheel active?" at bounding box center [0, 0] width 0 height 0
click at [183, 411] on label at bounding box center [184, 408] width 15 height 15
click at [0, 0] on input "Mousewheel active?" at bounding box center [0, 0] width 0 height 0
click at [183, 411] on label at bounding box center [184, 408] width 15 height 15
click at [0, 0] on input "Mousewheel active?" at bounding box center [0, 0] width 0 height 0
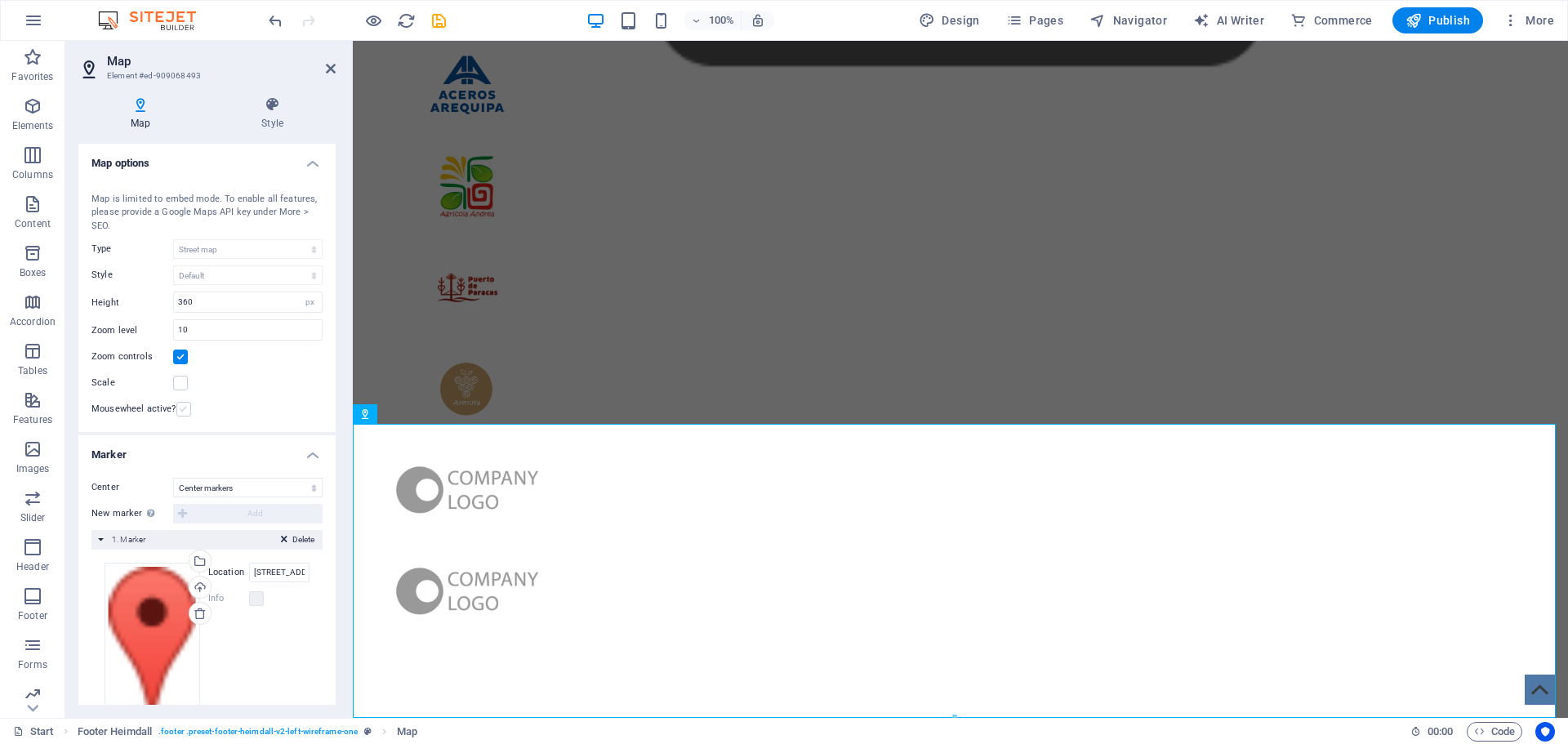
click at [182, 411] on label at bounding box center [184, 408] width 15 height 15
click at [0, 0] on input "Mousewheel active?" at bounding box center [0, 0] width 0 height 0
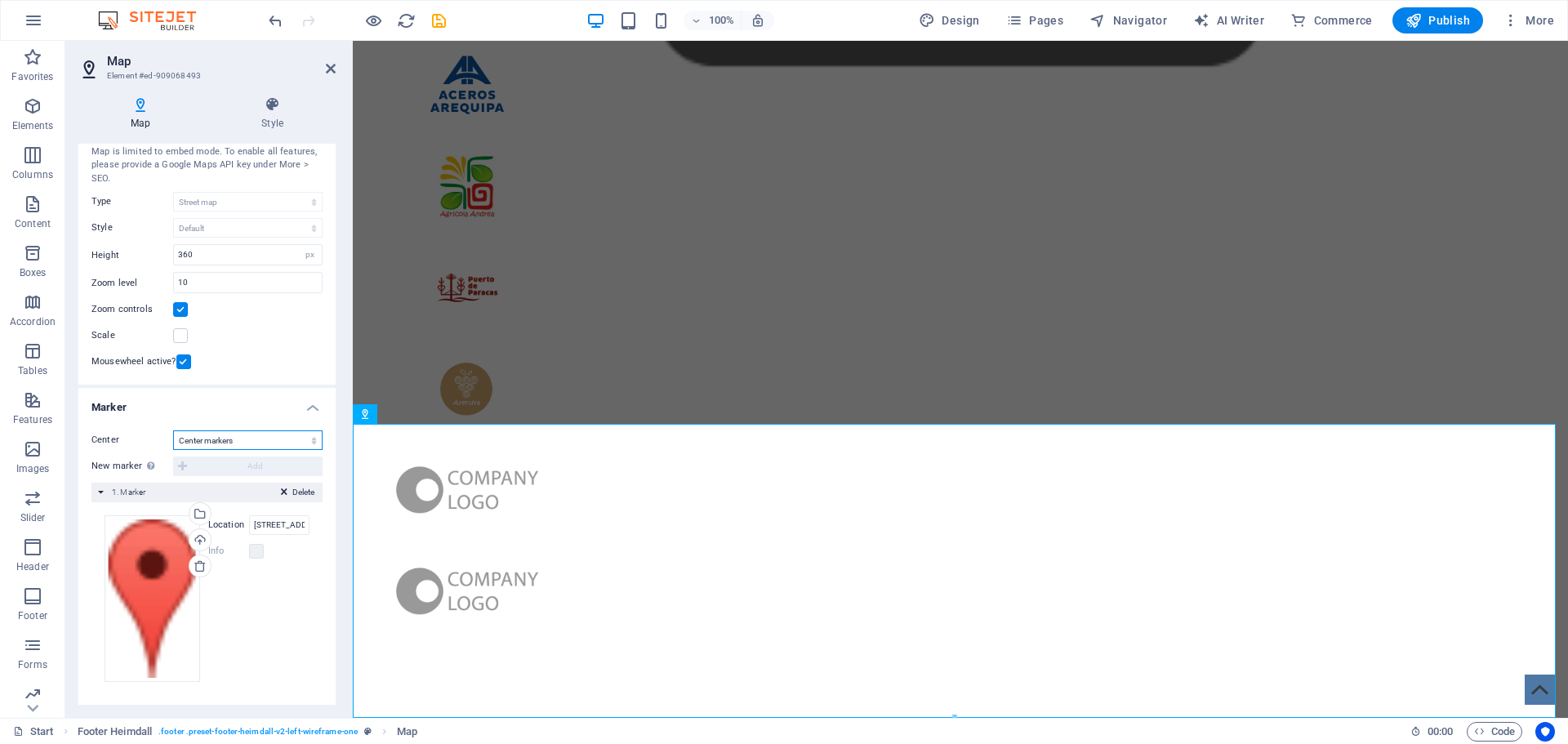
click at [291, 445] on select "Don't center Center markers Center and zoom markers" at bounding box center [248, 439] width 149 height 20
click at [173, 430] on select "Don't center Center markers Center and zoom markers" at bounding box center [248, 439] width 149 height 20
click at [295, 376] on div "Map center [GEOGRAPHIC_DATA] Map is limited to embed mode. To enable all featur…" at bounding box center [207, 246] width 258 height 279
click at [259, 446] on select "Don't center Center markers Center and zoom markers" at bounding box center [248, 439] width 149 height 20
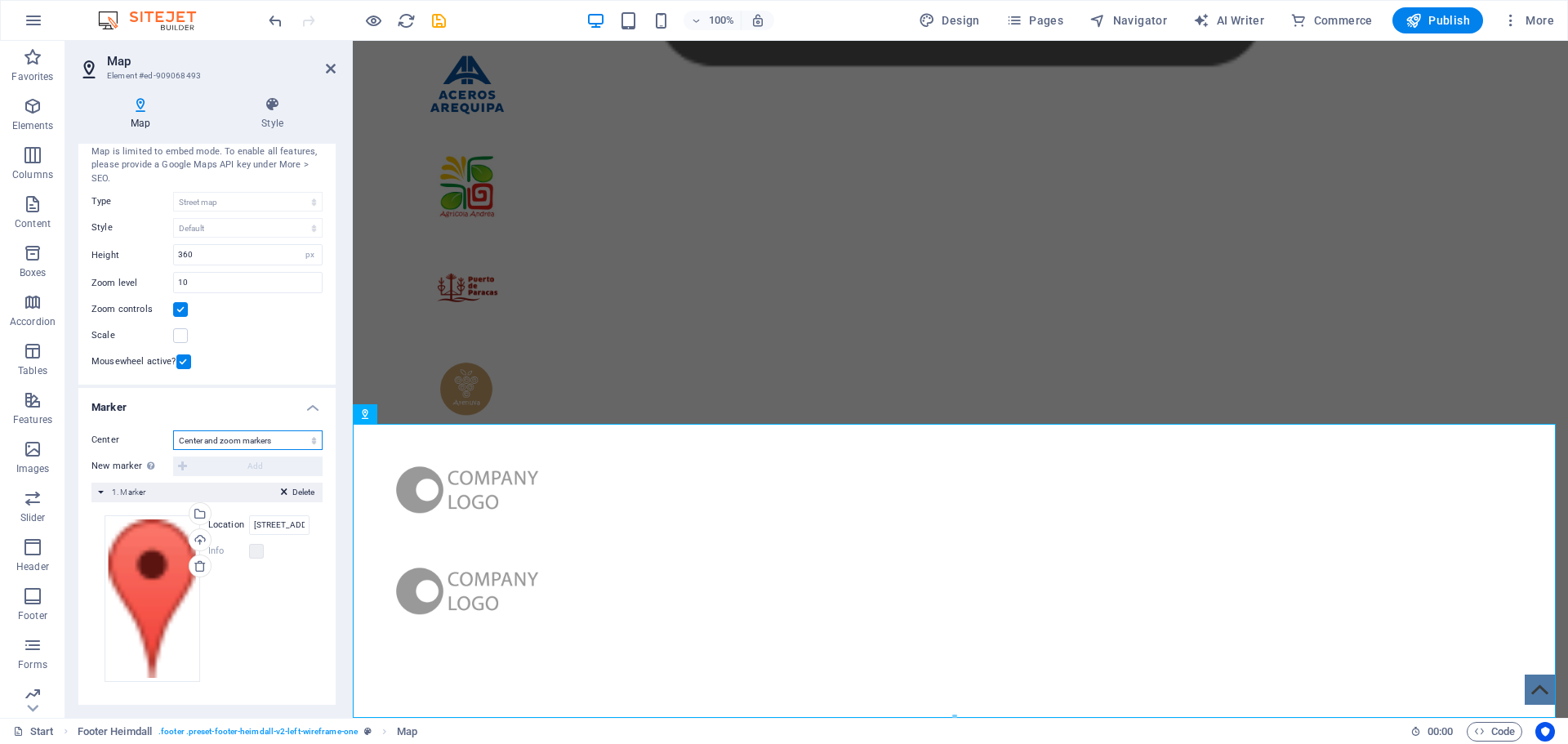
click at [173, 430] on select "Don't center Center markers Center and zoom markers" at bounding box center [248, 439] width 149 height 20
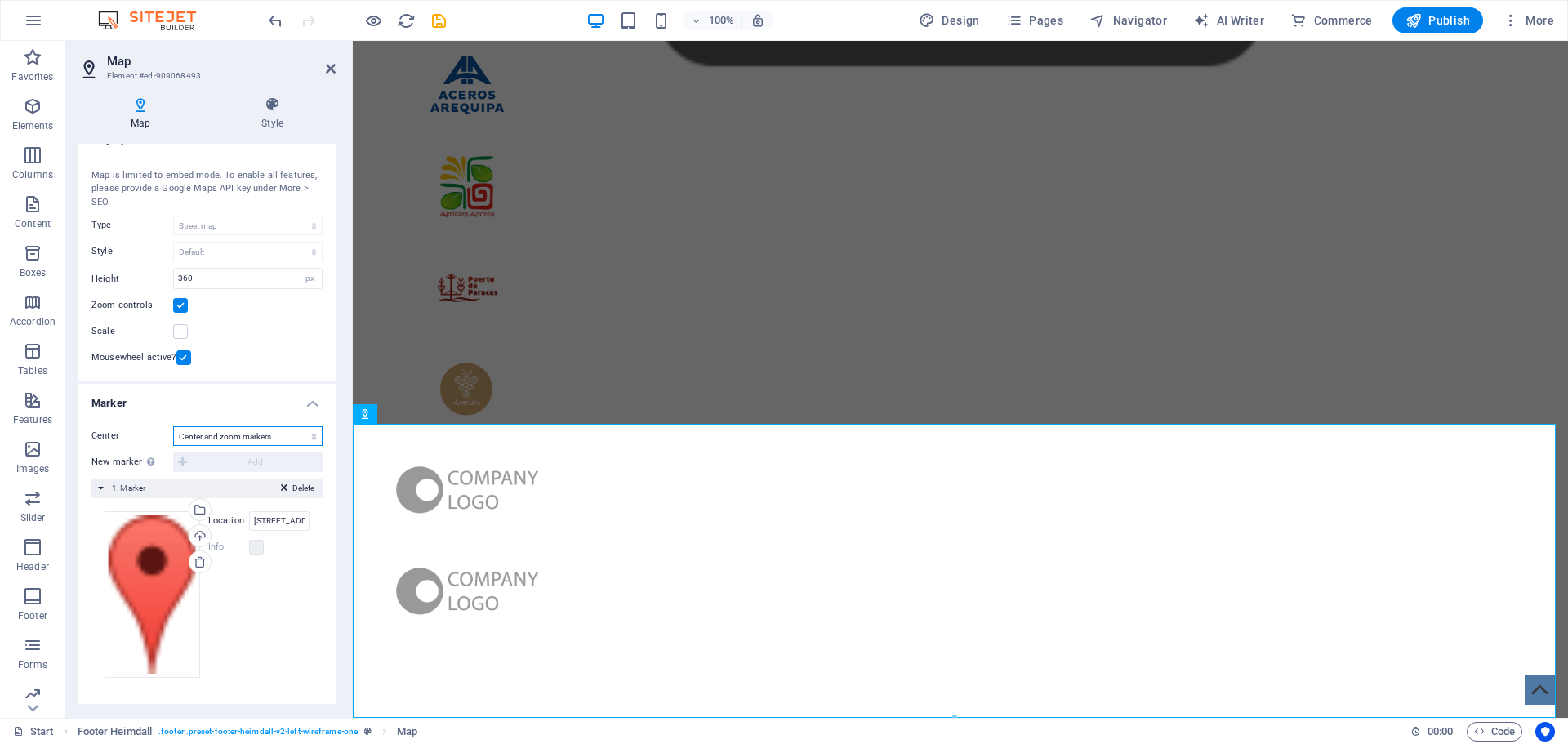
scroll to position [20, 0]
click at [265, 445] on select "Don't center Center markers Center and zoom markers" at bounding box center [248, 439] width 149 height 20
click at [173, 430] on select "Don't center Center markers Center and zoom markers" at bounding box center [248, 439] width 149 height 20
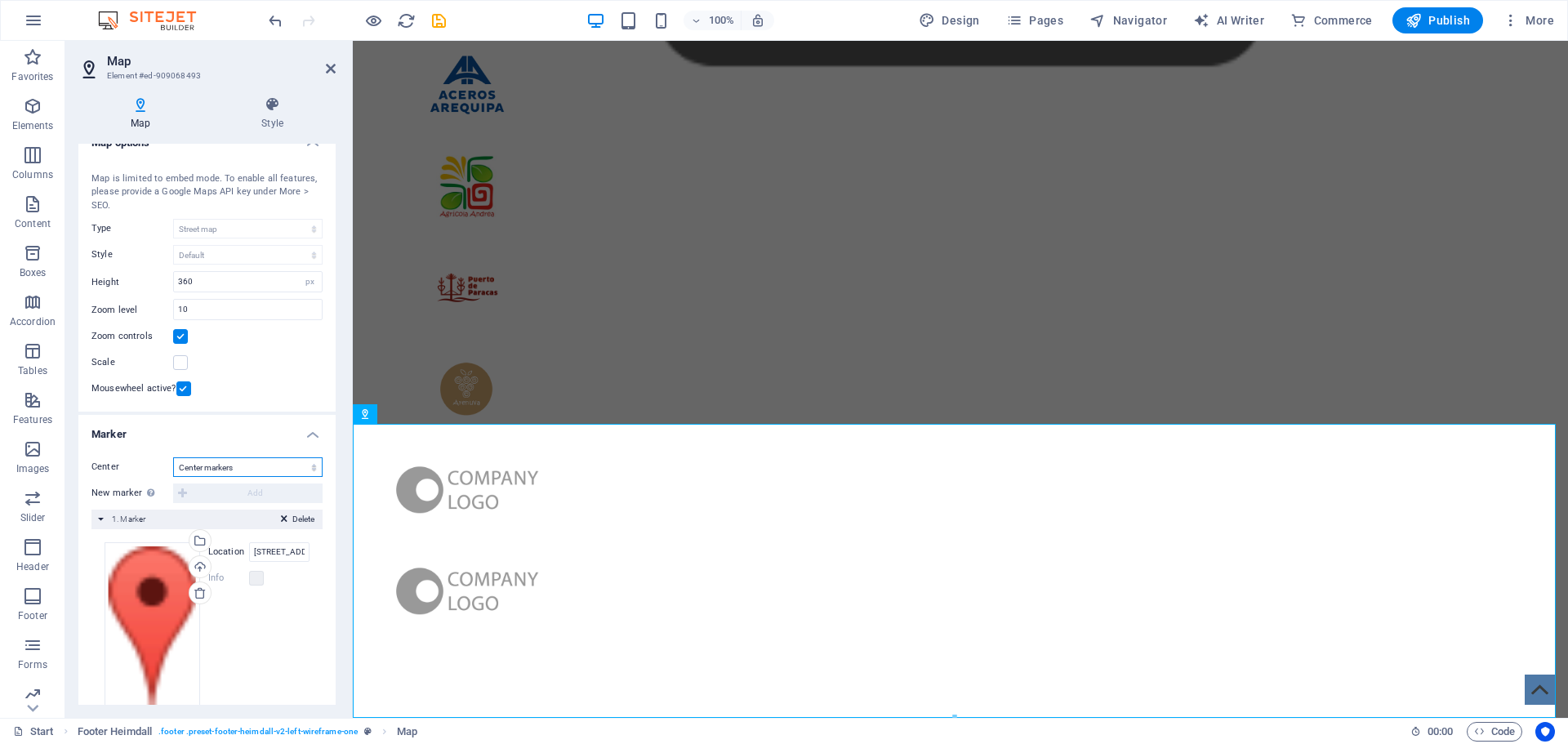
scroll to position [47, 0]
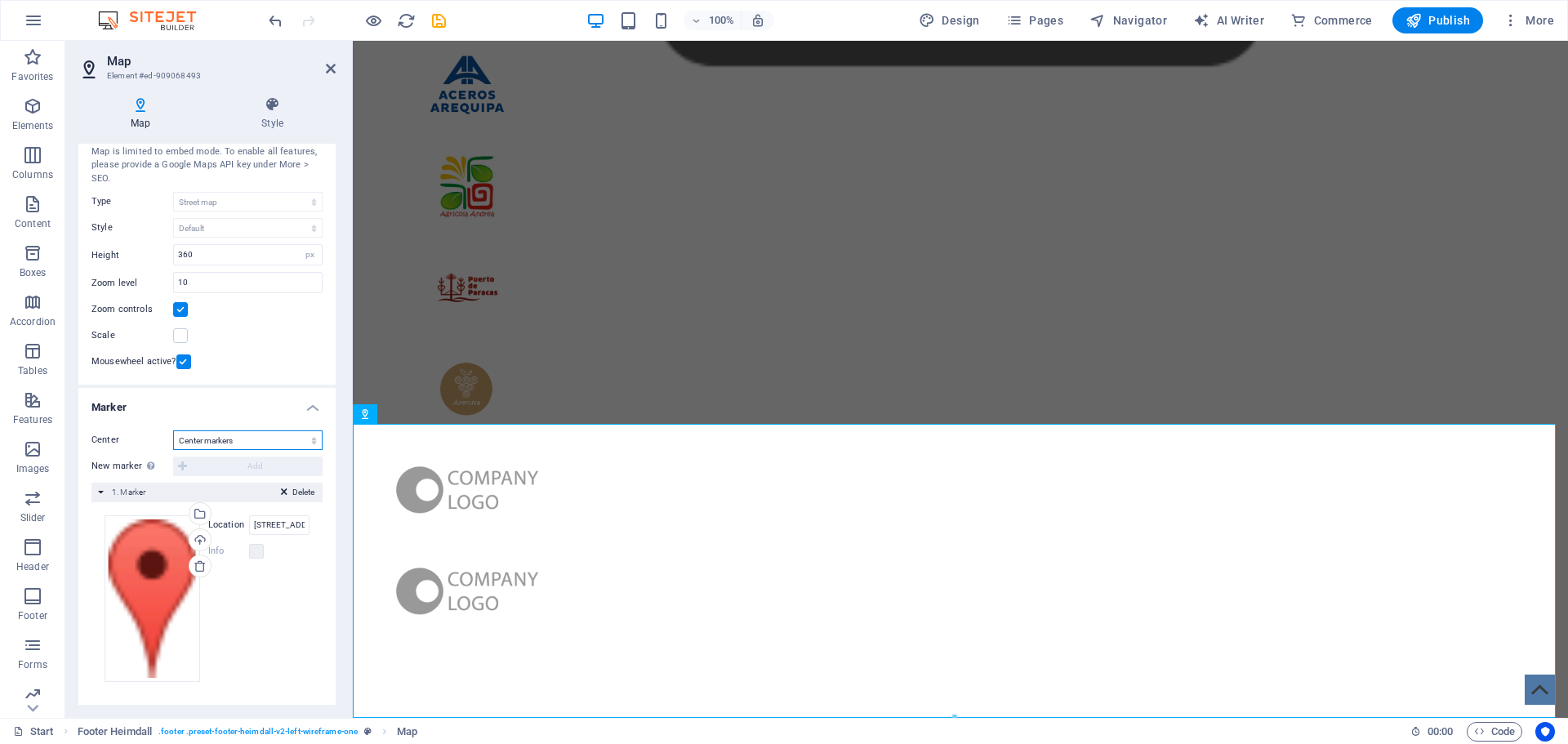
click at [303, 437] on select "Don't center Center markers Center and zoom markers" at bounding box center [248, 439] width 149 height 20
click at [173, 430] on select "Don't center Center markers Center and zoom markers" at bounding box center [248, 439] width 149 height 20
click at [270, 441] on select "Don't center Center markers Center and zoom markers" at bounding box center [248, 439] width 149 height 20
click at [173, 430] on select "Don't center Center markers Center and zoom markers" at bounding box center [248, 439] width 149 height 20
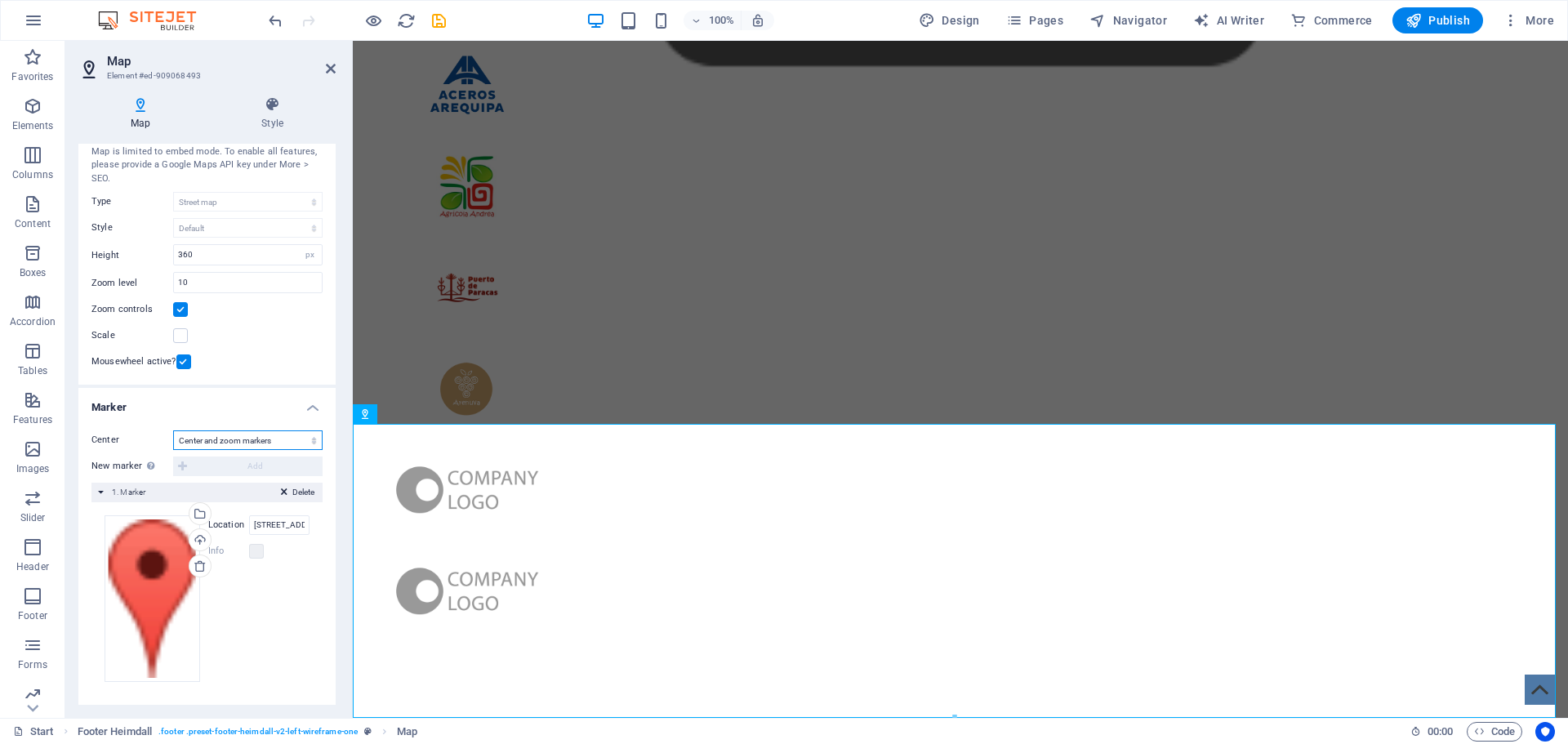
scroll to position [20, 0]
click at [289, 443] on select "Don't center Center markers Center and zoom markers" at bounding box center [248, 439] width 149 height 20
click at [173, 430] on select "Don't center Center markers Center and zoom markers" at bounding box center [248, 439] width 149 height 20
click at [275, 440] on select "Don't center Center markers Center and zoom markers" at bounding box center [248, 439] width 149 height 20
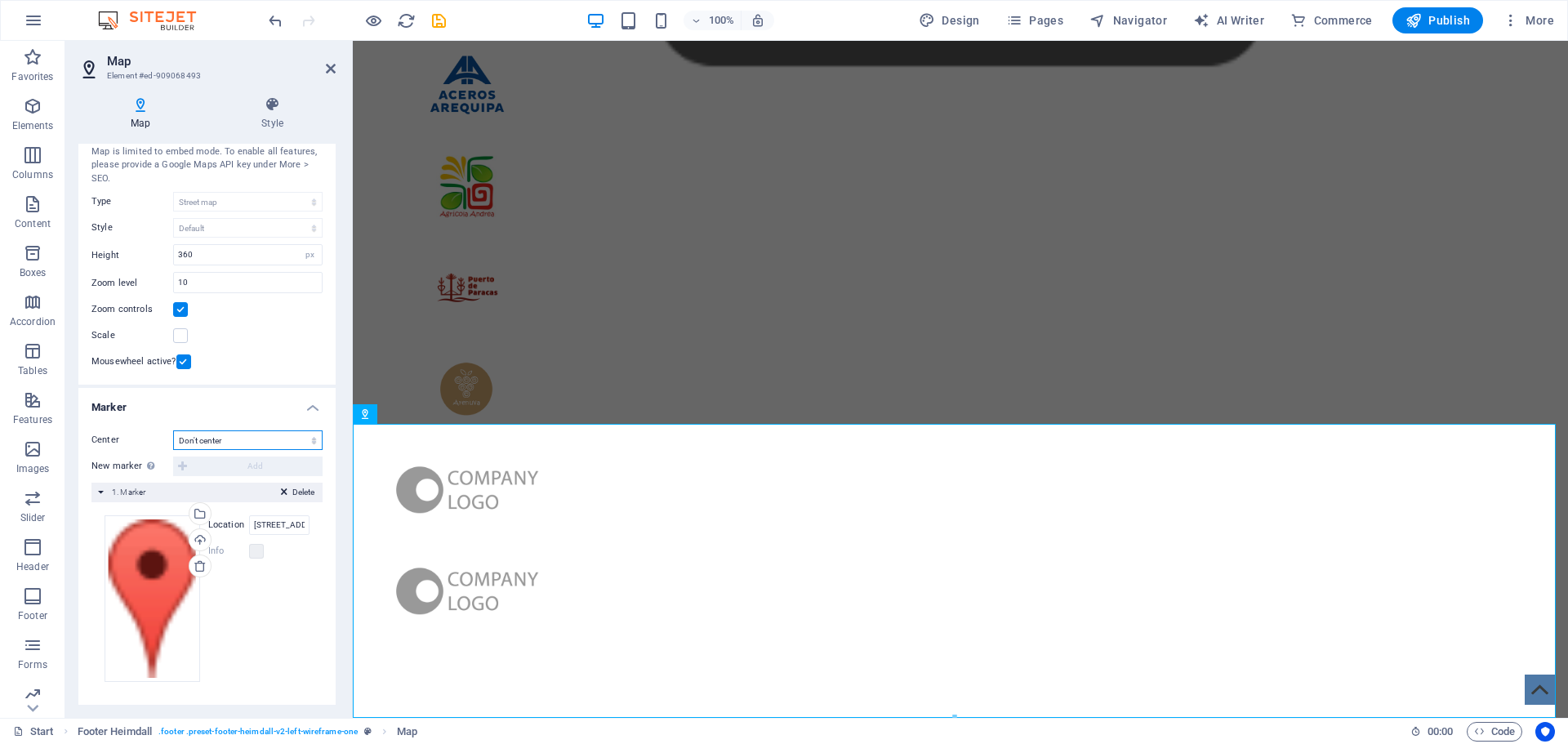
select select "1"
click at [173, 430] on select "Don't center Center markers Center and zoom markers" at bounding box center [248, 439] width 149 height 20
click at [251, 410] on h4 "Marker" at bounding box center [207, 402] width 258 height 29
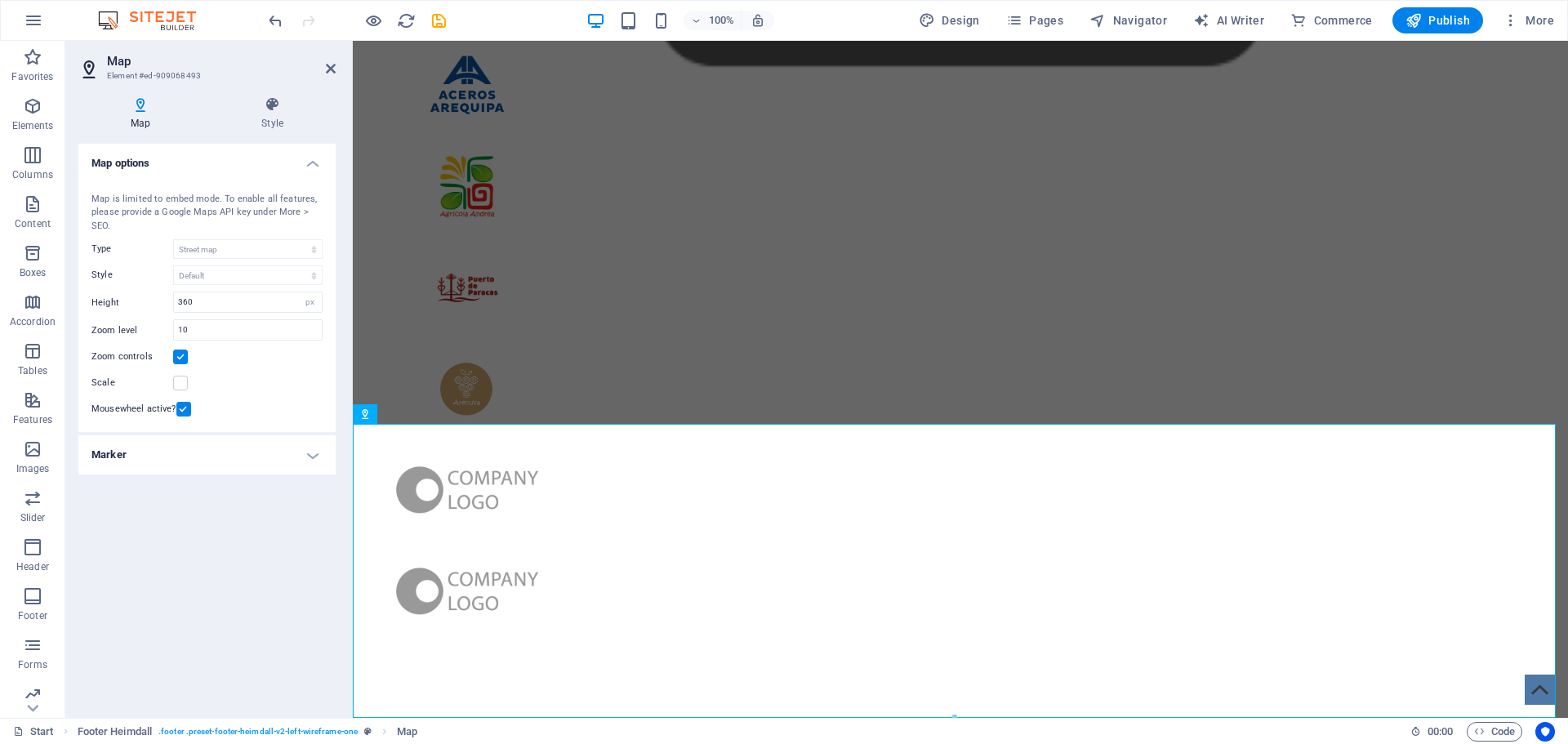
click at [298, 459] on h4 "Marker" at bounding box center [207, 455] width 258 height 39
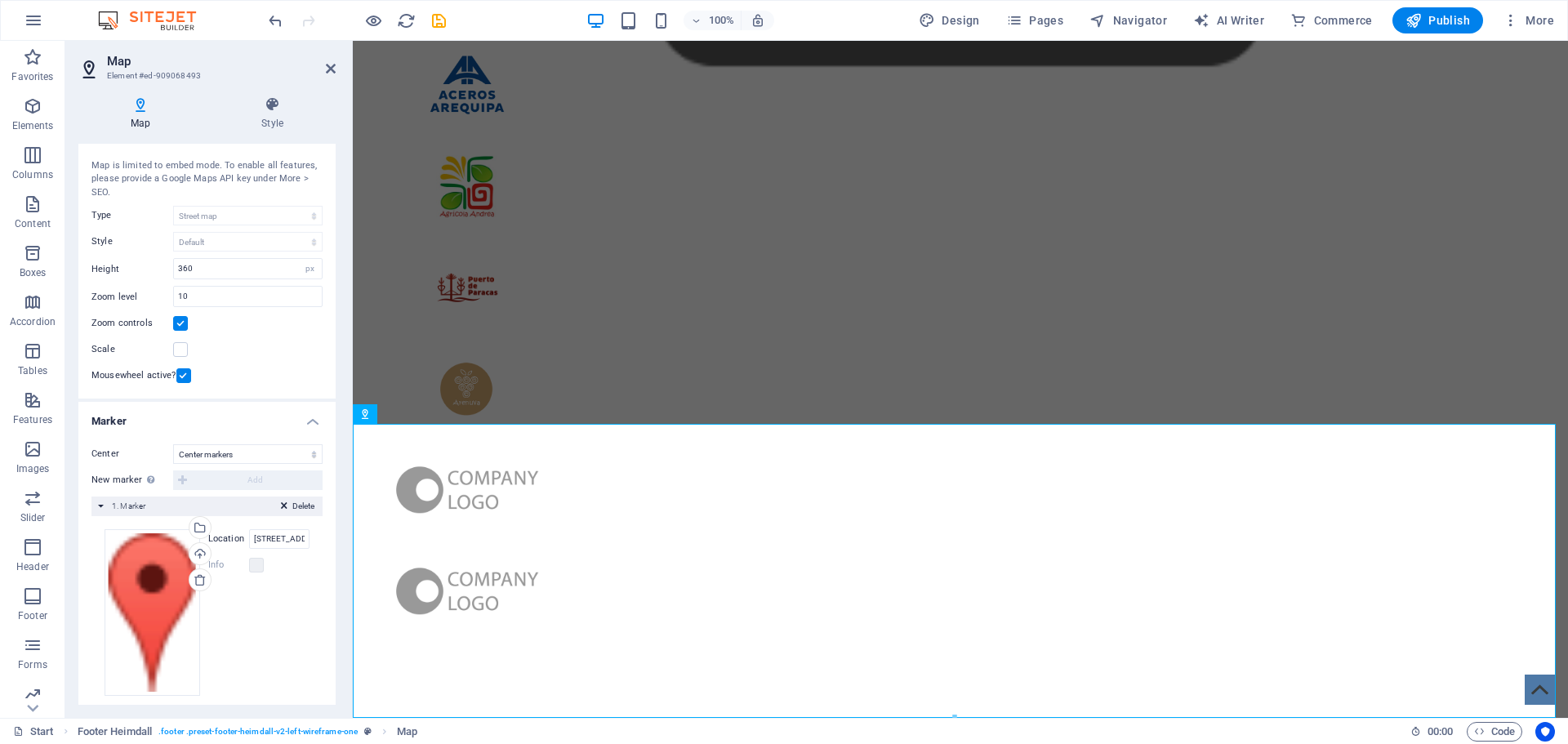
scroll to position [47, 0]
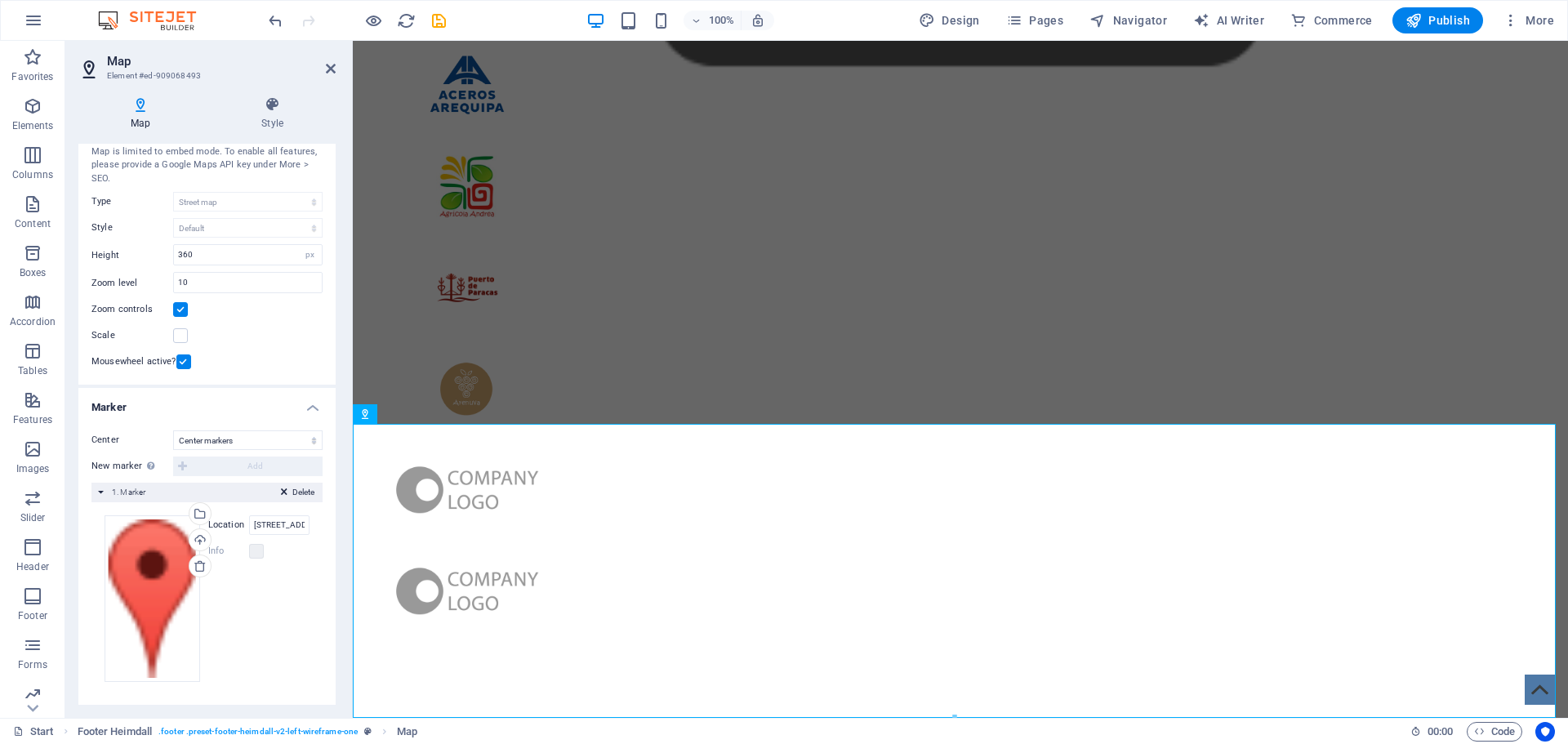
click at [230, 521] on label "Location" at bounding box center [228, 525] width 41 height 20
click at [249, 521] on input "[STREET_ADDRESS][PERSON_NAME]" at bounding box center [279, 525] width 60 height 20
click at [295, 522] on input "[STREET_ADDRESS][PERSON_NAME]" at bounding box center [279, 525] width 60 height 20
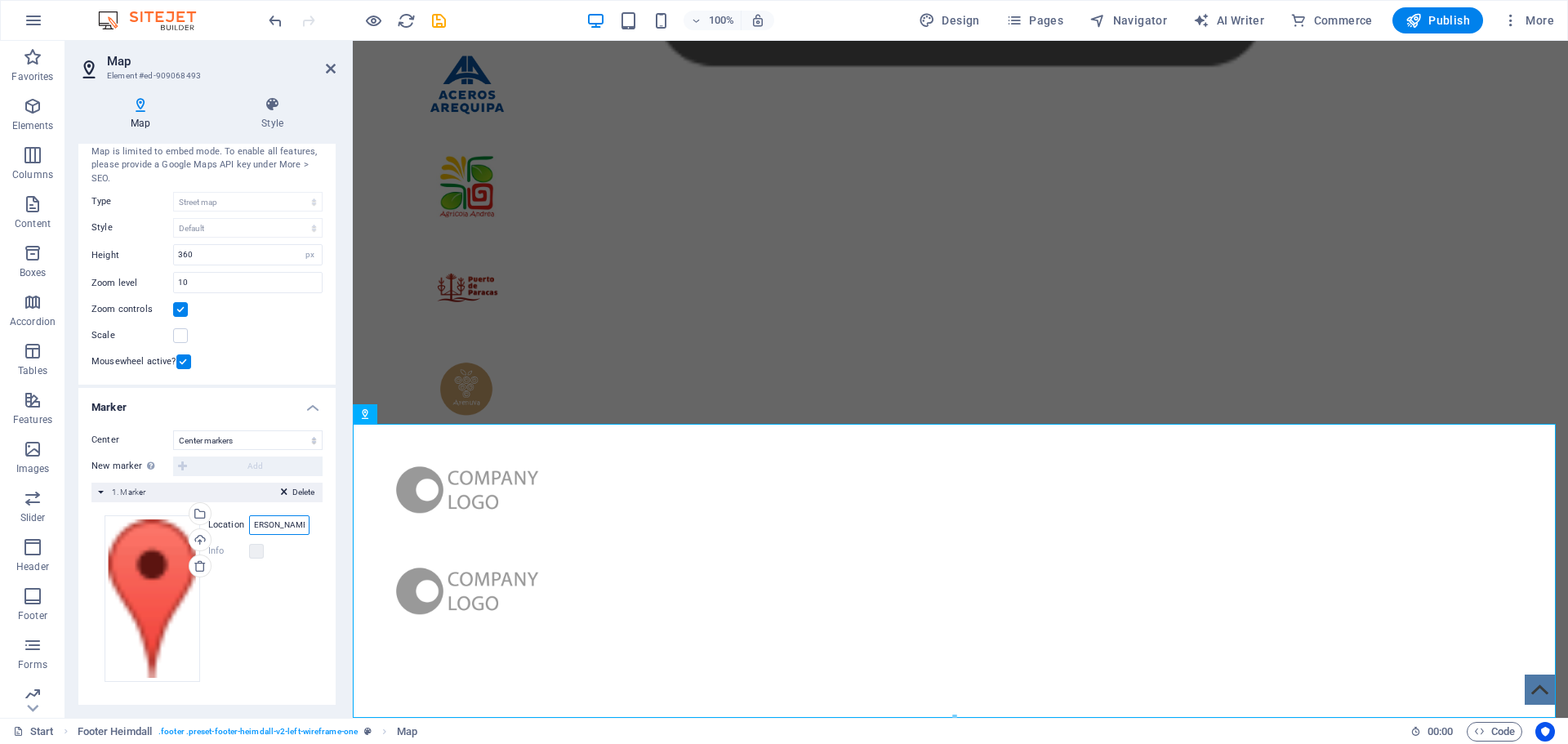
click at [295, 522] on input "[STREET_ADDRESS][PERSON_NAME]" at bounding box center [279, 525] width 60 height 20
click at [254, 551] on label at bounding box center [256, 550] width 15 height 15
click at [253, 550] on label at bounding box center [256, 550] width 15 height 15
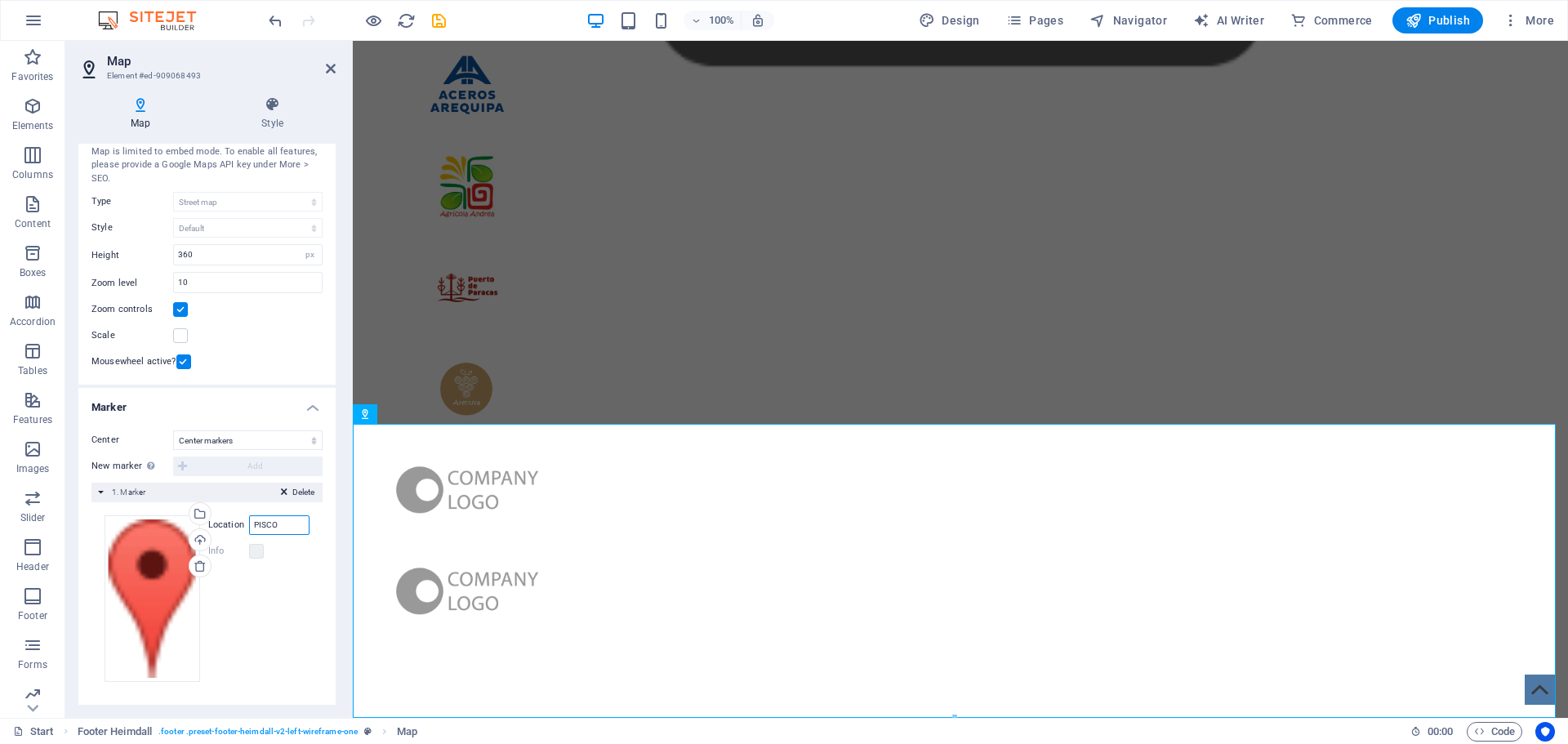
click at [280, 526] on input "PISCO" at bounding box center [279, 525] width 60 height 20
drag, startPoint x: 284, startPoint y: 525, endPoint x: 251, endPoint y: 526, distance: 33.0
click at [249, 520] on input "PISCO" at bounding box center [279, 525] width 60 height 20
drag, startPoint x: 291, startPoint y: 521, endPoint x: 246, endPoint y: 518, distance: 45.1
click at [246, 518] on div "Location 11260" at bounding box center [259, 525] width 101 height 20
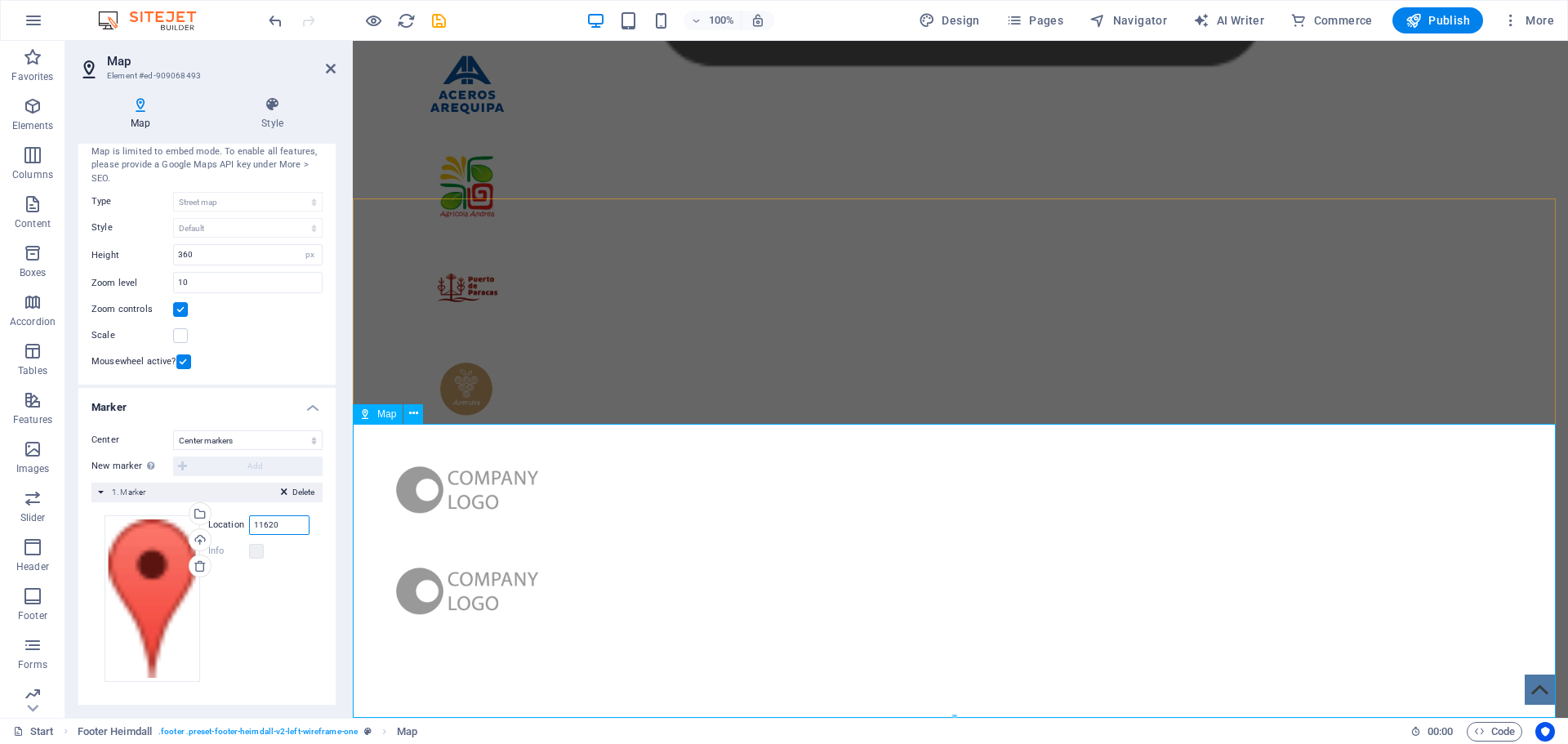
type input "11620"
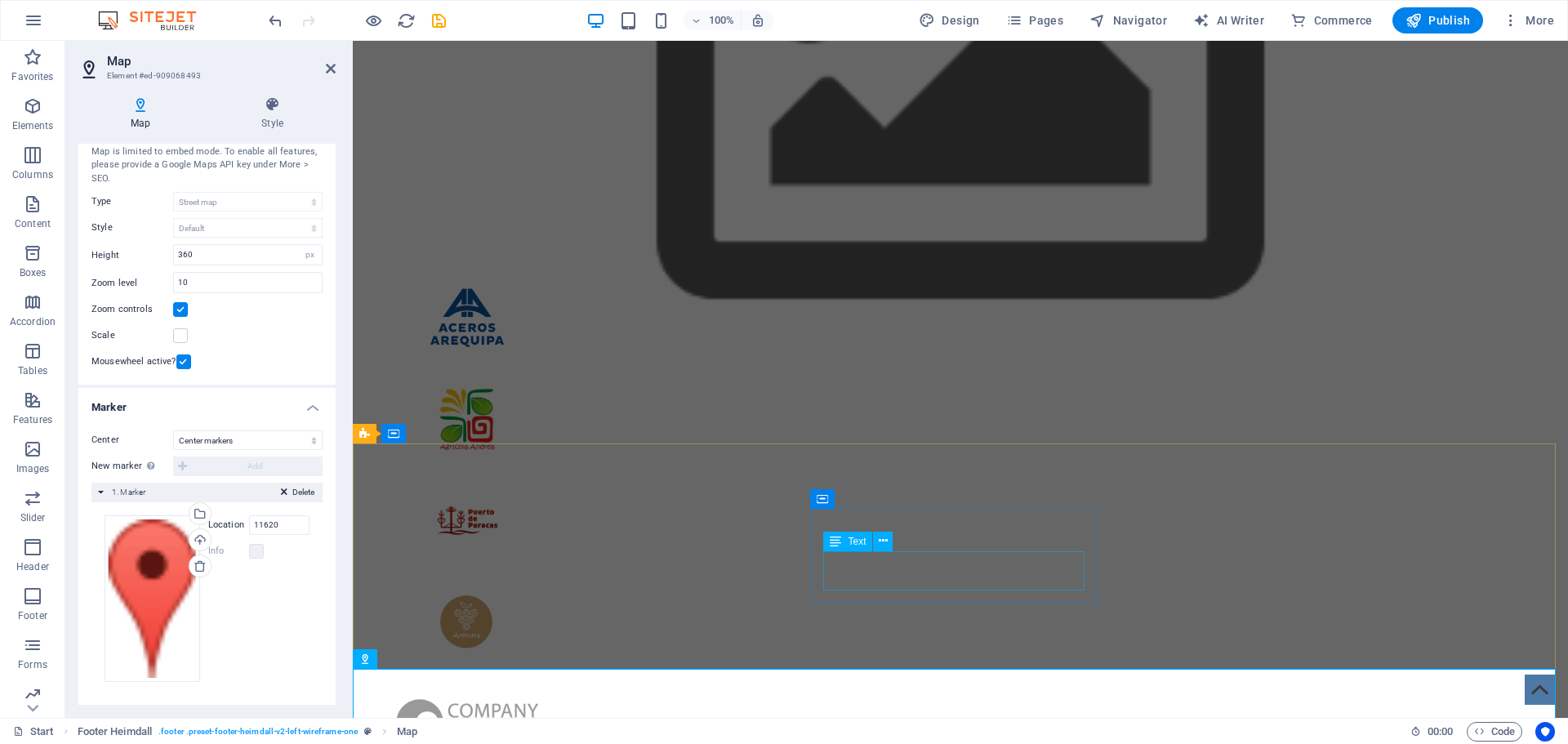
scroll to position [4690, 0]
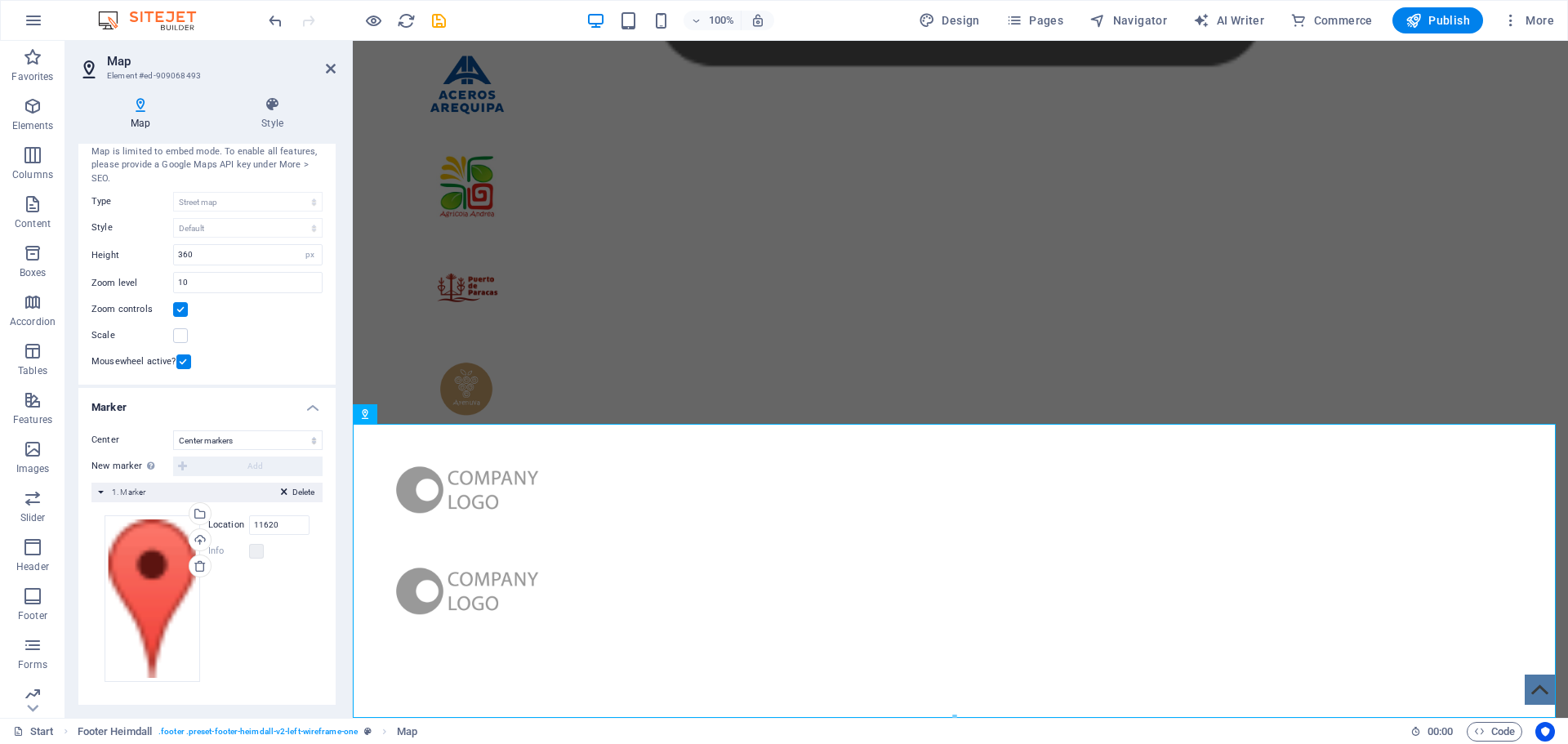
drag, startPoint x: 243, startPoint y: 468, endPoint x: 224, endPoint y: 470, distance: 19.1
click at [243, 468] on div "New marker To enable this feature, please provide a Google Maps API key in the …" at bounding box center [207, 466] width 231 height 20
click at [187, 471] on div "New marker To enable this feature, please provide a Google Maps API key in the …" at bounding box center [207, 466] width 231 height 20
click at [183, 468] on div "New marker To enable this feature, please provide a Google Maps API key in the …" at bounding box center [207, 466] width 231 height 20
click at [181, 463] on div "New marker To enable this feature, please provide a Google Maps API key in the …" at bounding box center [207, 466] width 231 height 20
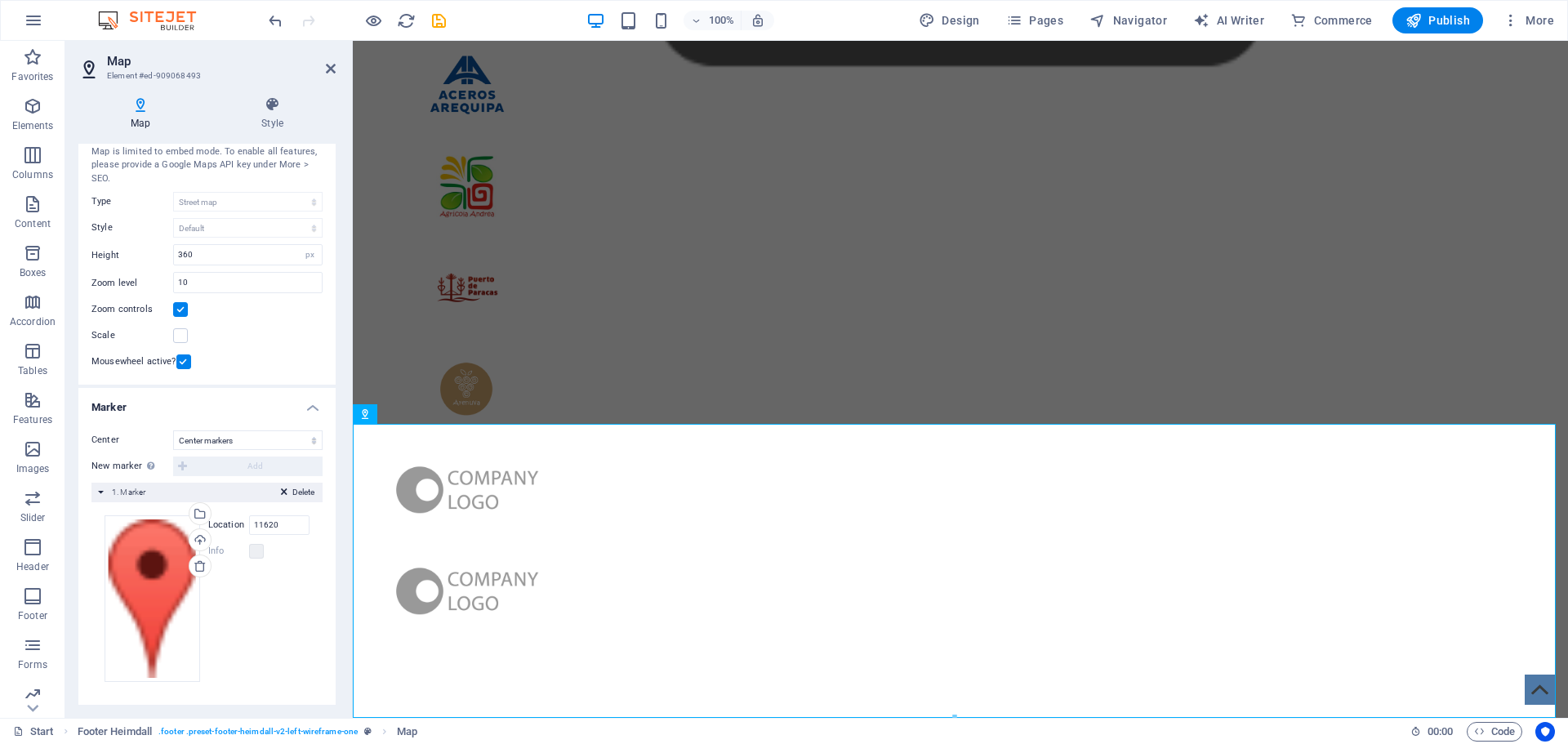
click at [105, 493] on div "Delete 1. Marker" at bounding box center [207, 492] width 231 height 20
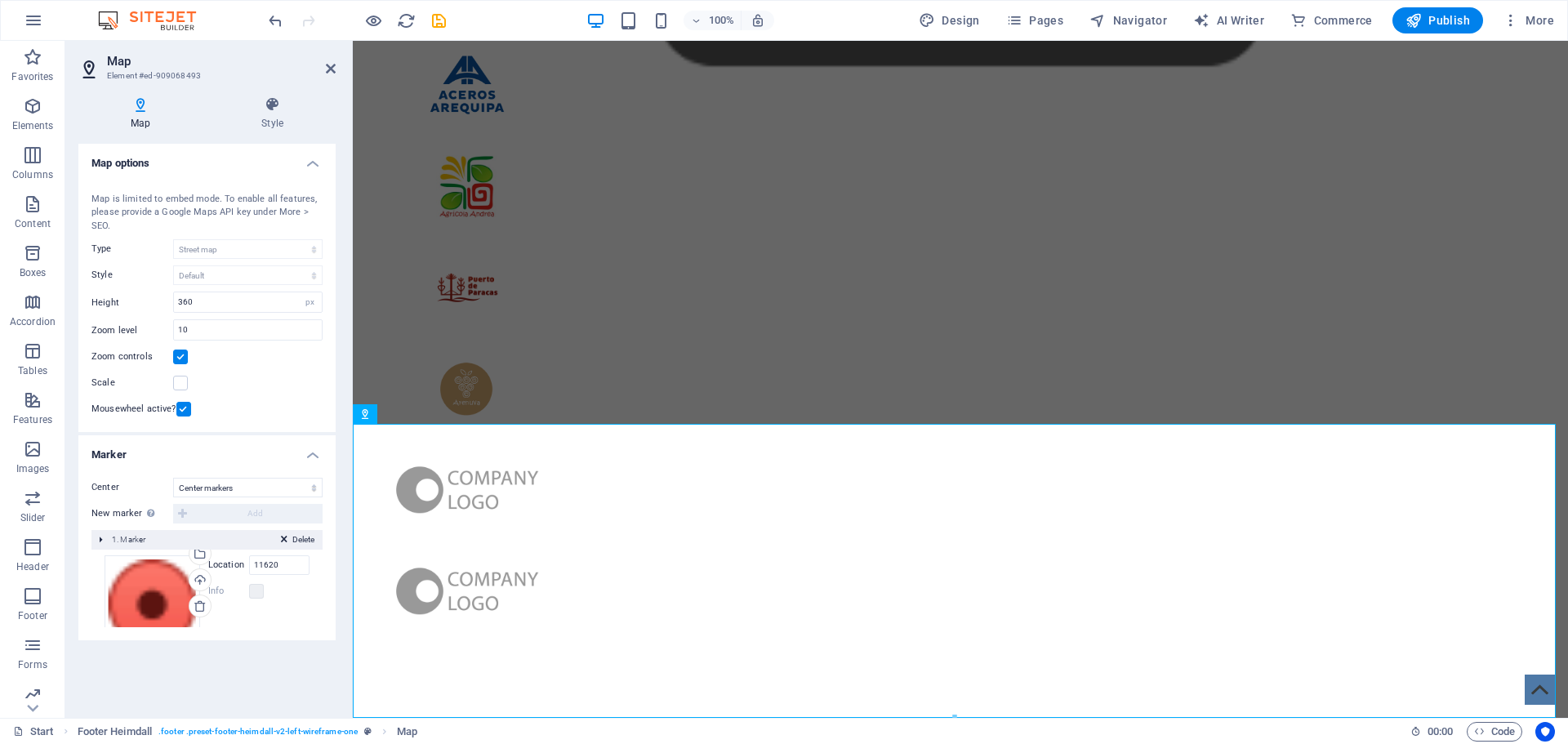
scroll to position [0, 0]
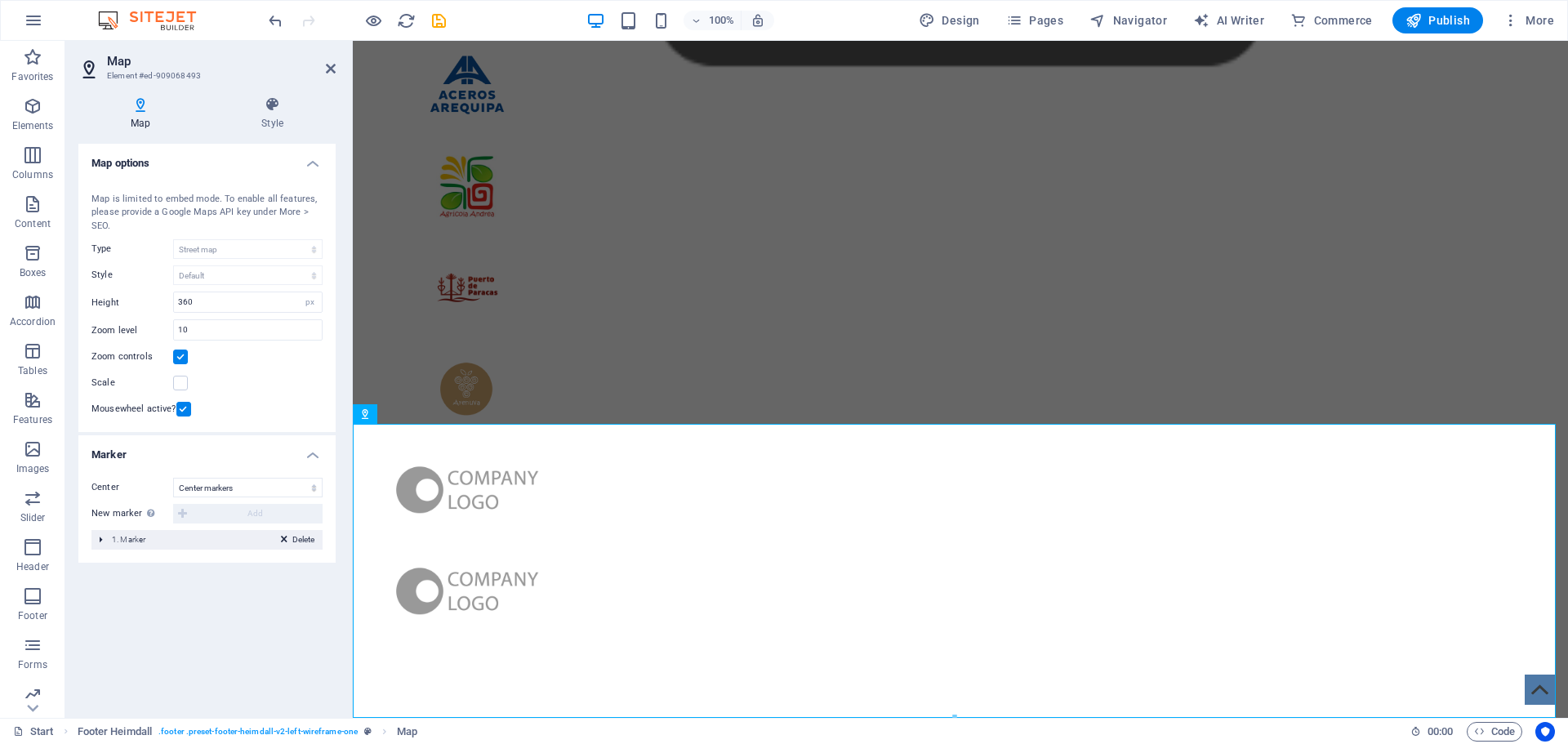
click at [102, 541] on div "Delete 1. Marker" at bounding box center [207, 540] width 231 height 20
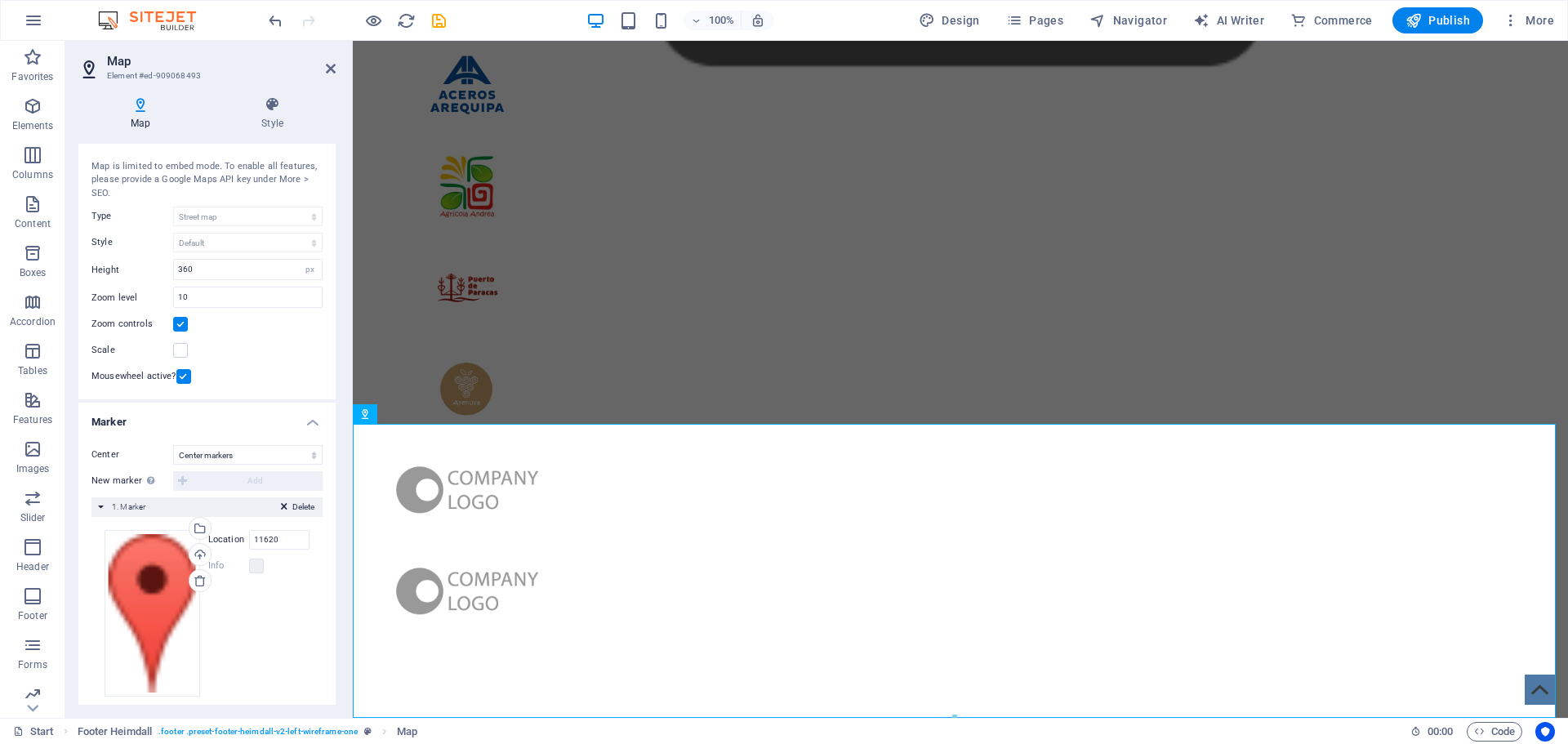
scroll to position [47, 0]
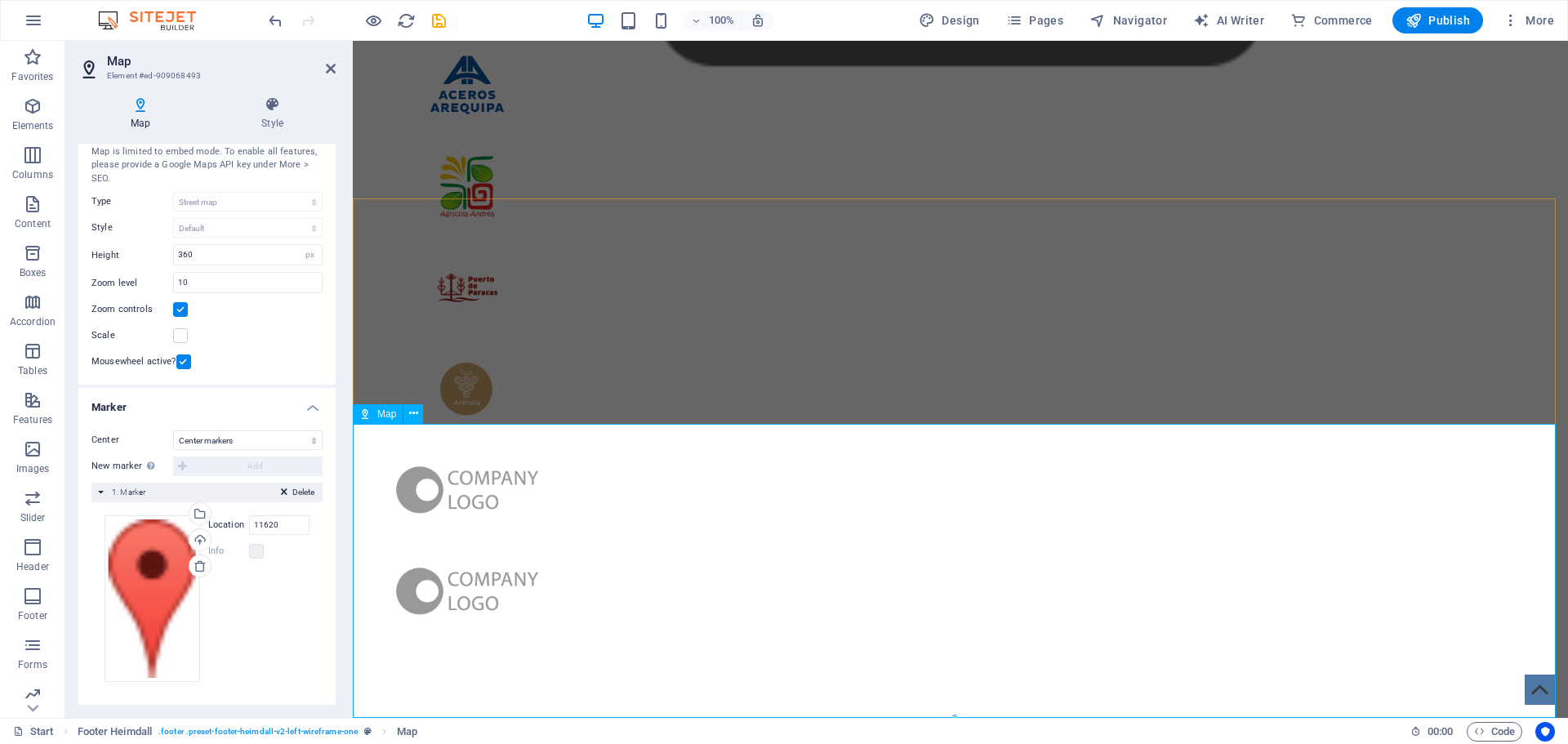
click at [260, 342] on div "Scale" at bounding box center [207, 336] width 231 height 20
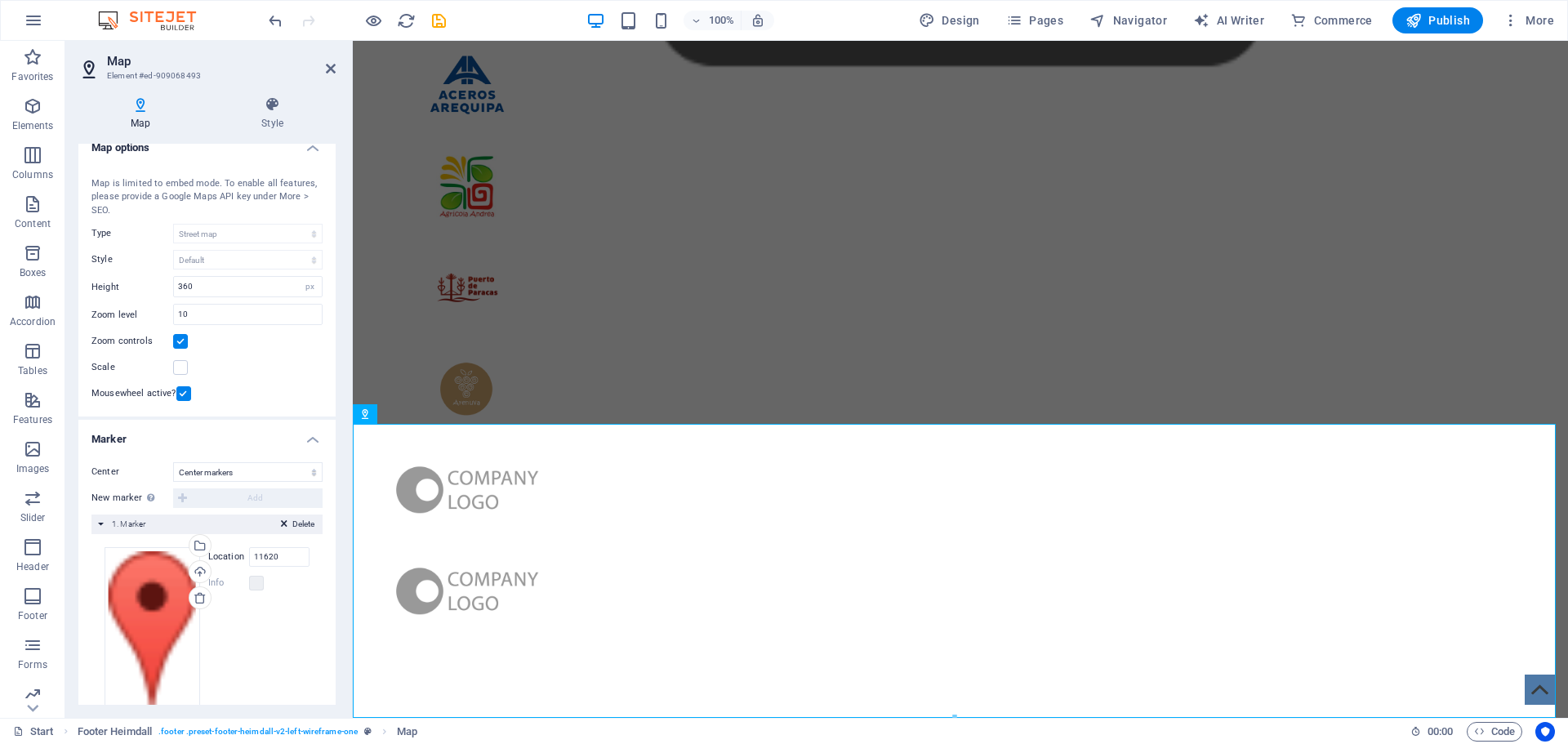
scroll to position [0, 0]
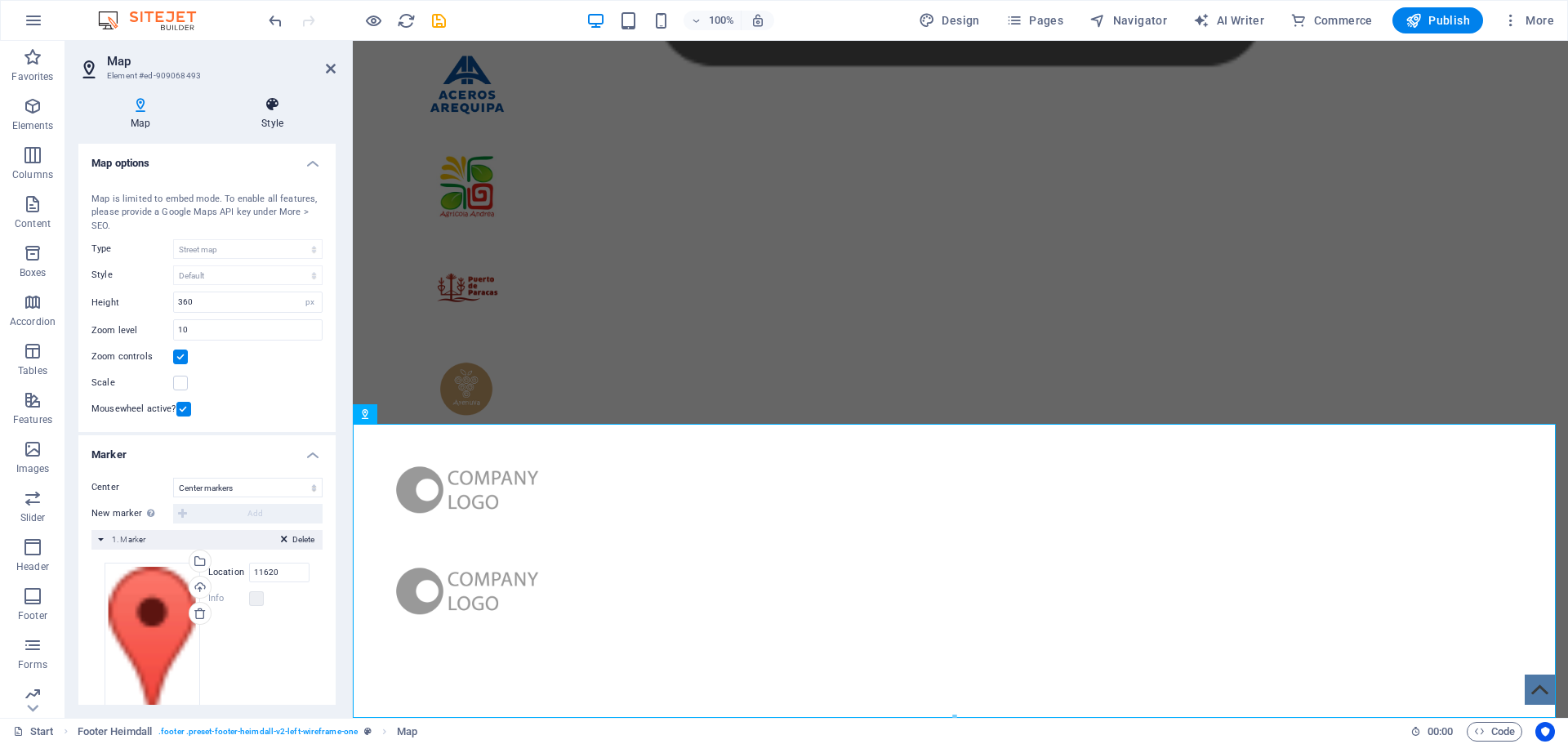
click at [281, 109] on icon at bounding box center [272, 104] width 126 height 16
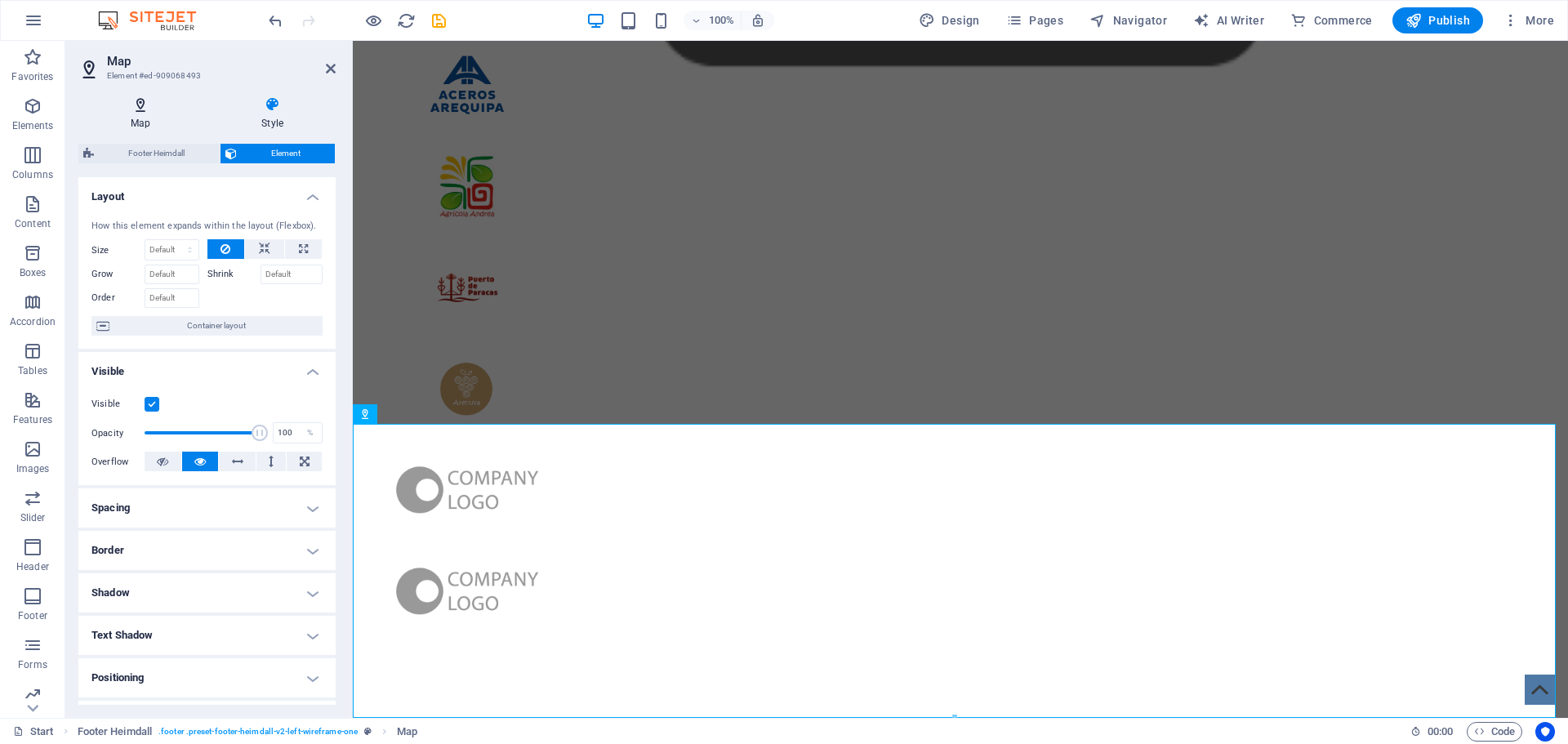
click at [160, 115] on h4 "Map" at bounding box center [143, 113] width 131 height 35
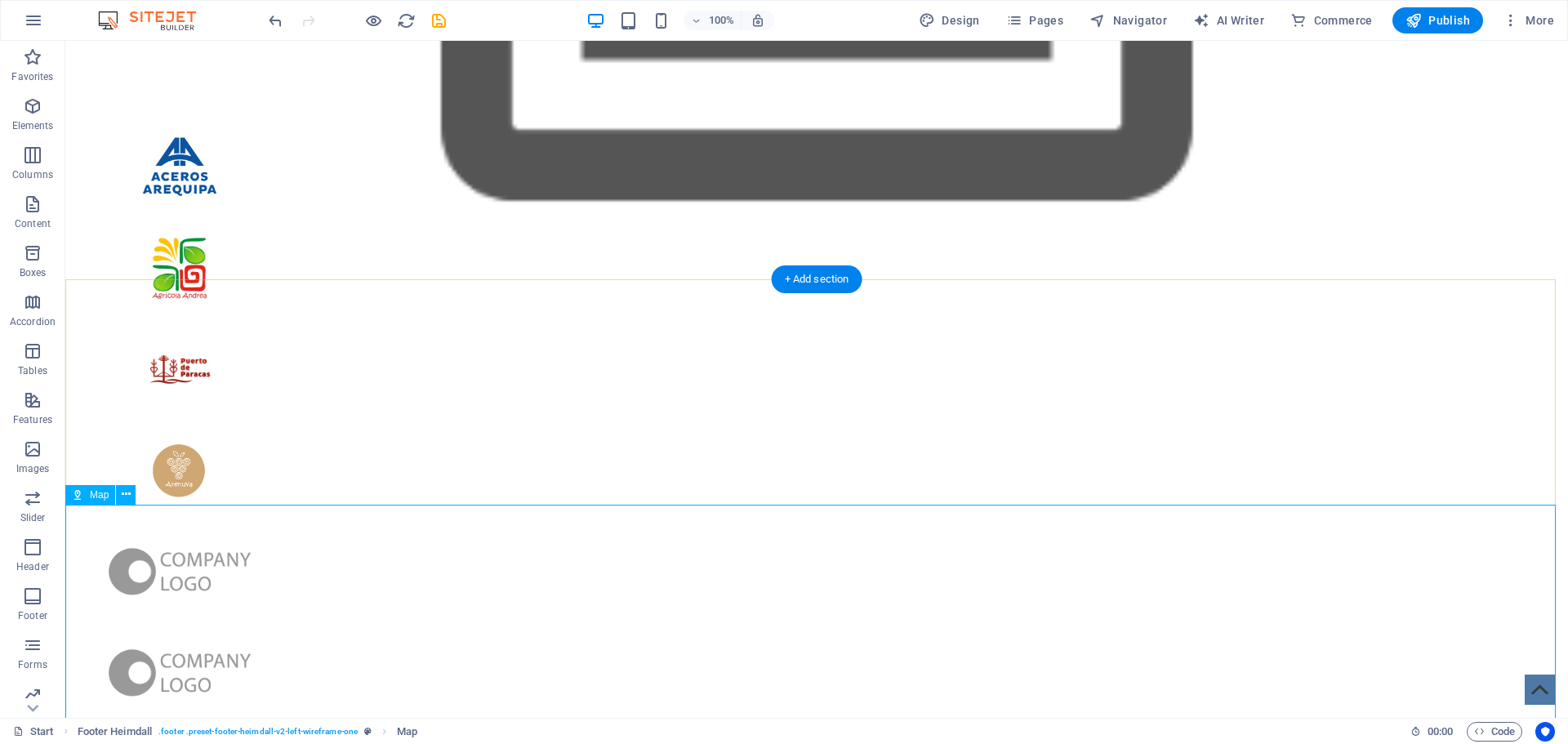
scroll to position [4690, 0]
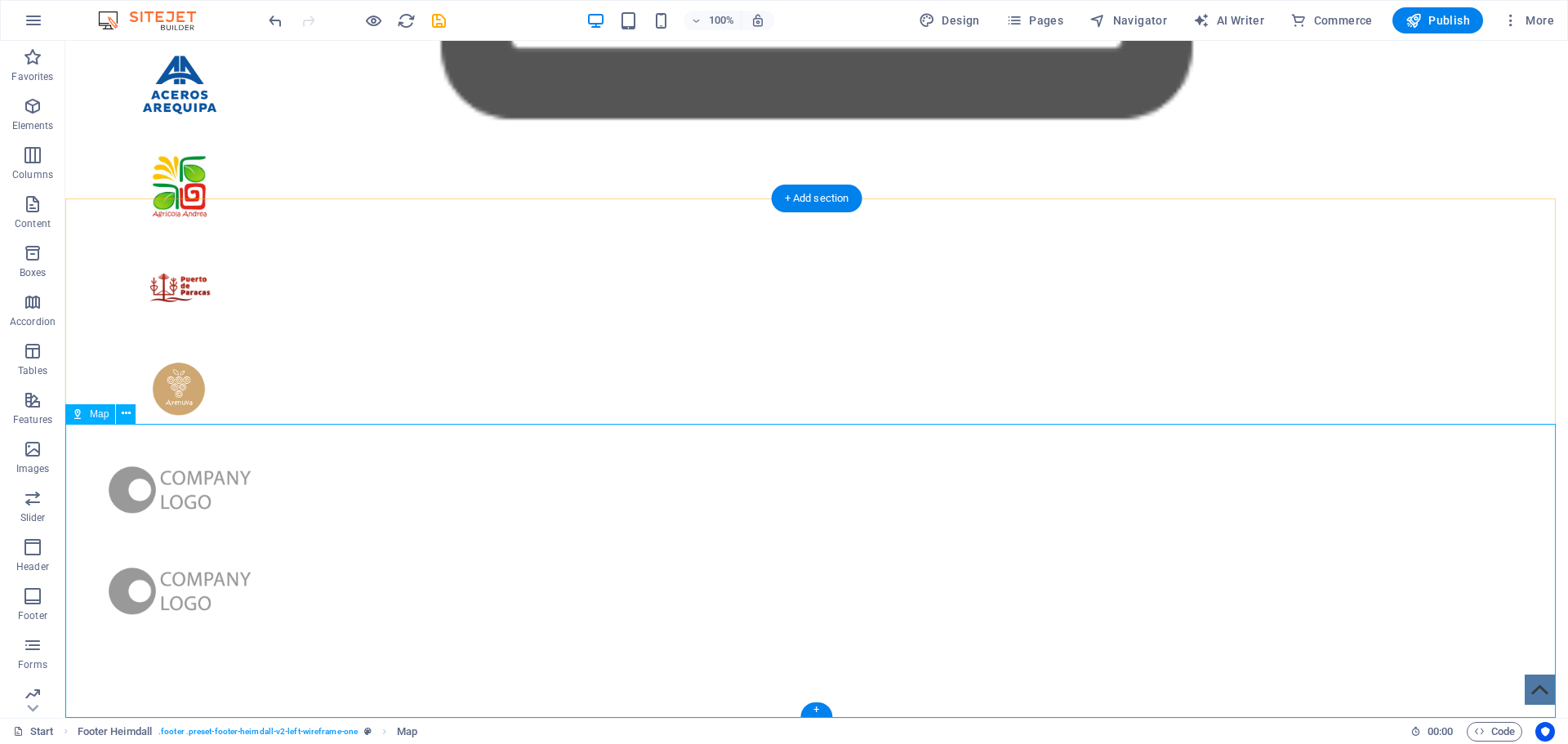
select select "1"
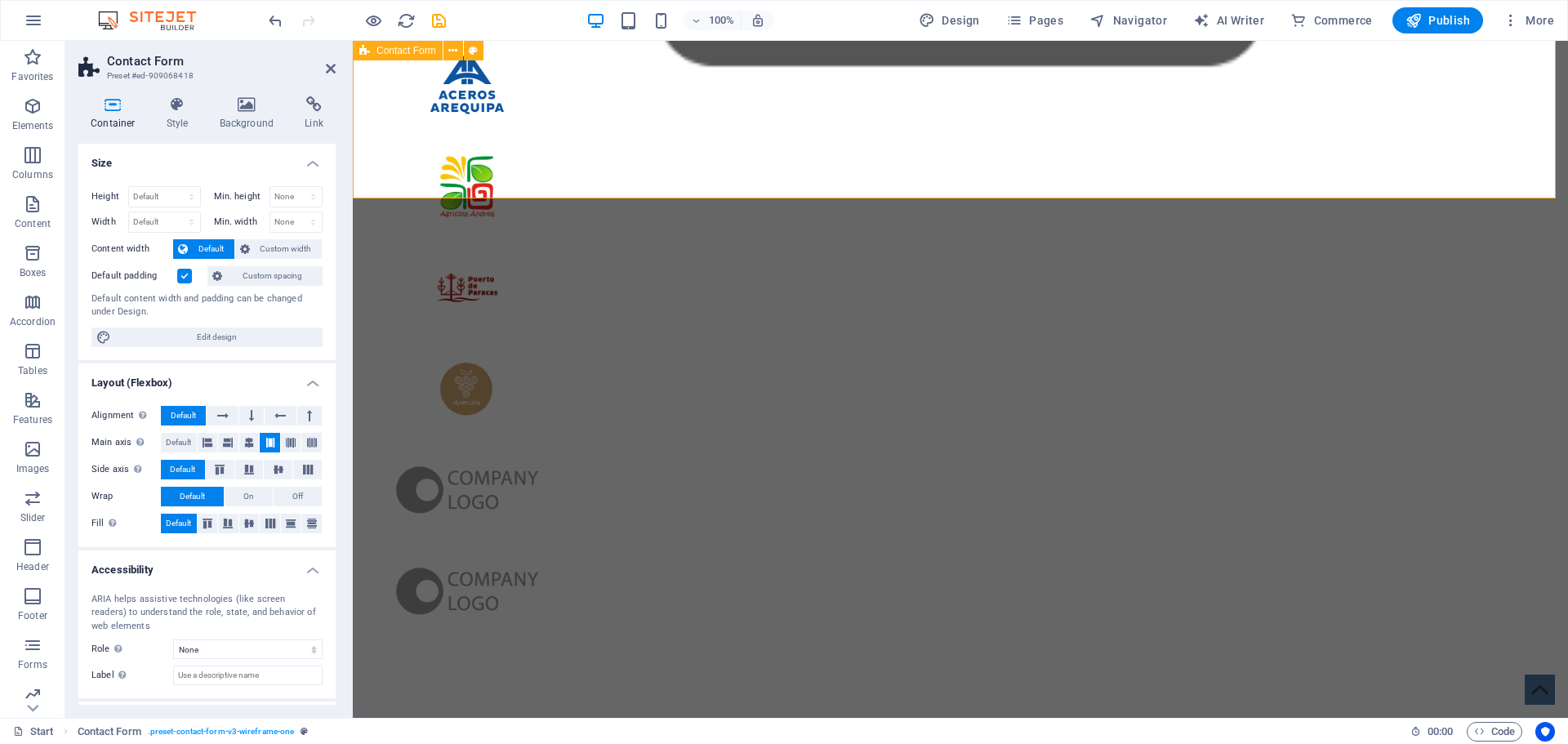
click at [329, 62] on icon at bounding box center [330, 68] width 10 height 13
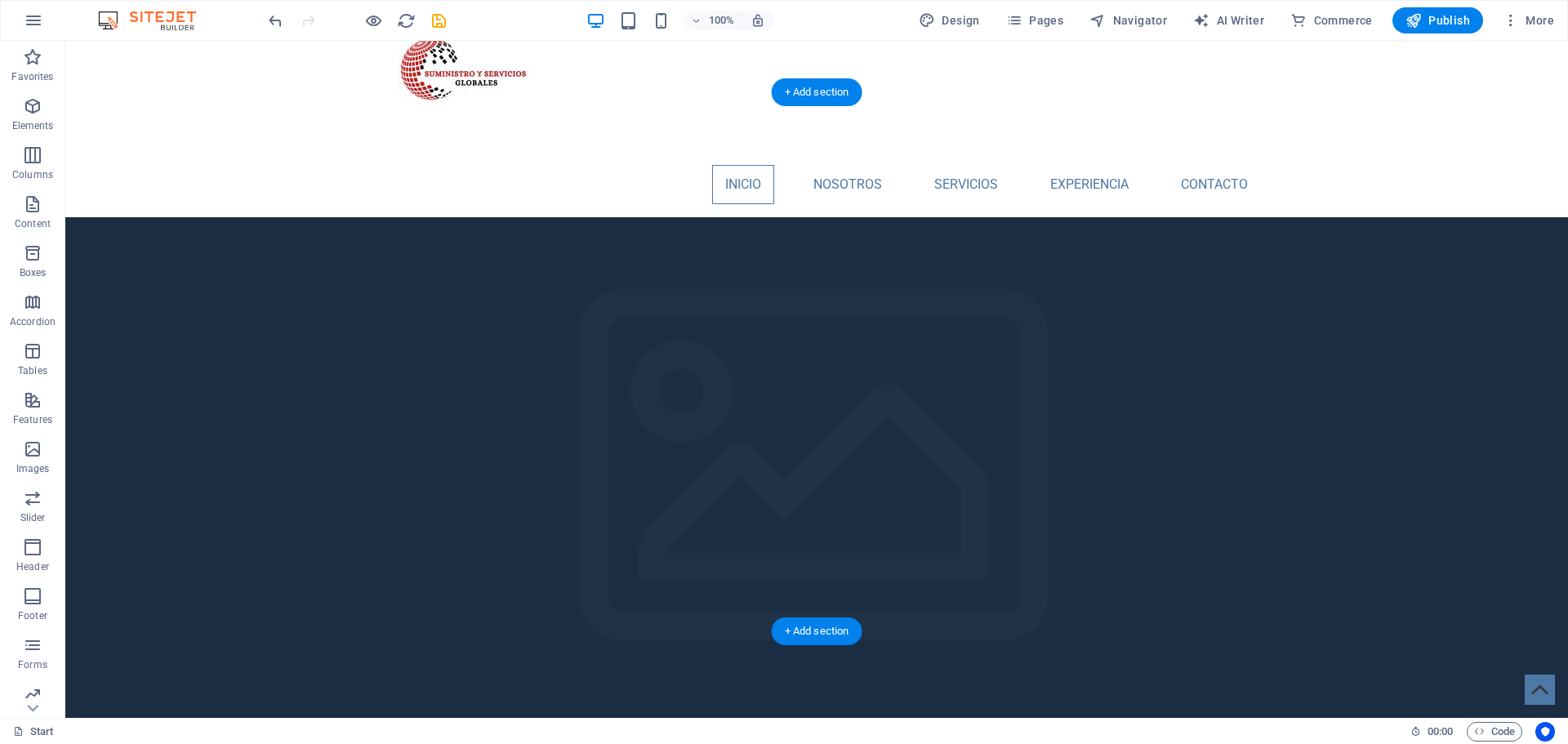
scroll to position [0, 0]
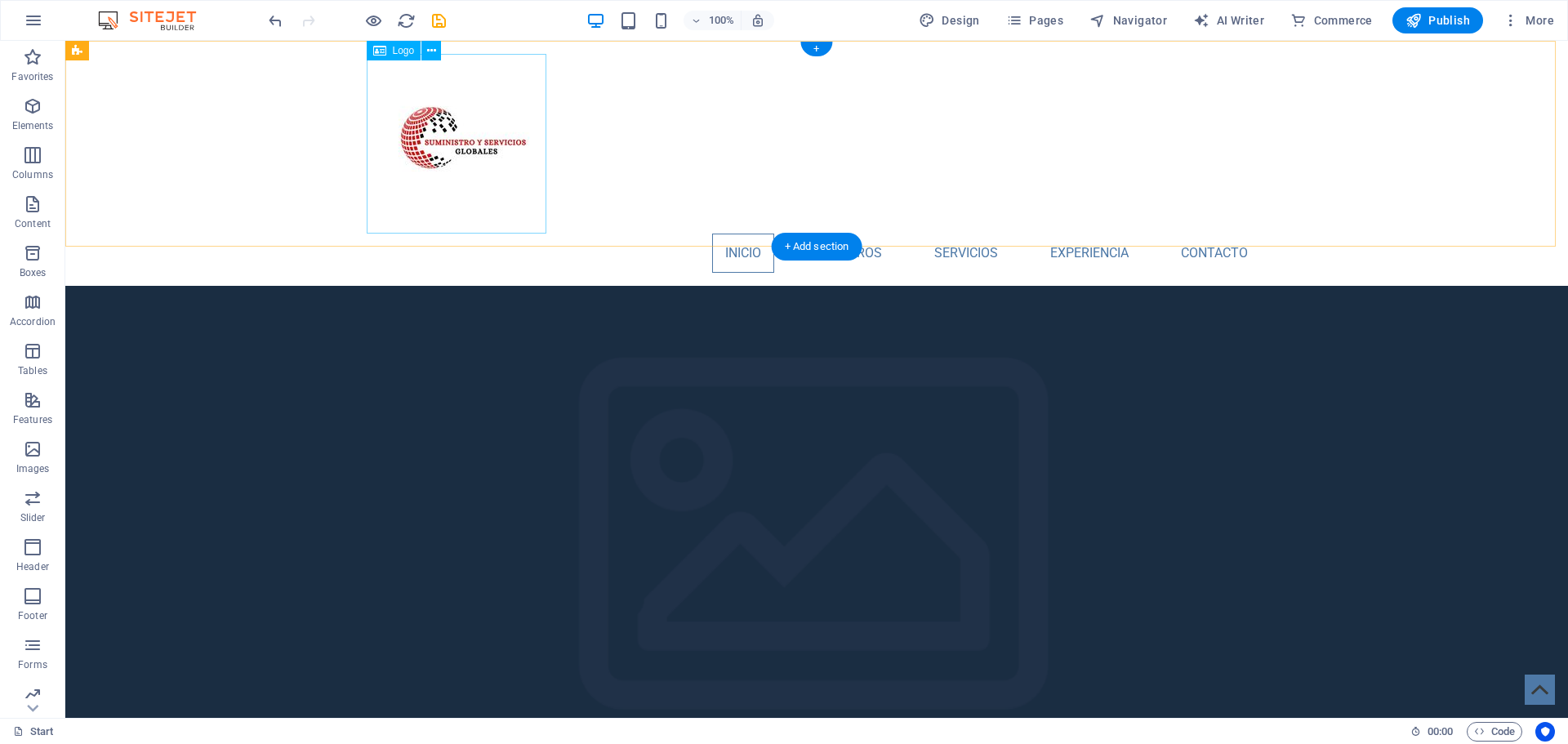
click at [432, 169] on div at bounding box center [816, 144] width 888 height 179
click at [584, 233] on nav "INICIO NOSOTROS Servicios EXPERIENCIA Contacto" at bounding box center [816, 253] width 888 height 39
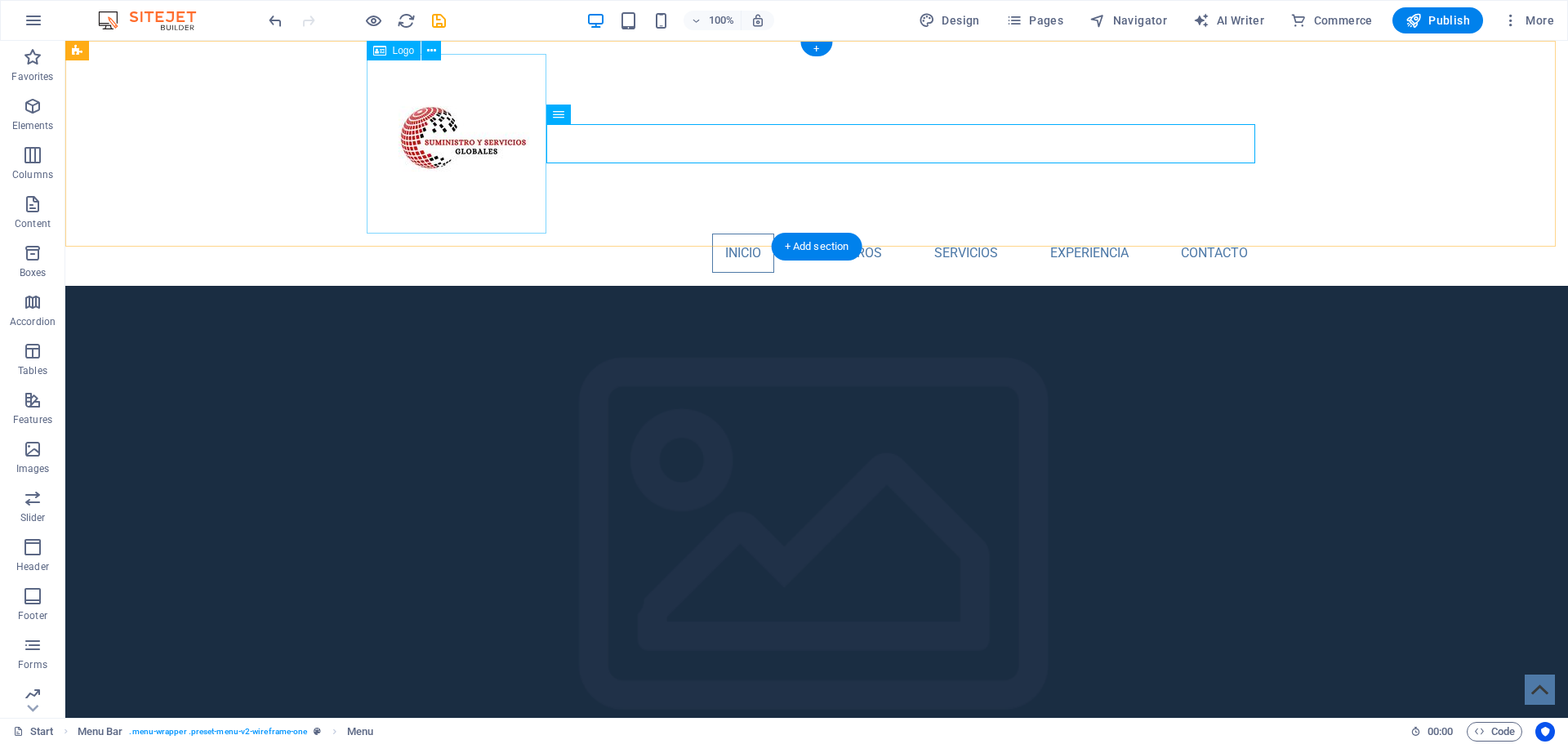
click at [482, 157] on div at bounding box center [816, 144] width 888 height 179
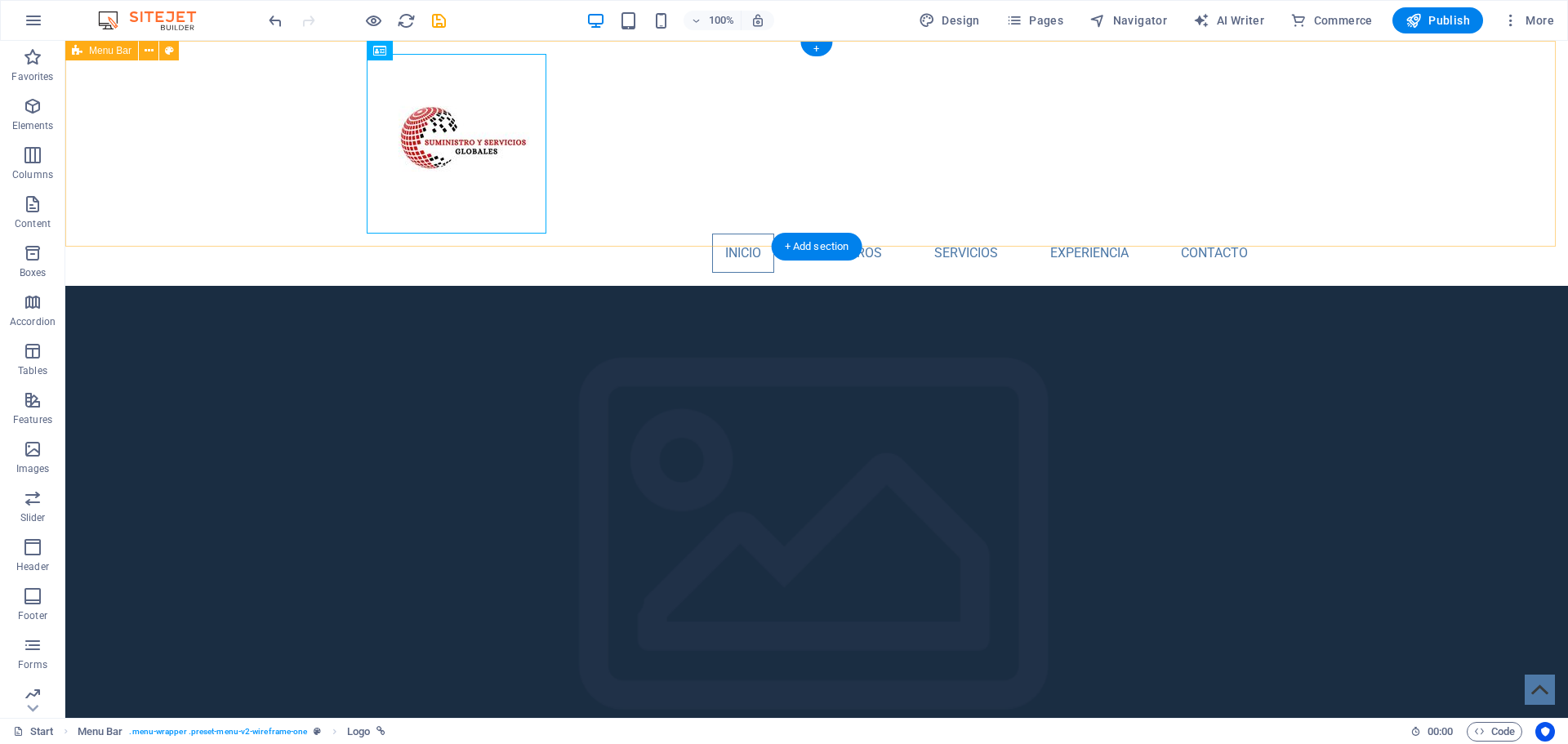
click at [593, 200] on div "INICIO NOSOTROS Servicios EXPERIENCIA Contacto" at bounding box center [817, 163] width 1503 height 245
click at [461, 162] on div at bounding box center [816, 144] width 888 height 179
click at [309, 176] on div "INICIO NOSOTROS Servicios EXPERIENCIA Contacto" at bounding box center [817, 163] width 1503 height 245
click at [444, 146] on div at bounding box center [816, 144] width 888 height 179
click at [1356, 188] on div "INICIO NOSOTROS Servicios EXPERIENCIA Contacto" at bounding box center [817, 163] width 1503 height 245
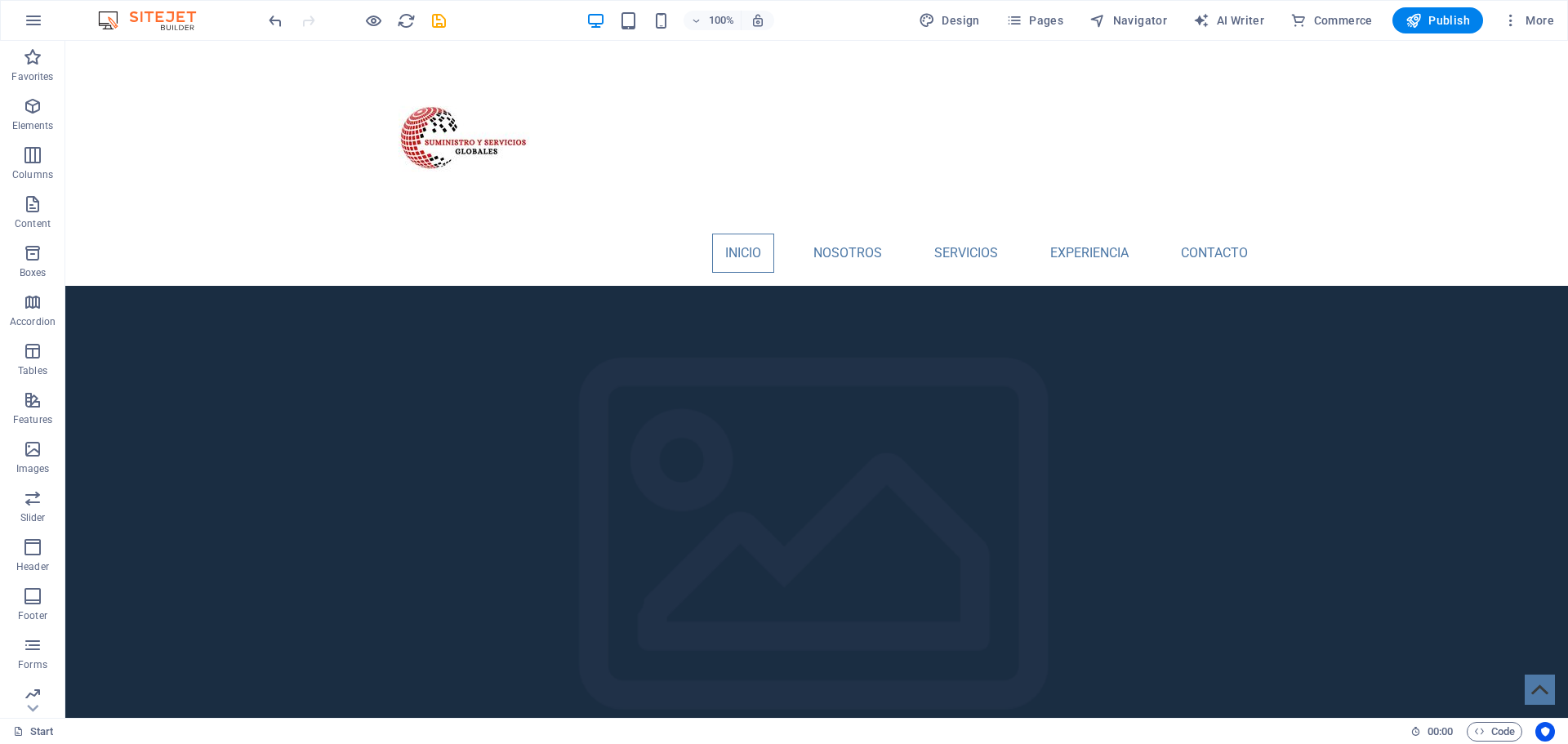
click at [428, 24] on div at bounding box center [357, 20] width 183 height 26
click at [450, 15] on div "100% Design Pages Navigator AI Writer Commerce Publish More" at bounding box center [913, 20] width 1295 height 26
click at [442, 18] on icon "save" at bounding box center [439, 20] width 19 height 19
checkbox input "false"
click at [1441, 21] on span "Publish" at bounding box center [1437, 20] width 65 height 16
